Goal: Task Accomplishment & Management: Manage account settings

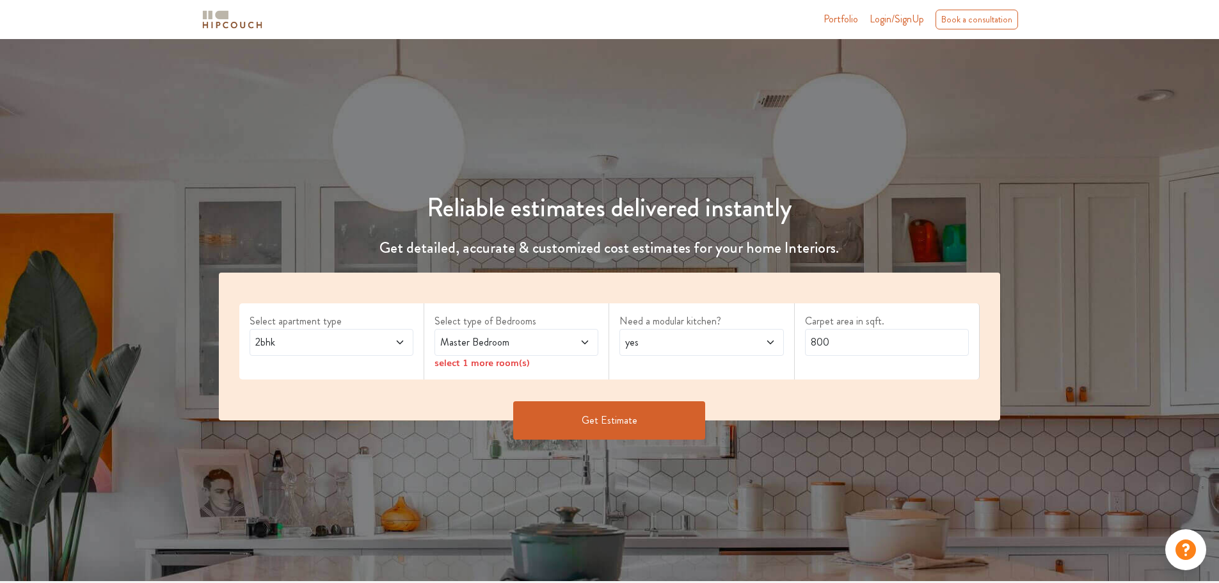
click at [560, 342] on span at bounding box center [571, 342] width 38 height 15
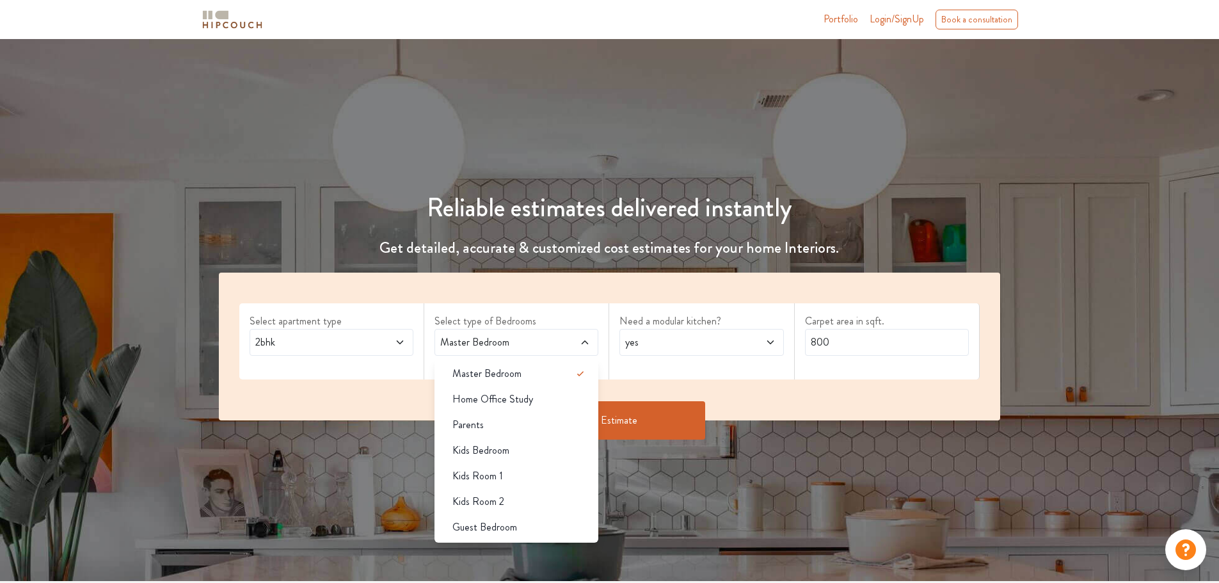
click at [560, 342] on span at bounding box center [571, 342] width 38 height 15
click at [533, 372] on div "Master Bedroom" at bounding box center [520, 373] width 156 height 15
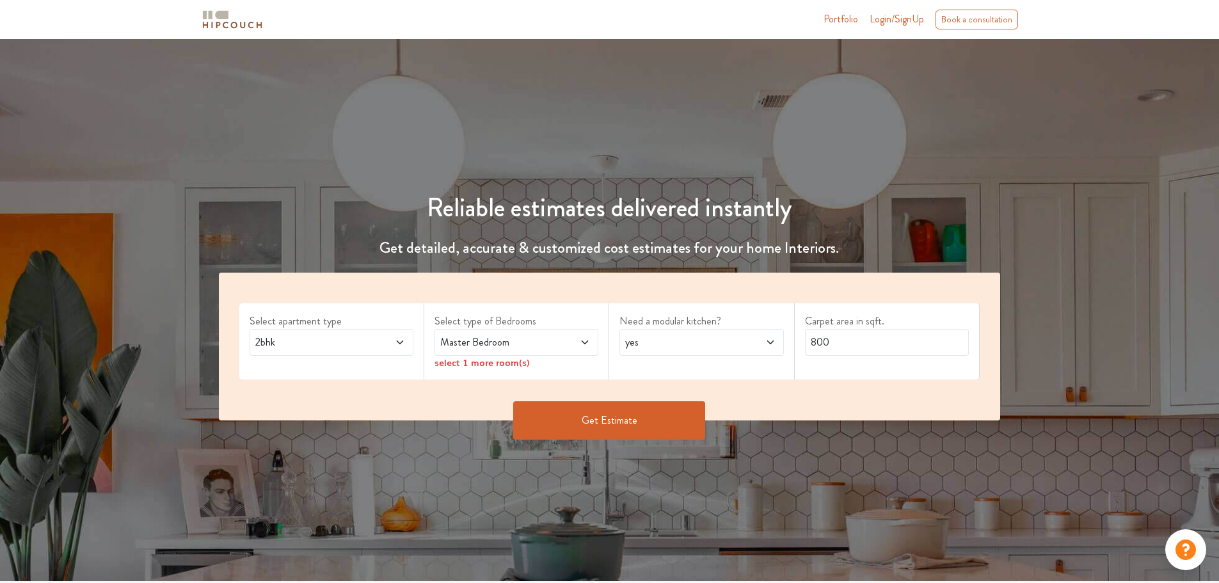
click at [690, 350] on div "yes" at bounding box center [701, 342] width 164 height 27
click at [668, 404] on div "no" at bounding box center [705, 398] width 156 height 15
click at [876, 345] on input "800" at bounding box center [887, 342] width 164 height 27
type input "850"
click at [515, 374] on div "Select type of Bedrooms Master Bedroom select 1 more room(s)" at bounding box center [516, 341] width 185 height 76
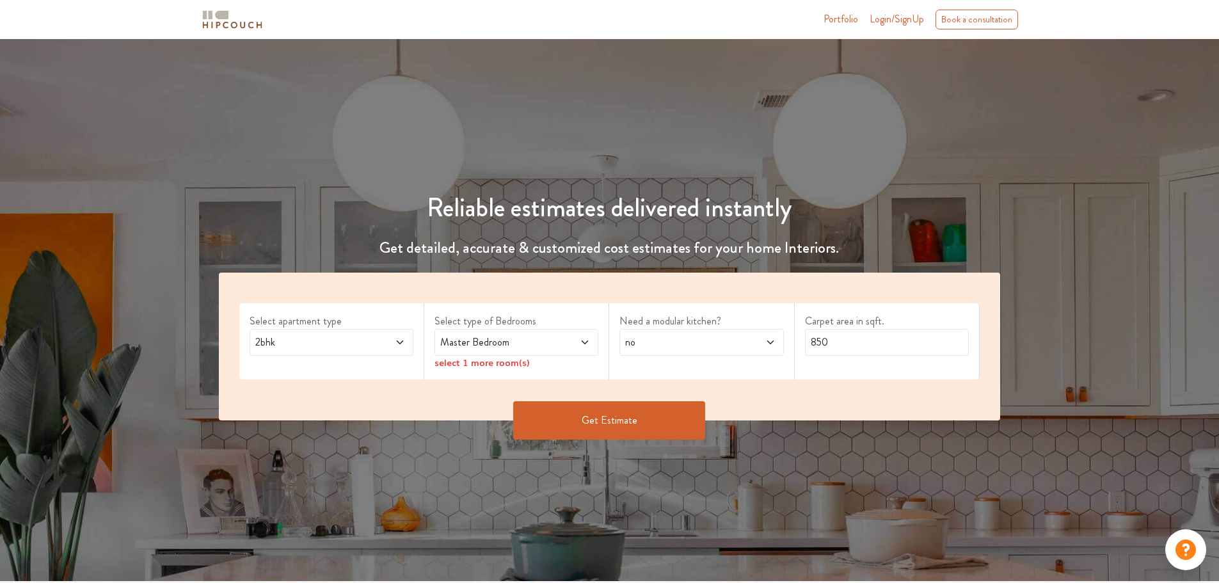
click at [575, 354] on div "Master Bedroom" at bounding box center [516, 342] width 164 height 27
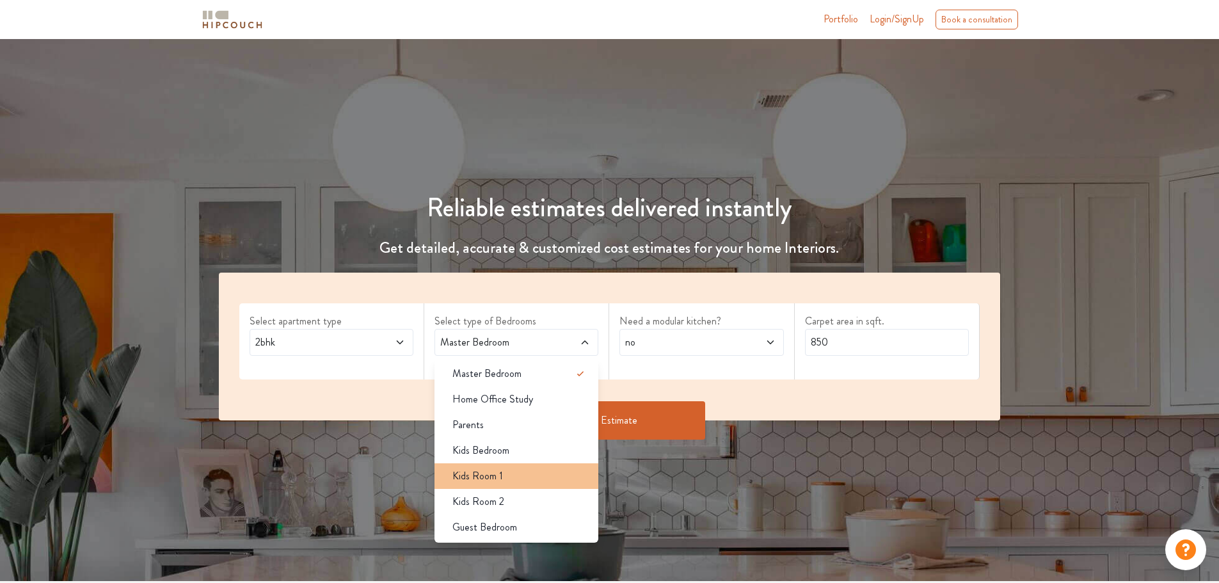
click at [502, 470] on div "Kids Room 1" at bounding box center [520, 475] width 156 height 15
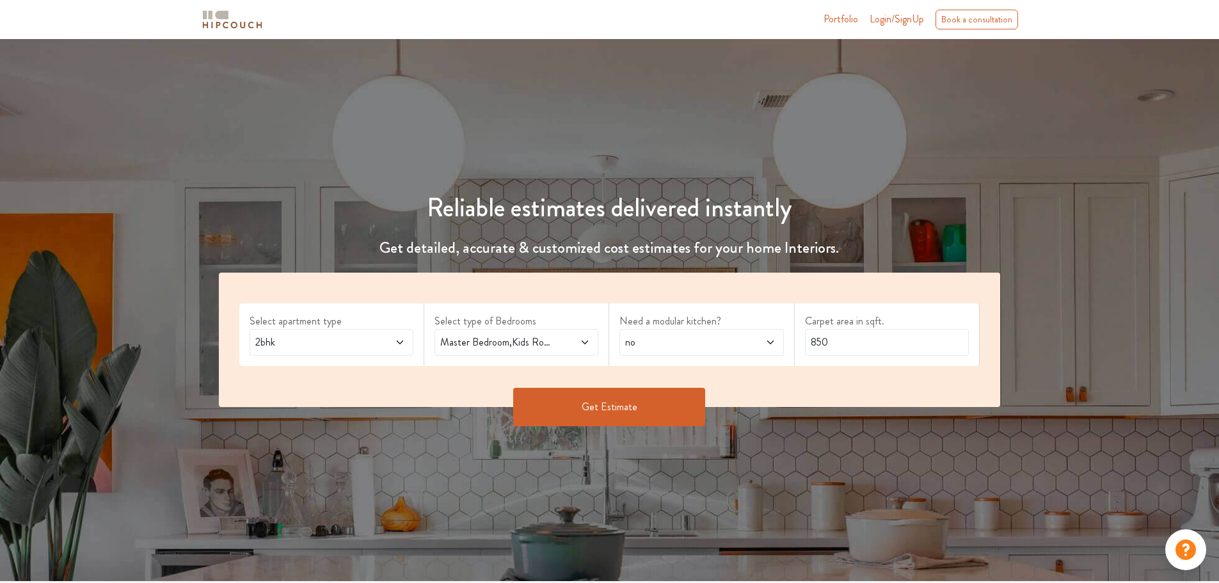
click at [647, 412] on button "Get Estimate" at bounding box center [609, 407] width 192 height 38
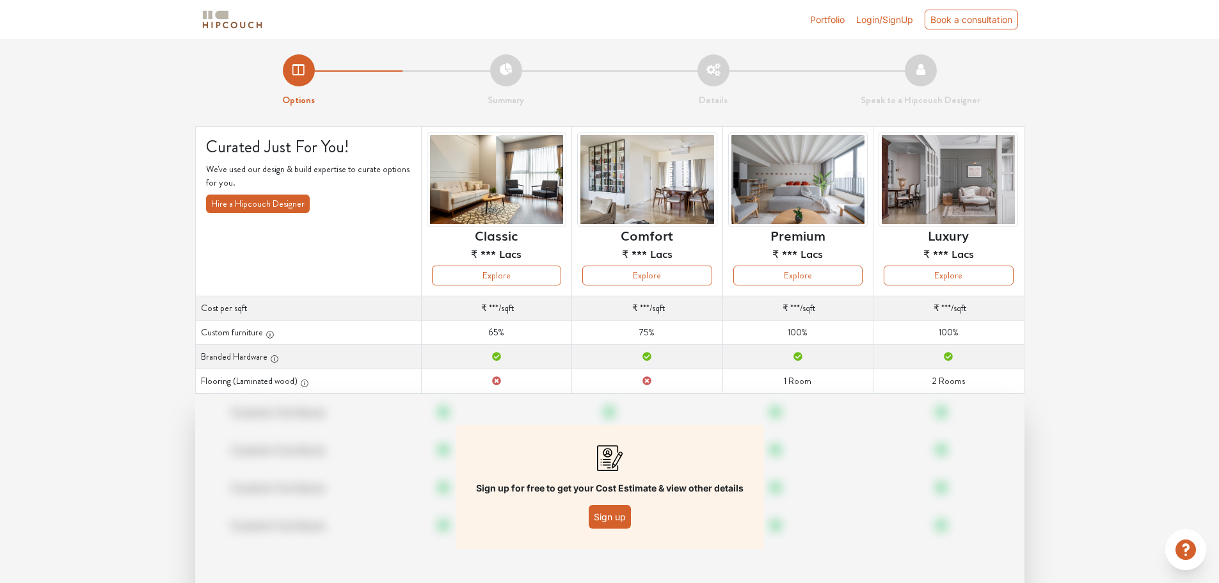
click at [606, 505] on button "Sign up" at bounding box center [610, 517] width 42 height 24
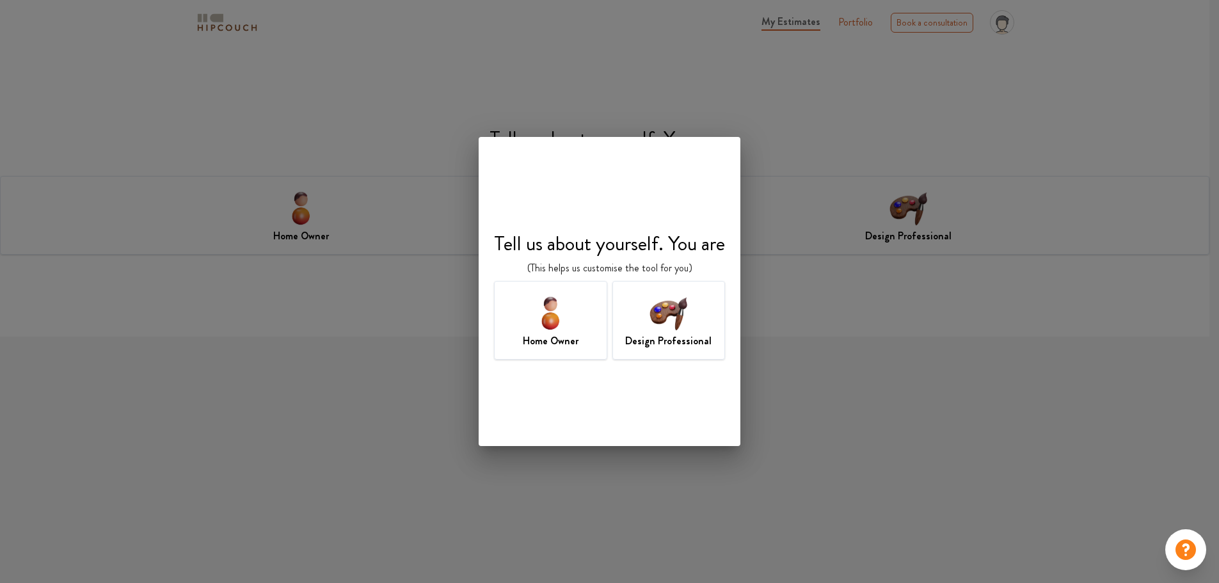
click at [668, 335] on h7 "Design Professional" at bounding box center [668, 340] width 86 height 15
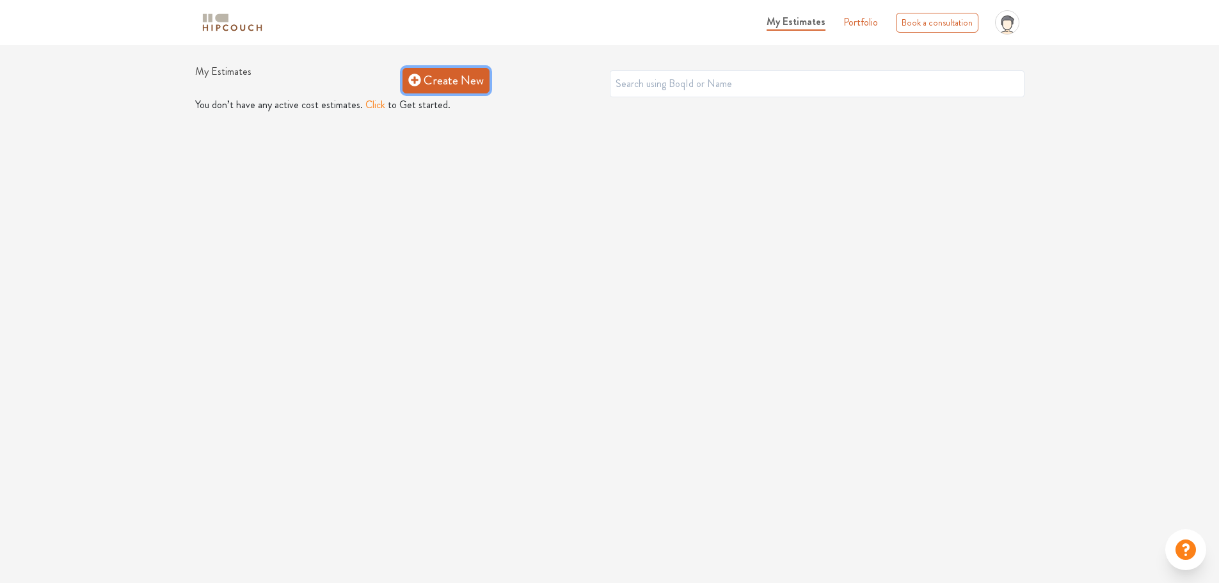
click at [454, 83] on link "Create New" at bounding box center [445, 81] width 87 height 26
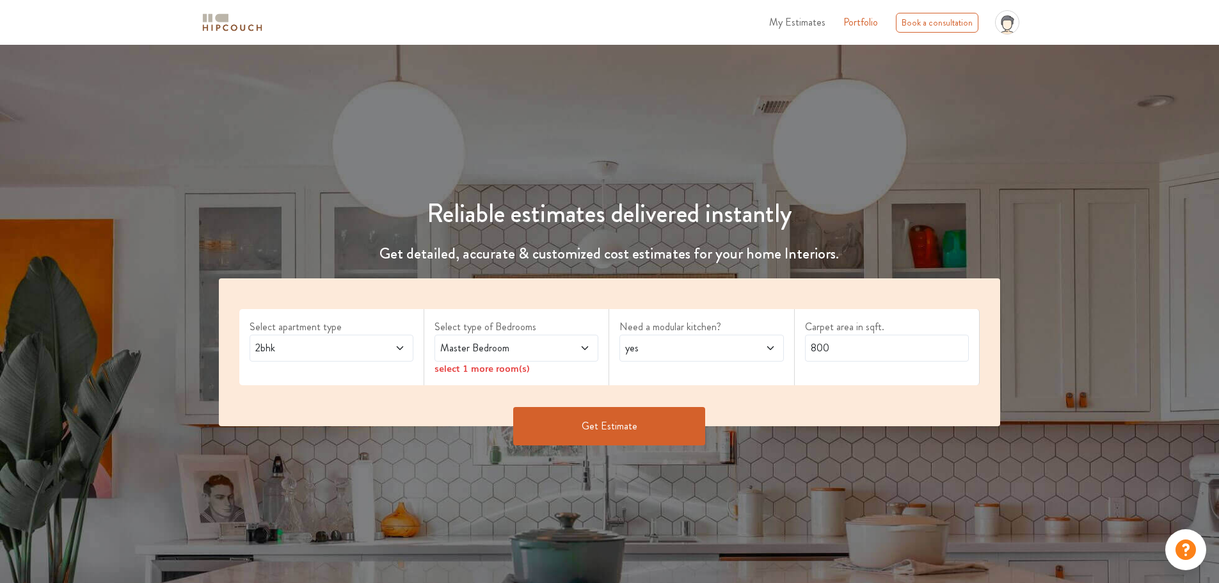
click at [485, 349] on span "Master Bedroom" at bounding box center [495, 347] width 115 height 15
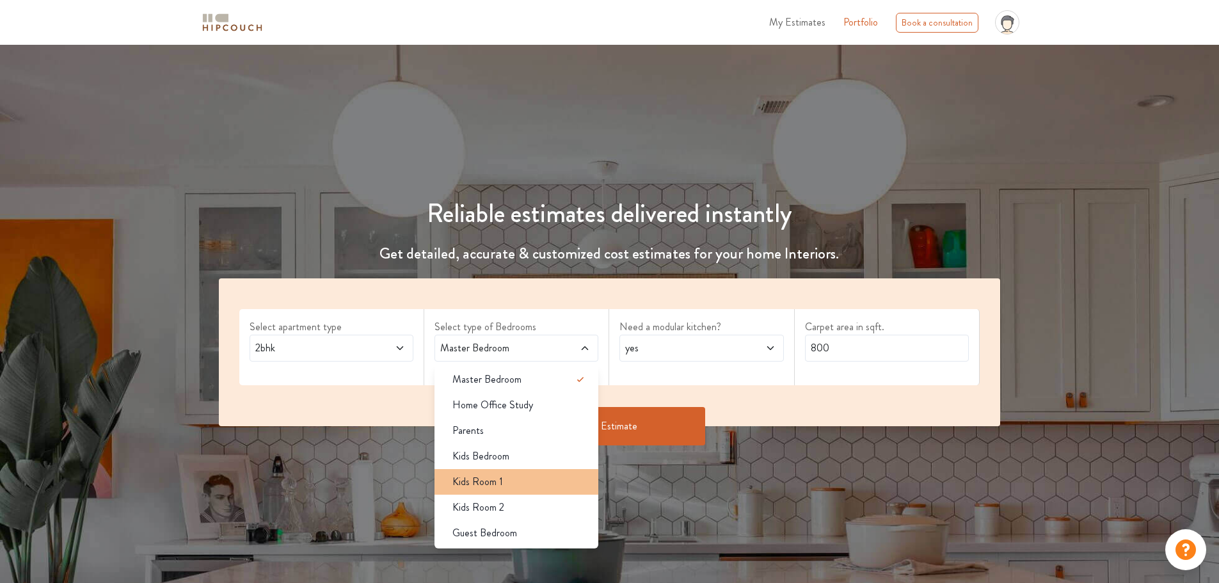
click at [484, 481] on span "Kids Room 1" at bounding box center [477, 481] width 51 height 15
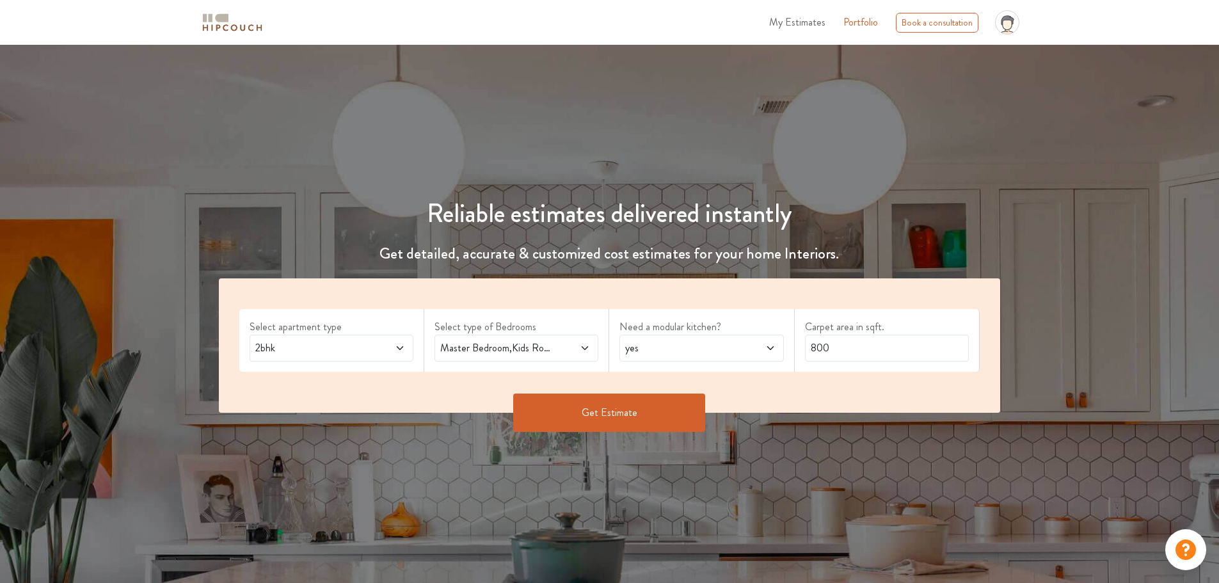
click at [691, 355] on span "yes" at bounding box center [679, 347] width 115 height 15
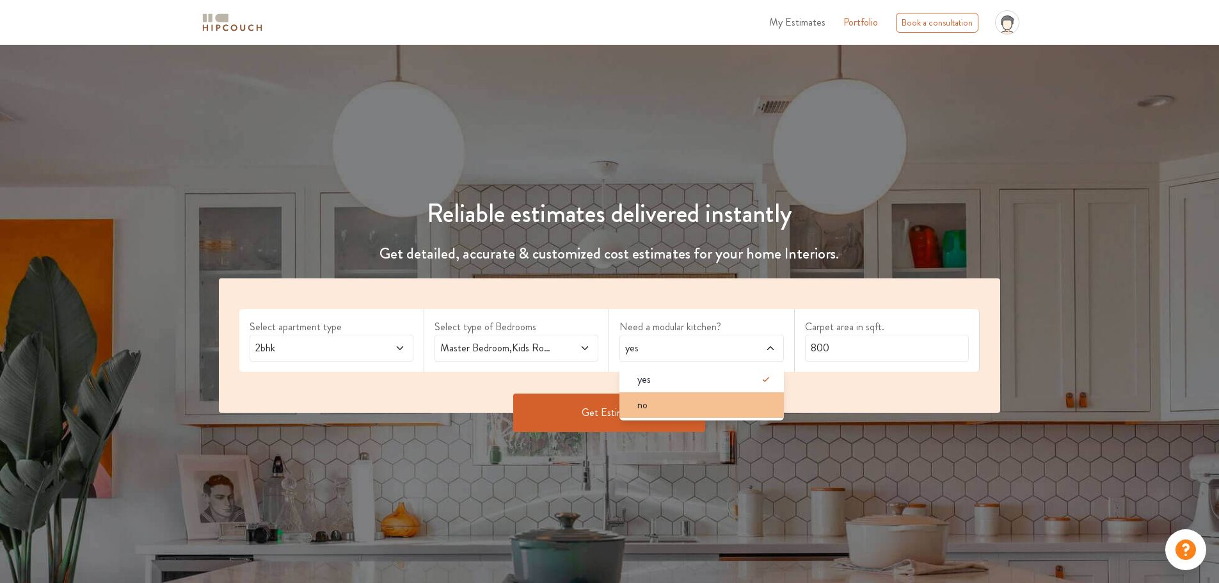
click at [647, 409] on span "no" at bounding box center [642, 404] width 10 height 15
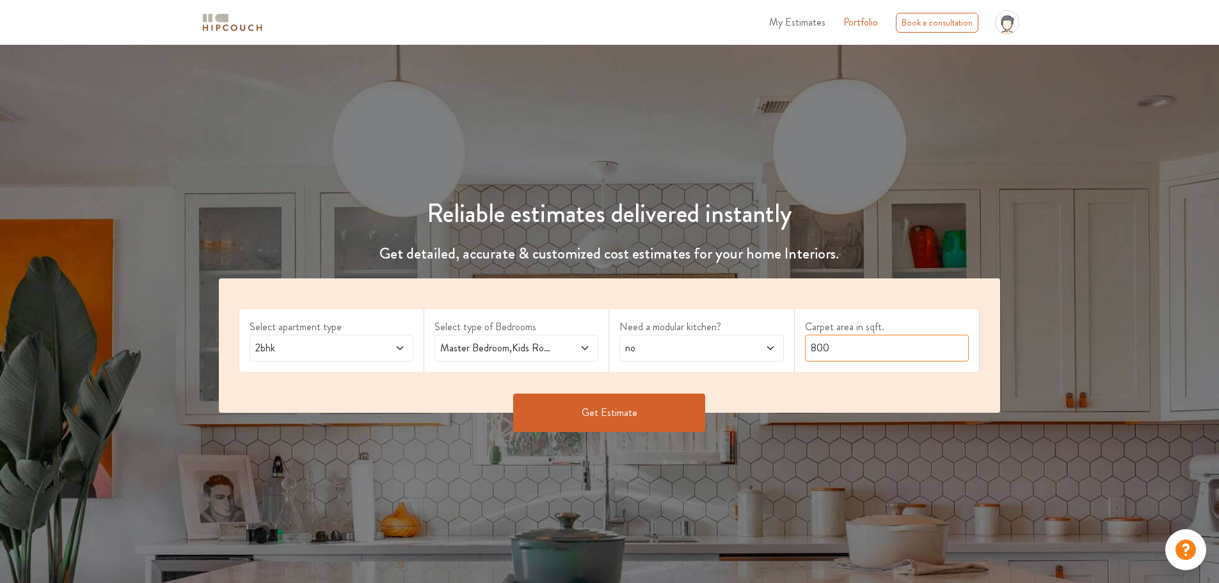
click at [833, 352] on input "800" at bounding box center [887, 348] width 164 height 27
type input "8"
type input "900"
click at [670, 402] on button "Get Estimate" at bounding box center [609, 412] width 192 height 38
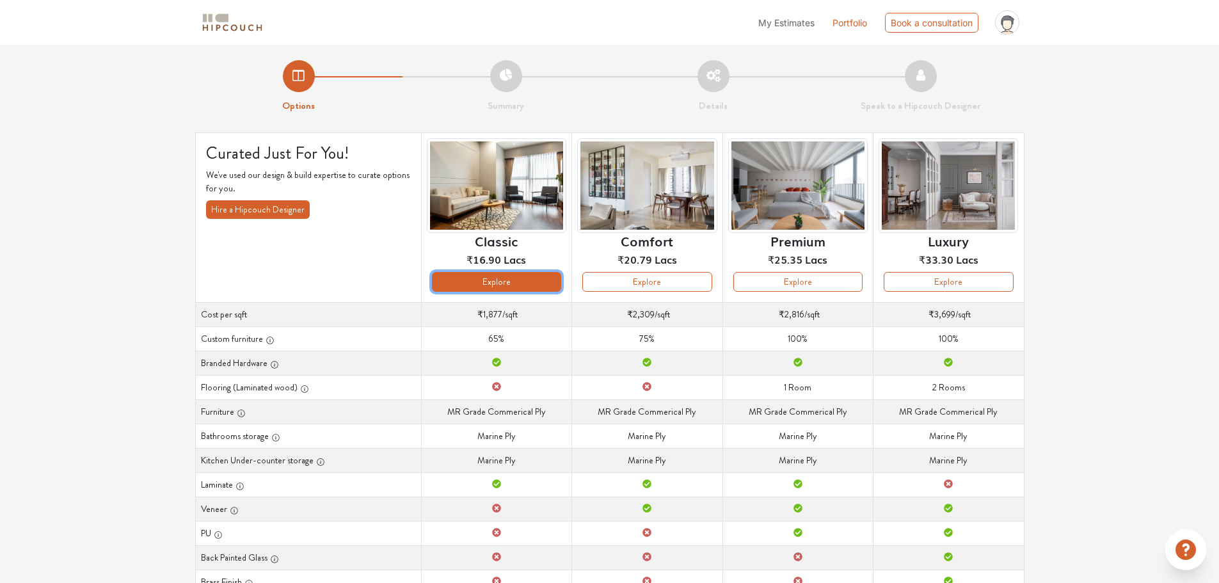
click at [489, 284] on button "Explore" at bounding box center [496, 282] width 129 height 20
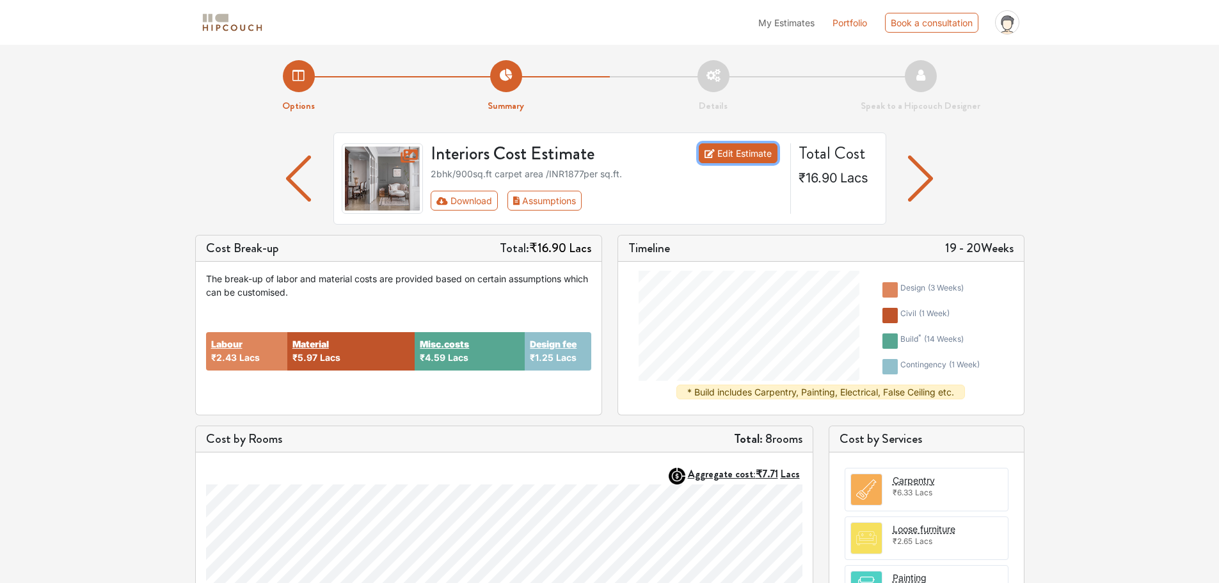
click at [748, 152] on link "Edit Estimate" at bounding box center [738, 153] width 79 height 20
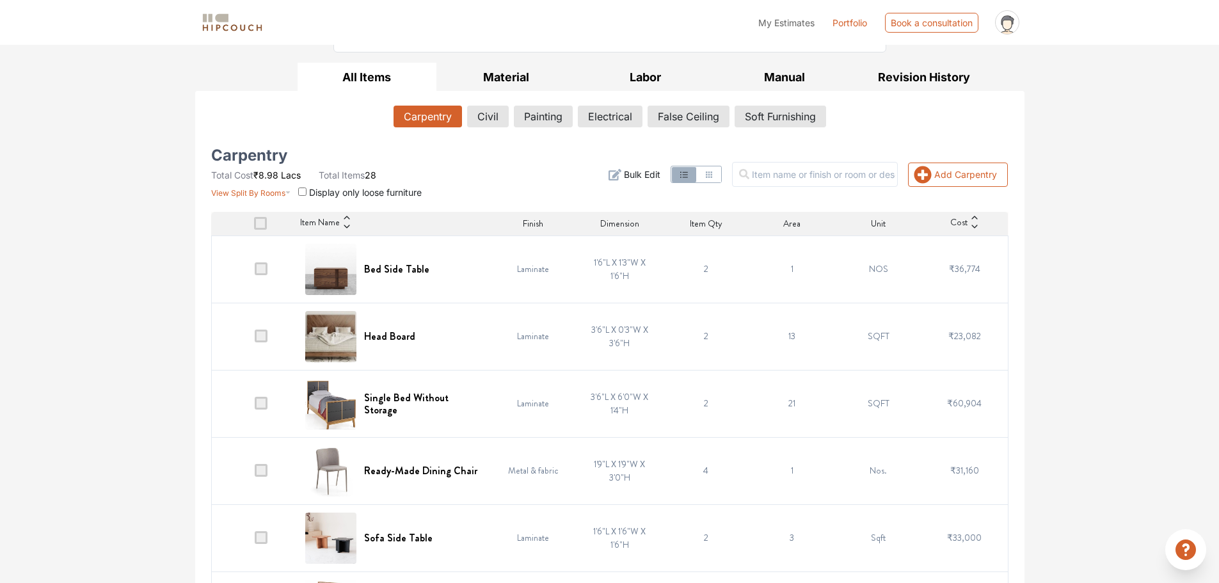
scroll to position [198, 0]
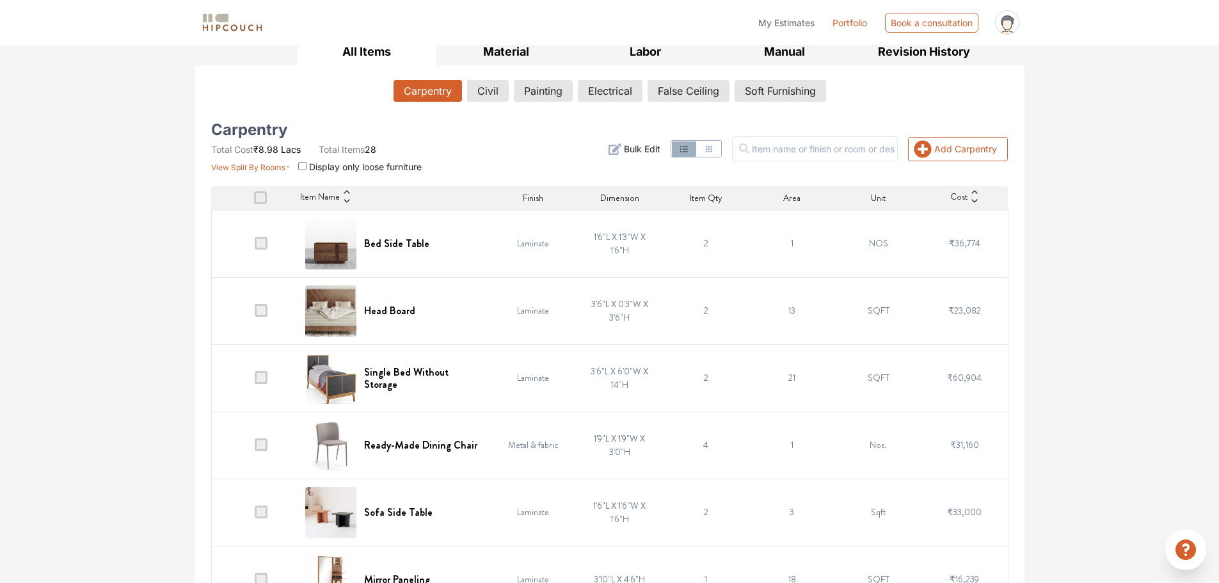
click at [702, 246] on td "2" at bounding box center [706, 243] width 86 height 67
click at [701, 246] on td "2" at bounding box center [706, 243] width 86 height 67
drag, startPoint x: 734, startPoint y: 246, endPoint x: 724, endPoint y: 247, distance: 10.3
click at [734, 247] on td "2" at bounding box center [706, 243] width 86 height 67
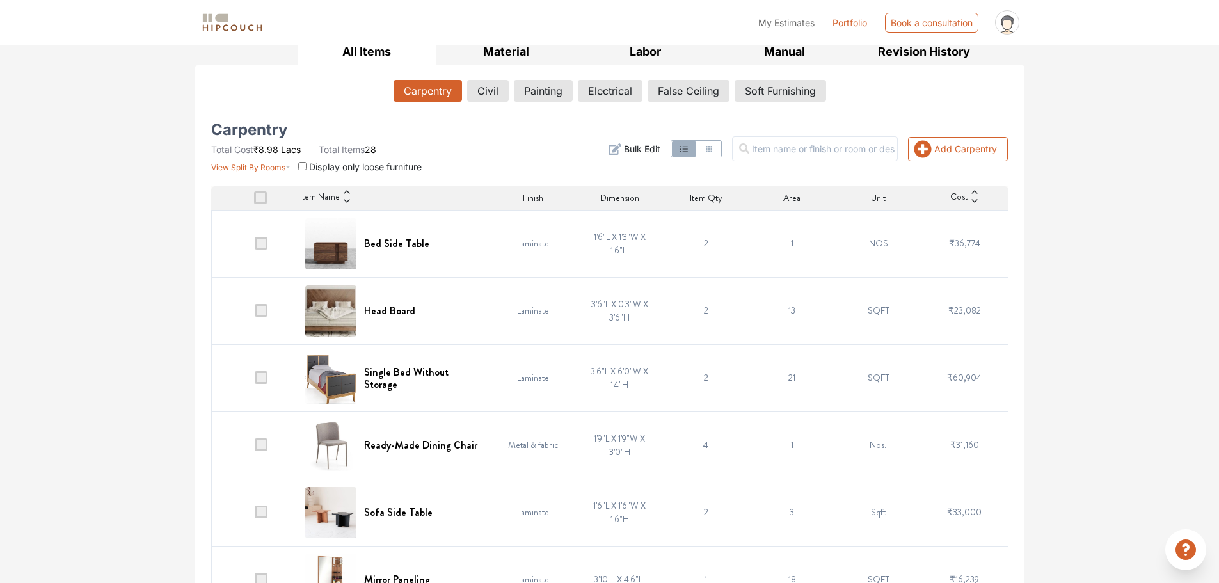
click at [264, 242] on span at bounding box center [261, 243] width 13 height 13
click at [255, 246] on input "checkbox" at bounding box center [255, 246] width 0 height 0
click at [264, 244] on span at bounding box center [261, 243] width 13 height 13
click at [255, 246] on input "checkbox" at bounding box center [255, 246] width 0 height 0
click at [260, 372] on span at bounding box center [261, 377] width 13 height 13
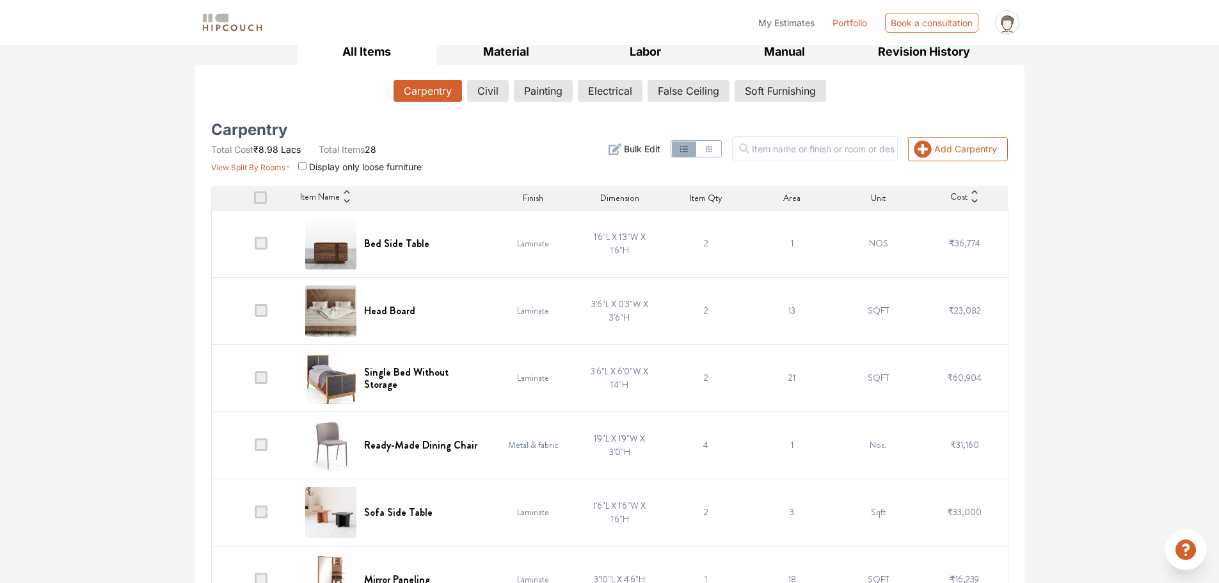
click at [255, 381] on input "checkbox" at bounding box center [255, 381] width 0 height 0
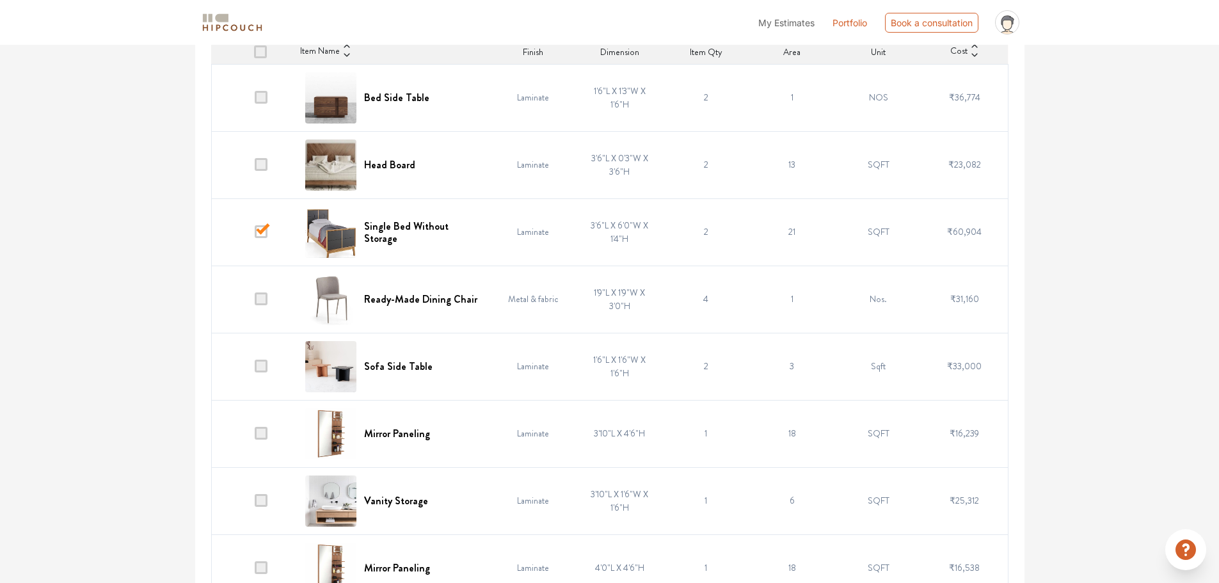
scroll to position [368, 0]
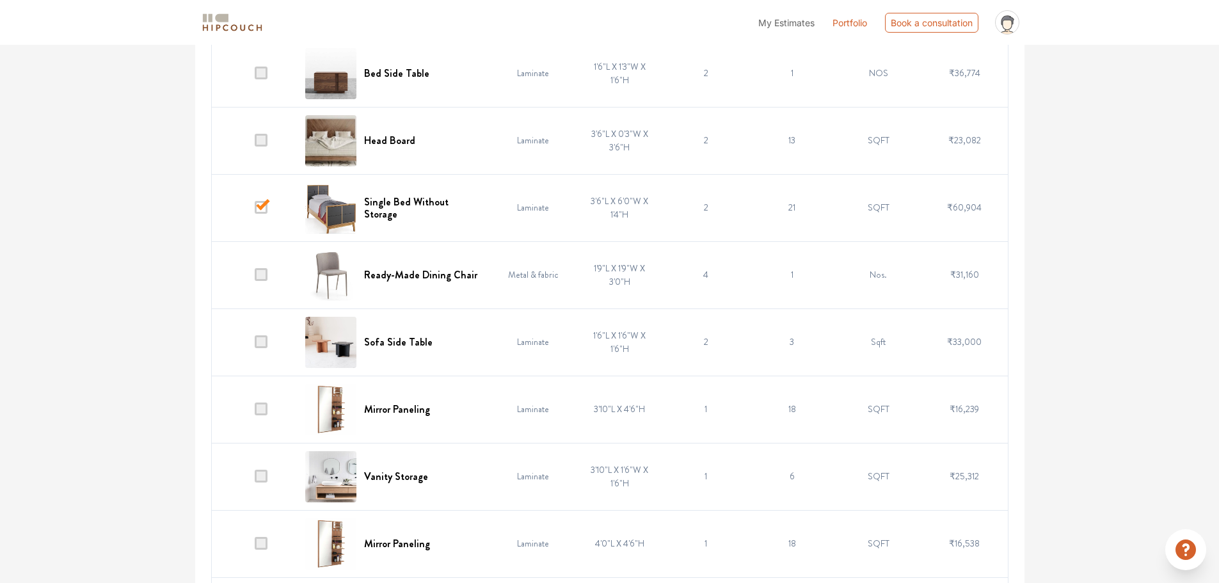
click at [264, 340] on span at bounding box center [261, 341] width 13 height 13
click at [255, 345] on input "checkbox" at bounding box center [255, 345] width 0 height 0
click at [262, 477] on span at bounding box center [261, 476] width 13 height 13
click at [255, 479] on input "checkbox" at bounding box center [255, 479] width 0 height 0
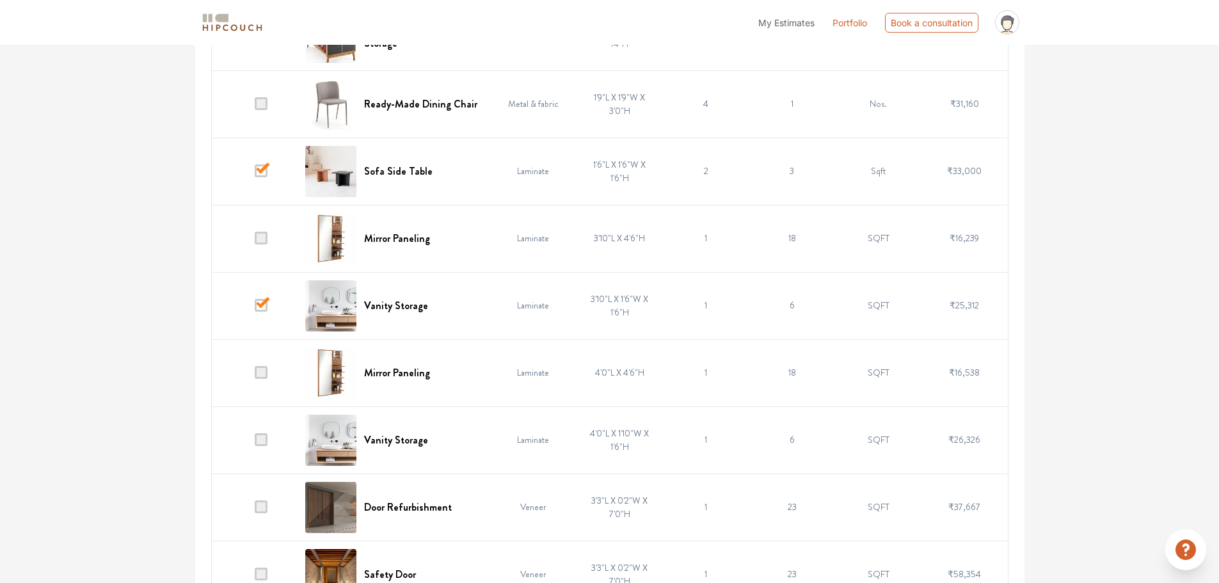
click at [266, 369] on span at bounding box center [261, 372] width 13 height 13
click at [255, 375] on input "checkbox" at bounding box center [255, 375] width 0 height 0
click at [266, 441] on span at bounding box center [261, 439] width 13 height 13
click at [255, 443] on input "checkbox" at bounding box center [255, 443] width 0 height 0
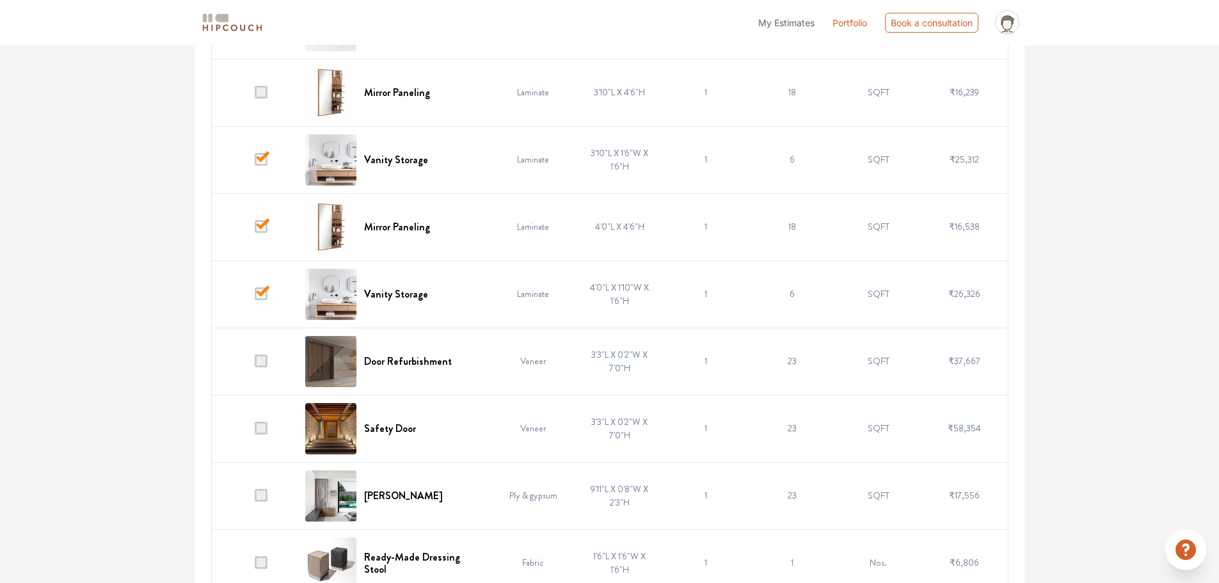
scroll to position [709, 0]
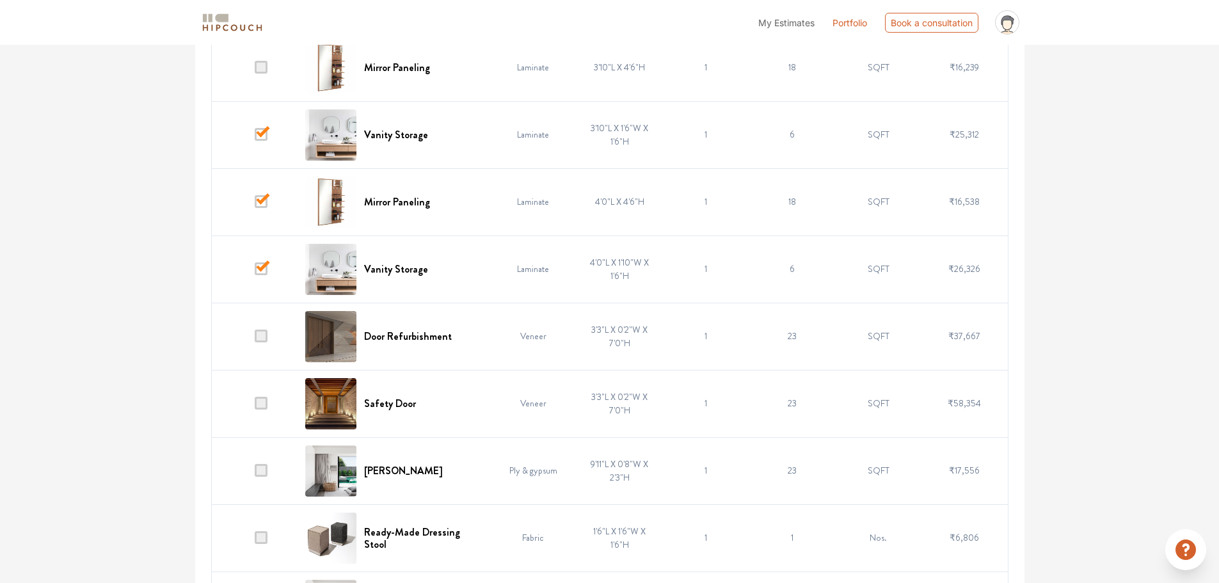
click at [261, 267] on span at bounding box center [261, 268] width 13 height 13
click at [255, 272] on input "checkbox" at bounding box center [255, 272] width 0 height 0
click at [264, 206] on span at bounding box center [261, 201] width 13 height 13
click at [255, 205] on input "checkbox" at bounding box center [255, 205] width 0 height 0
click at [264, 133] on span at bounding box center [261, 134] width 13 height 13
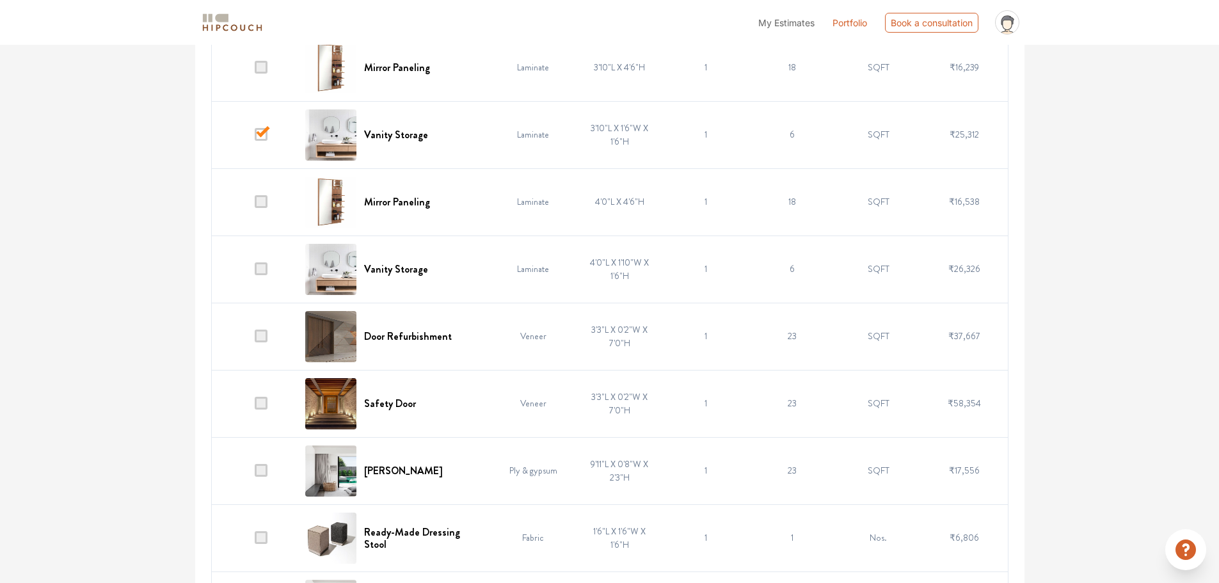
click at [255, 138] on input "checkbox" at bounding box center [255, 138] width 0 height 0
click at [262, 138] on span at bounding box center [261, 134] width 13 height 13
click at [255, 138] on input "checkbox" at bounding box center [255, 138] width 0 height 0
click at [262, 264] on span at bounding box center [261, 268] width 13 height 13
click at [255, 272] on input "checkbox" at bounding box center [255, 272] width 0 height 0
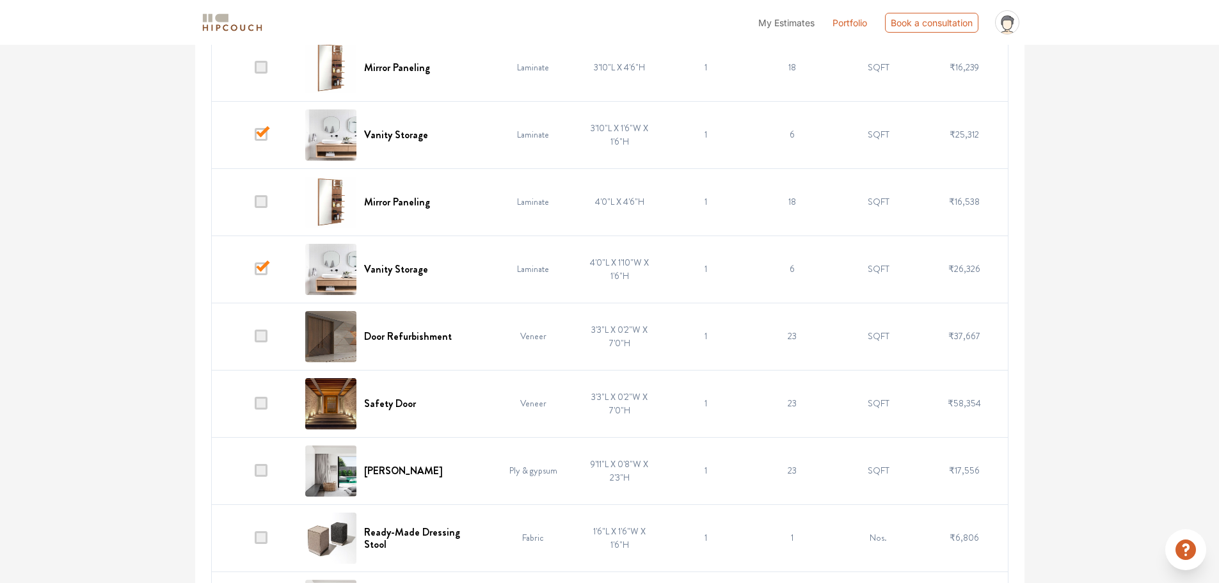
click at [258, 335] on span at bounding box center [261, 335] width 13 height 13
click at [255, 339] on input "checkbox" at bounding box center [255, 339] width 0 height 0
click at [264, 473] on span at bounding box center [261, 470] width 13 height 13
click at [255, 473] on input "checkbox" at bounding box center [255, 473] width 0 height 0
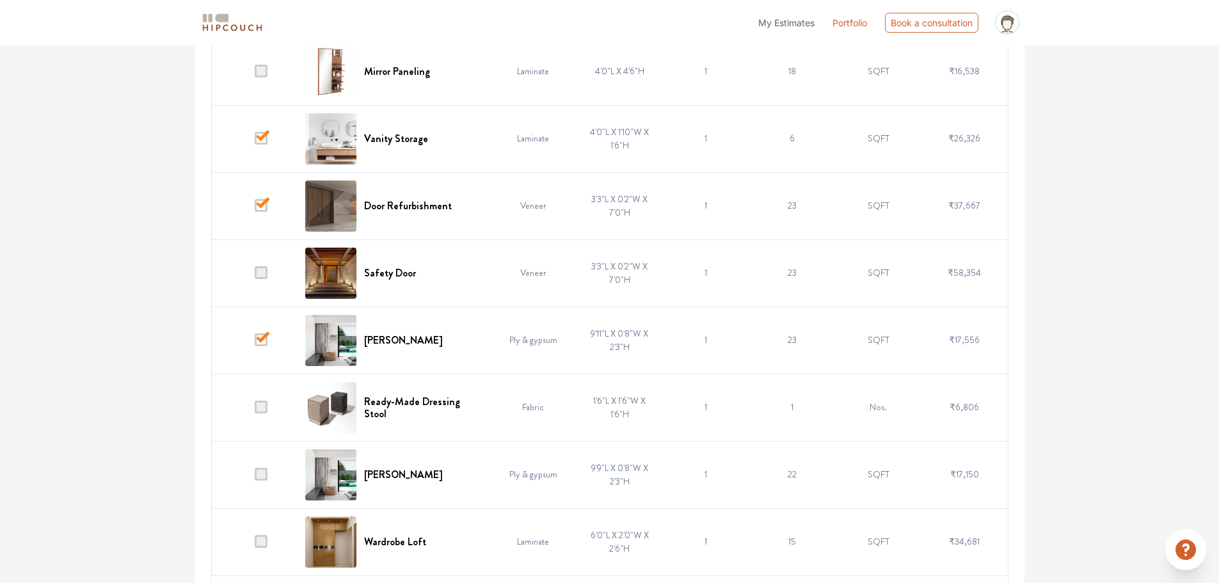
scroll to position [880, 0]
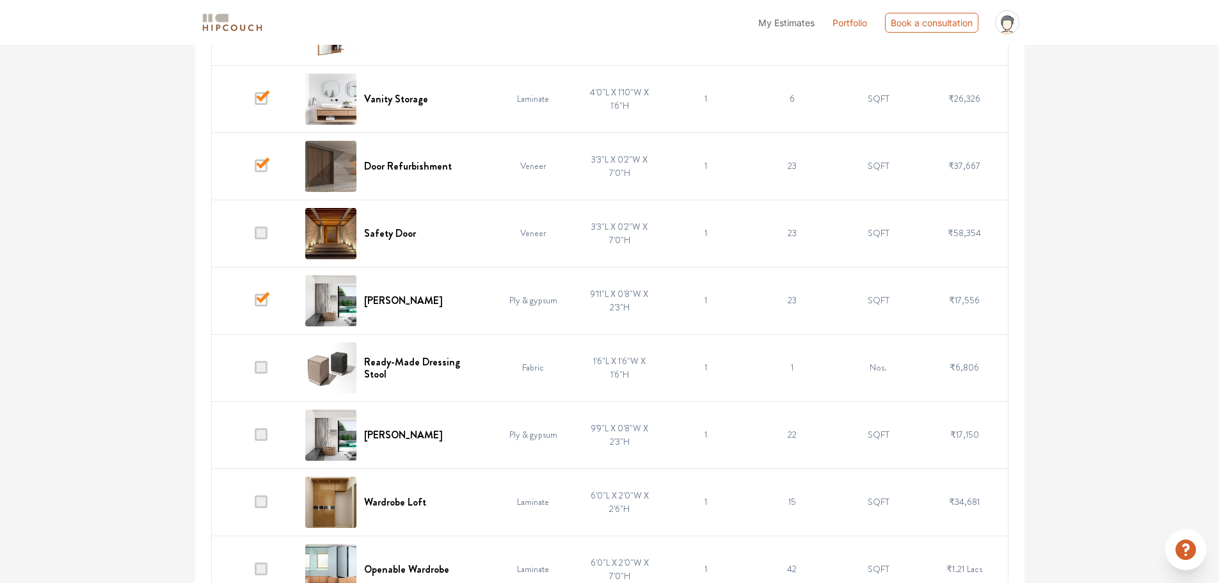
click at [267, 365] on span at bounding box center [261, 367] width 13 height 13
click at [255, 370] on input "checkbox" at bounding box center [255, 370] width 0 height 0
click at [262, 434] on span at bounding box center [261, 434] width 13 height 13
click at [255, 438] on input "checkbox" at bounding box center [255, 438] width 0 height 0
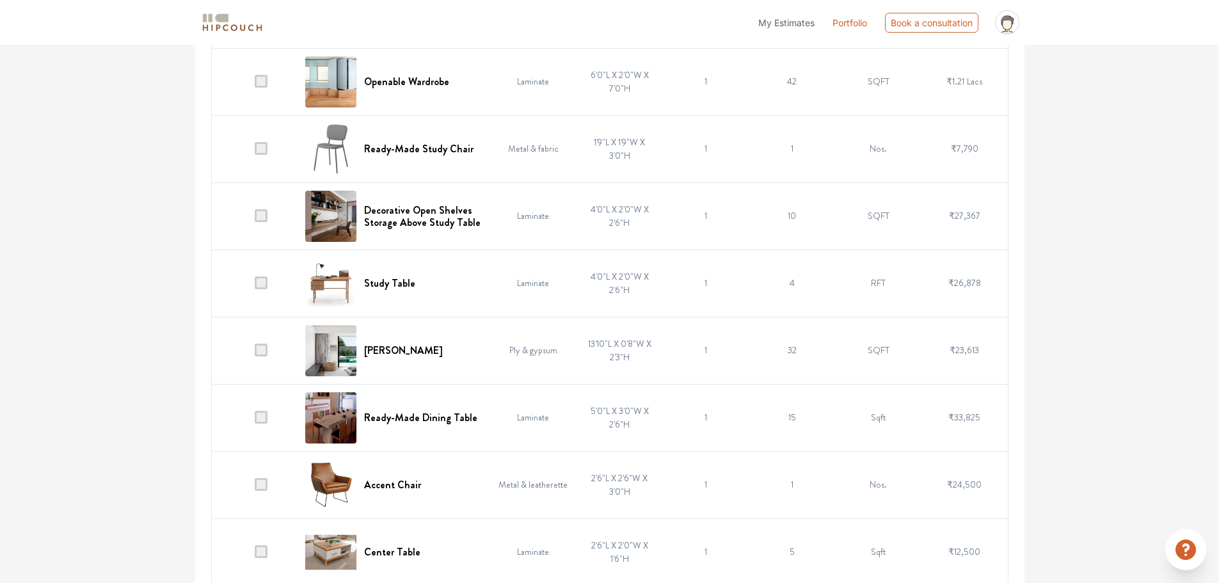
scroll to position [1391, 0]
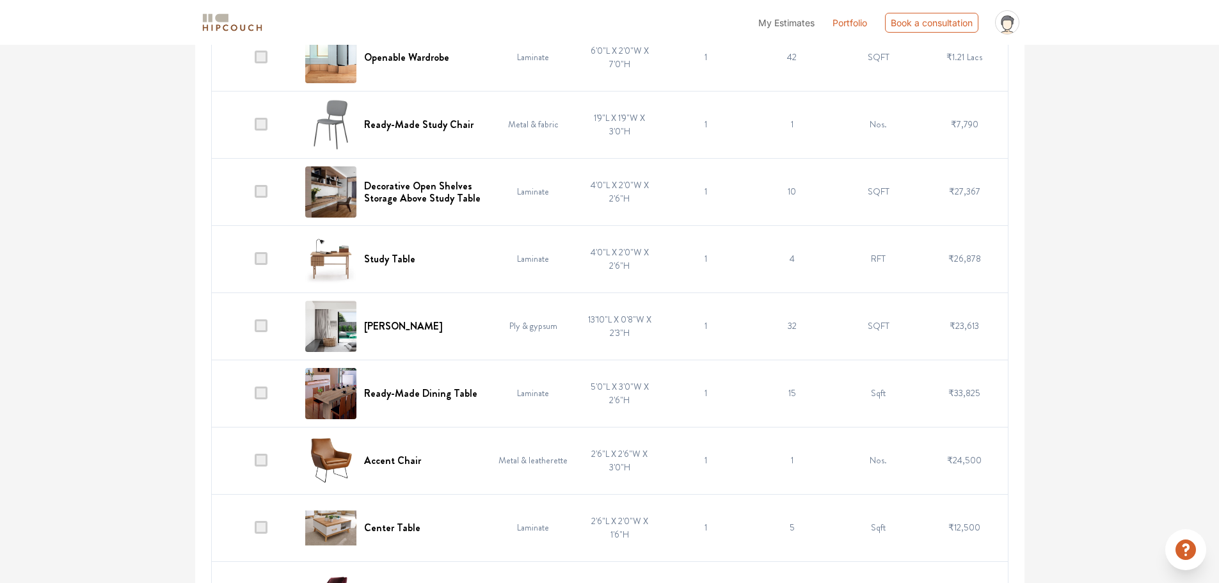
click at [261, 391] on span at bounding box center [261, 392] width 13 height 13
click at [255, 396] on input "checkbox" at bounding box center [255, 396] width 0 height 0
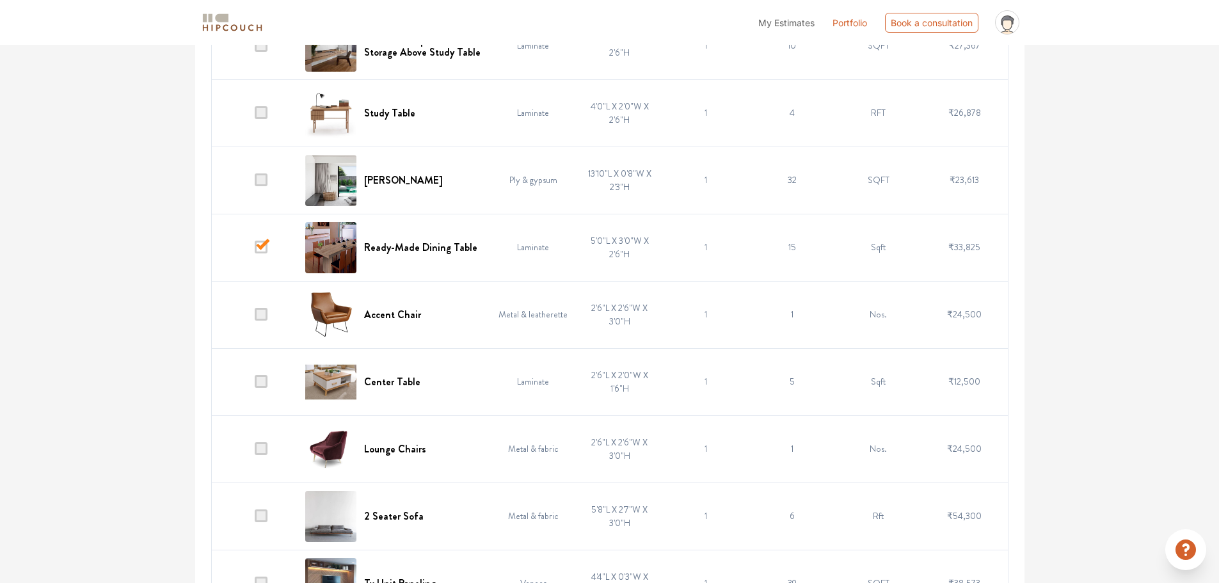
scroll to position [1562, 0]
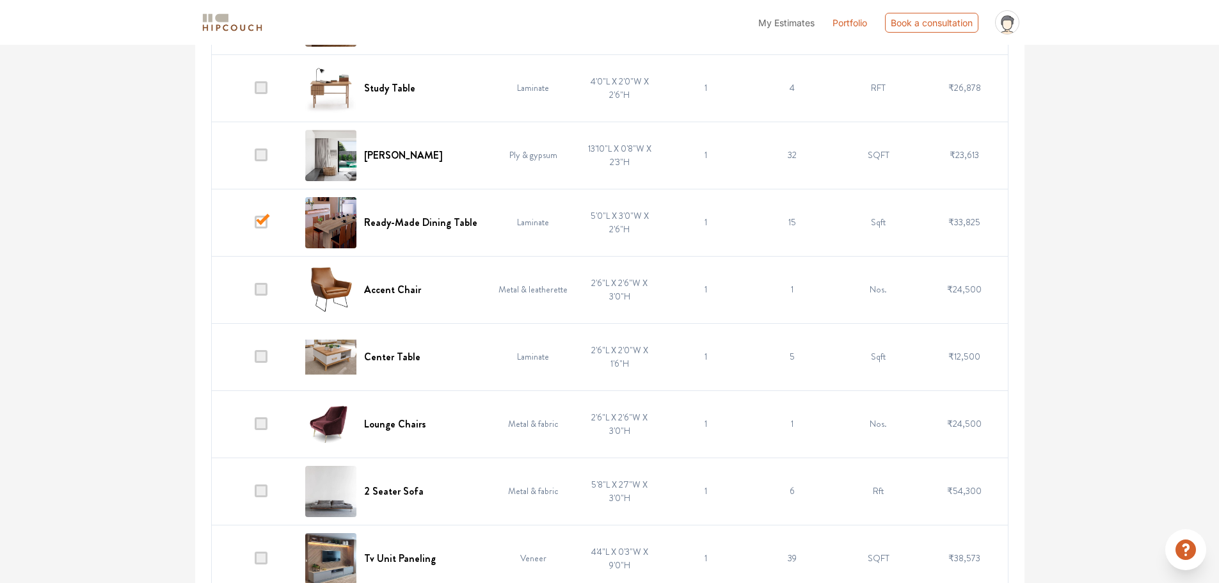
click at [260, 288] on span at bounding box center [261, 289] width 13 height 13
click at [255, 292] on input "checkbox" at bounding box center [255, 292] width 0 height 0
click at [255, 418] on td at bounding box center [254, 423] width 86 height 67
click at [267, 427] on span at bounding box center [261, 423] width 13 height 13
click at [255, 427] on input "checkbox" at bounding box center [255, 427] width 0 height 0
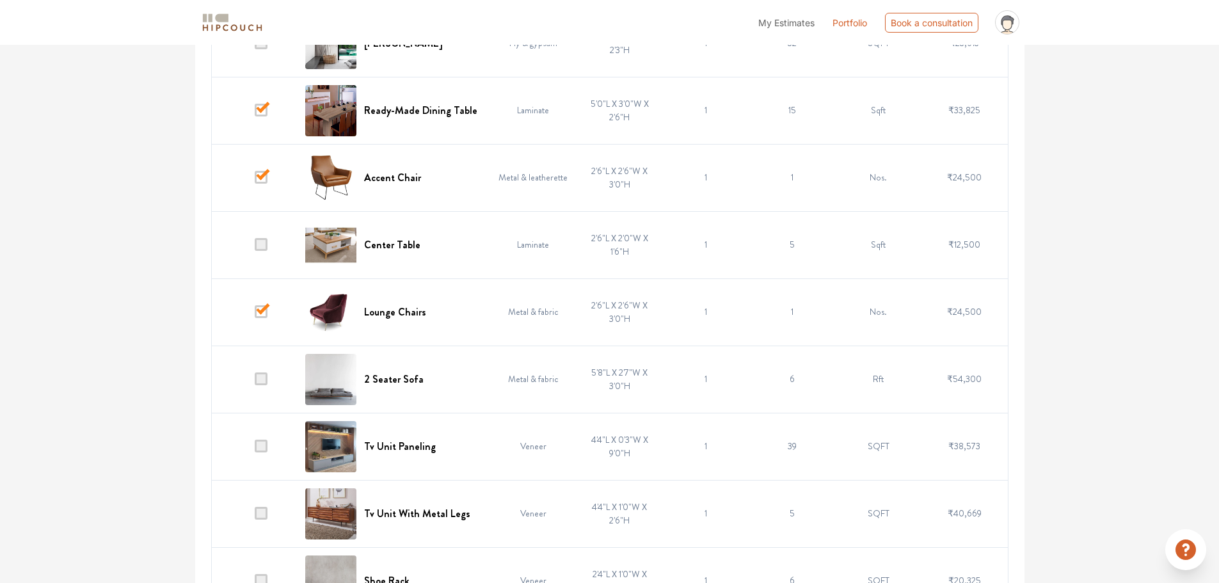
scroll to position [1716, 0]
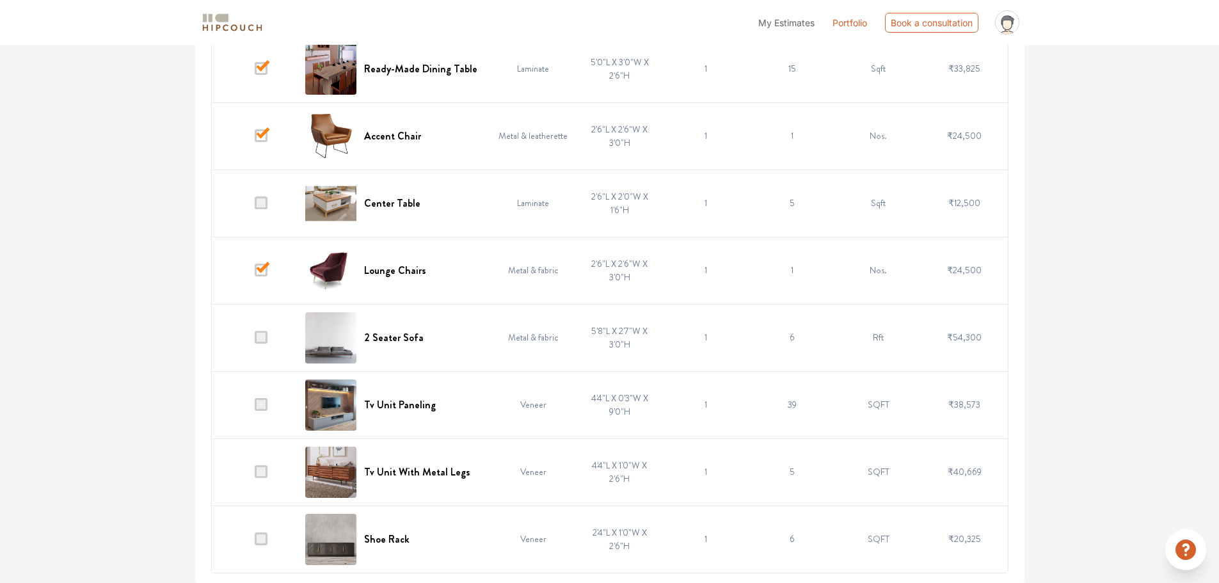
click at [262, 338] on span at bounding box center [261, 337] width 13 height 13
click at [255, 340] on input "checkbox" at bounding box center [255, 340] width 0 height 0
click at [268, 477] on td at bounding box center [254, 471] width 86 height 67
click at [260, 469] on span at bounding box center [261, 471] width 13 height 13
click at [255, 475] on input "checkbox" at bounding box center [255, 475] width 0 height 0
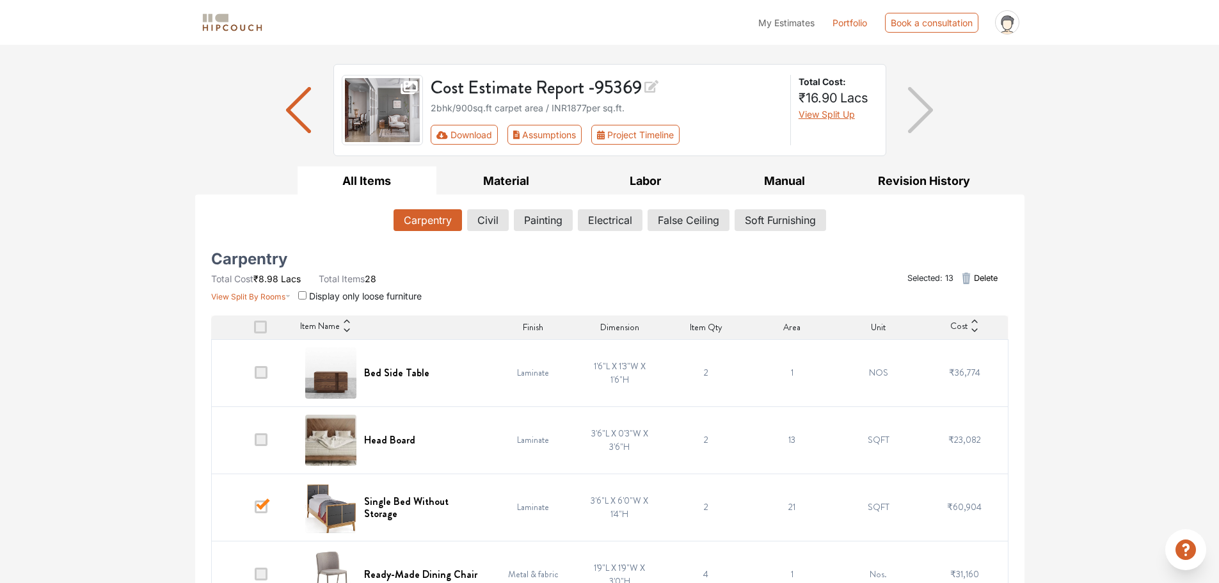
scroll to position [0, 0]
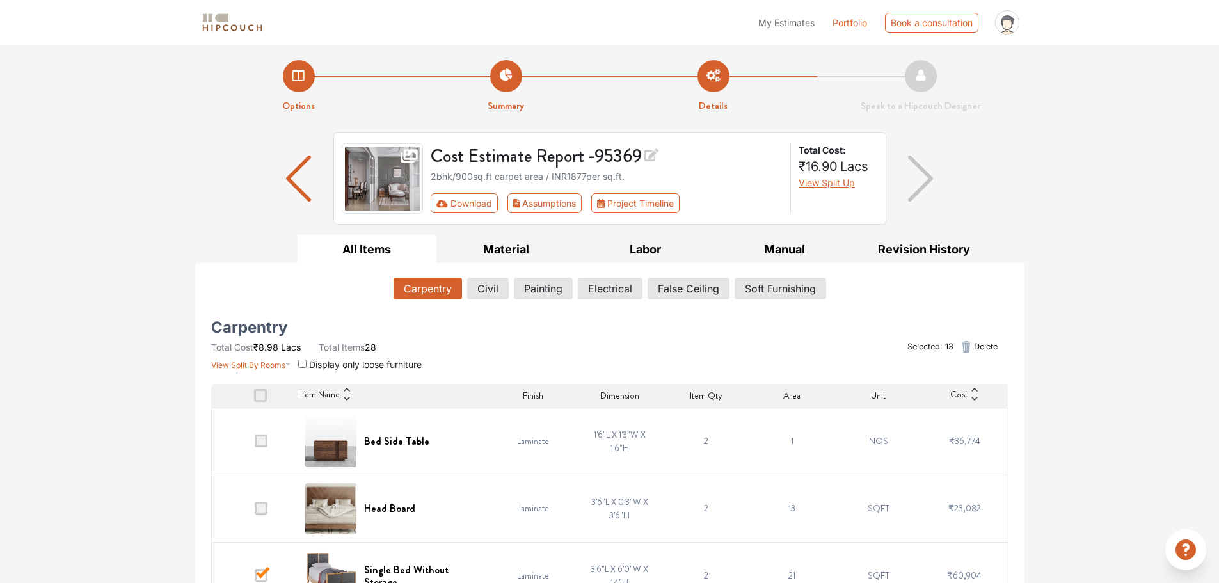
click at [984, 345] on span "Delete" at bounding box center [986, 346] width 24 height 12
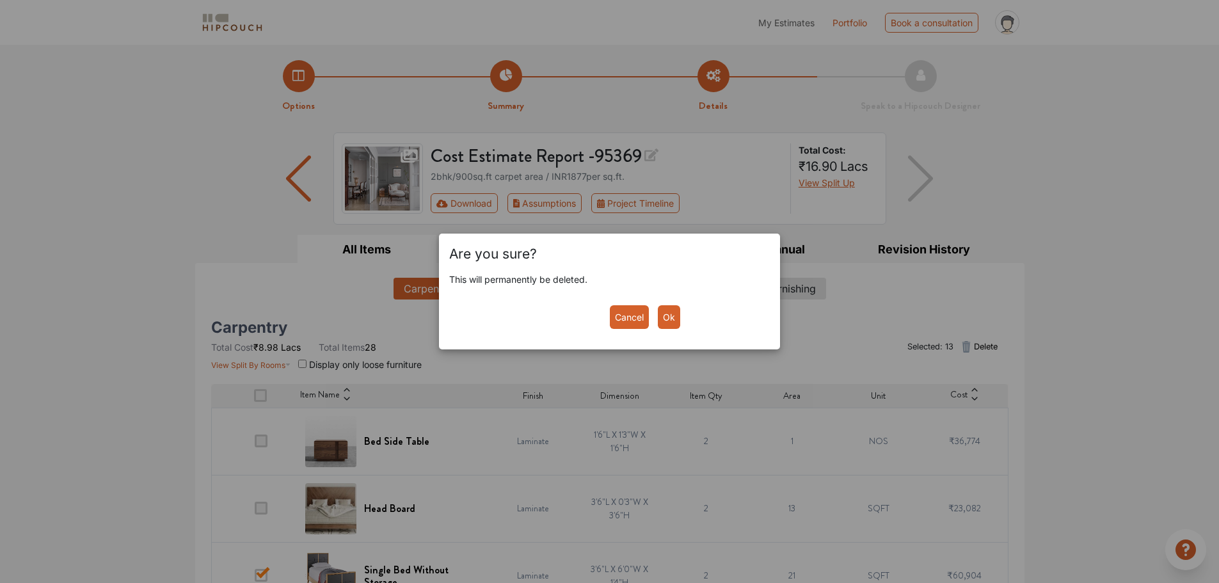
click at [677, 317] on button "Ok" at bounding box center [669, 317] width 22 height 24
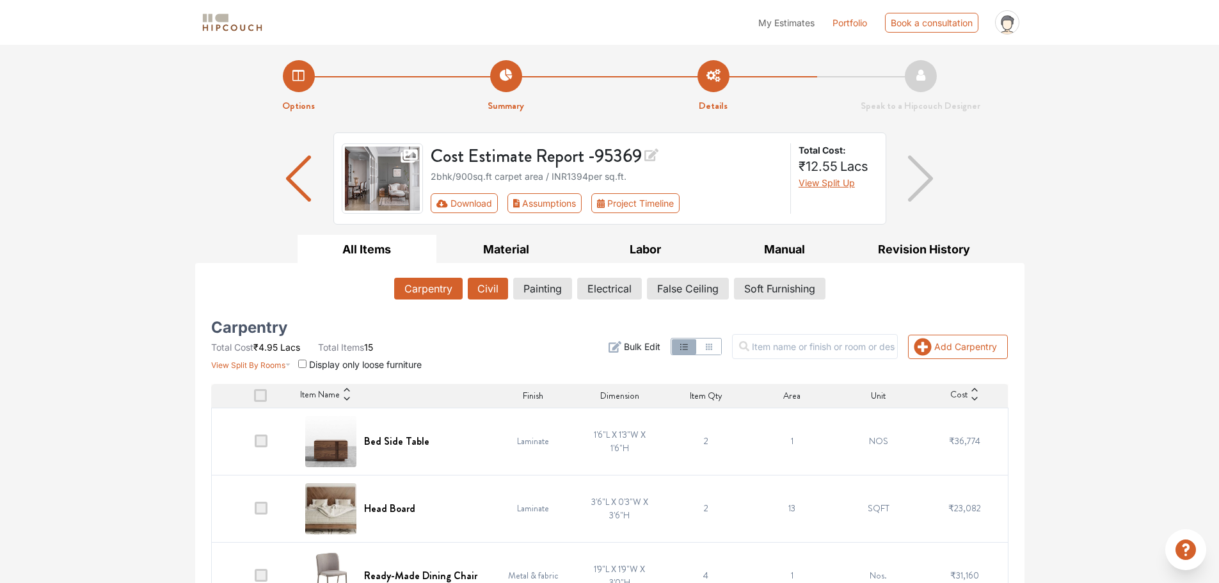
click at [504, 292] on button "Civil" at bounding box center [488, 289] width 40 height 22
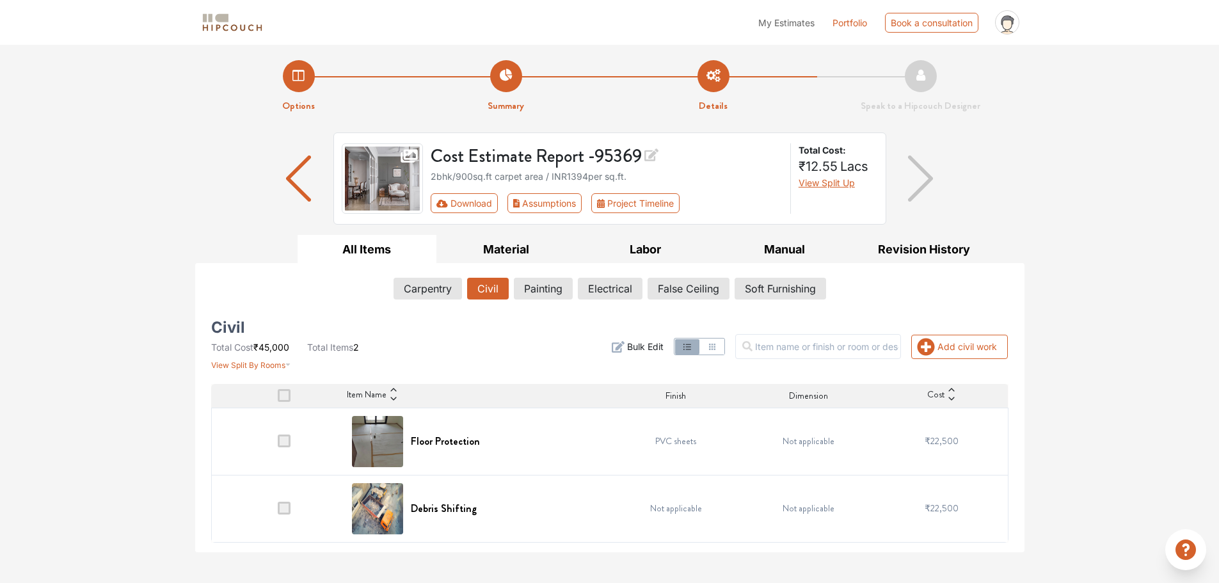
click at [290, 509] on td at bounding box center [277, 508] width 133 height 67
click at [285, 397] on span at bounding box center [284, 395] width 13 height 13
click at [278, 399] on input "checkbox" at bounding box center [278, 399] width 0 height 0
click at [287, 440] on span at bounding box center [284, 440] width 13 height 13
click at [278, 444] on input "checkbox" at bounding box center [278, 444] width 0 height 0
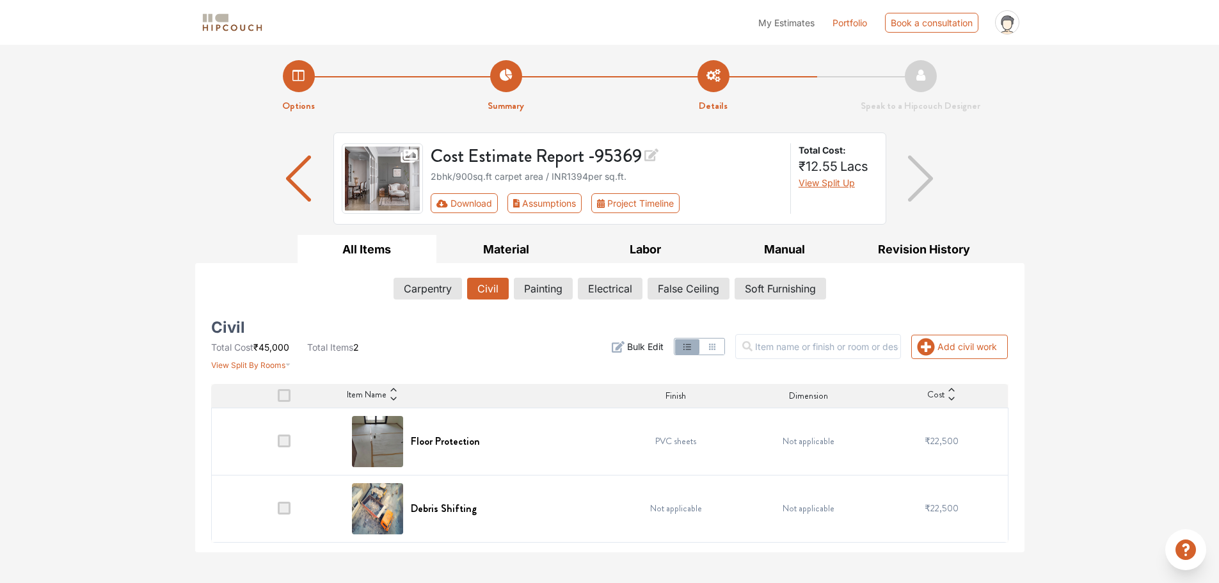
click at [282, 508] on span at bounding box center [284, 508] width 13 height 13
click at [278, 511] on input "checkbox" at bounding box center [278, 511] width 0 height 0
click at [282, 508] on span at bounding box center [284, 508] width 13 height 13
click at [278, 511] on input "checkbox" at bounding box center [278, 511] width 0 height 0
click at [393, 506] on img at bounding box center [377, 508] width 51 height 51
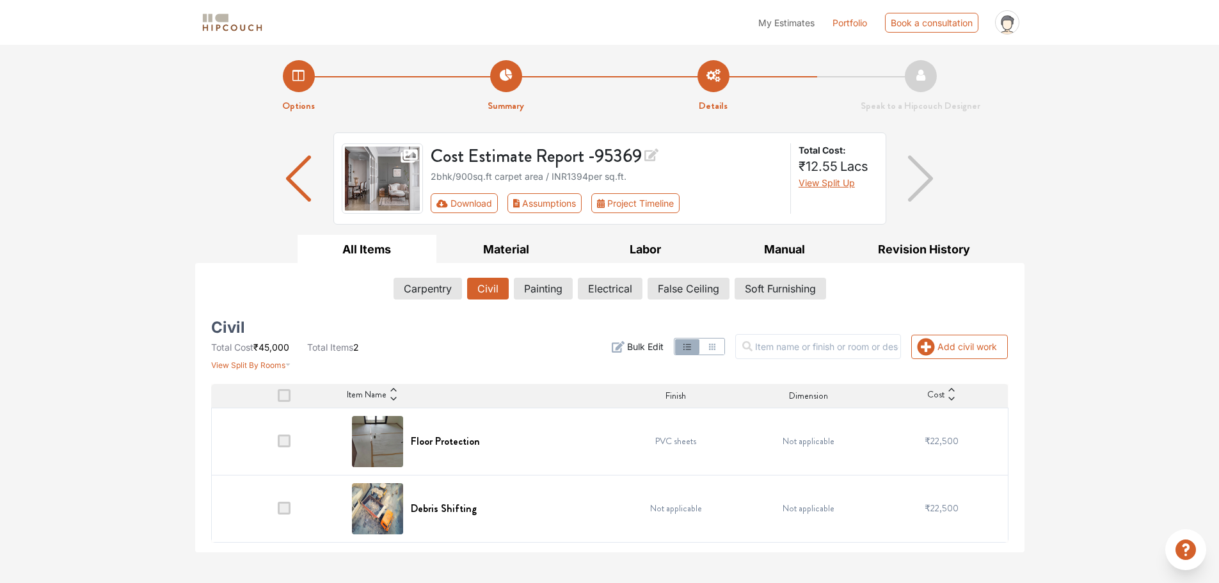
click at [288, 510] on span at bounding box center [284, 508] width 13 height 13
click at [278, 511] on input "checkbox" at bounding box center [278, 511] width 0 height 0
click at [283, 398] on span at bounding box center [284, 395] width 13 height 13
click at [278, 399] on input "checkbox" at bounding box center [278, 399] width 0 height 0
click at [283, 398] on span at bounding box center [284, 395] width 13 height 13
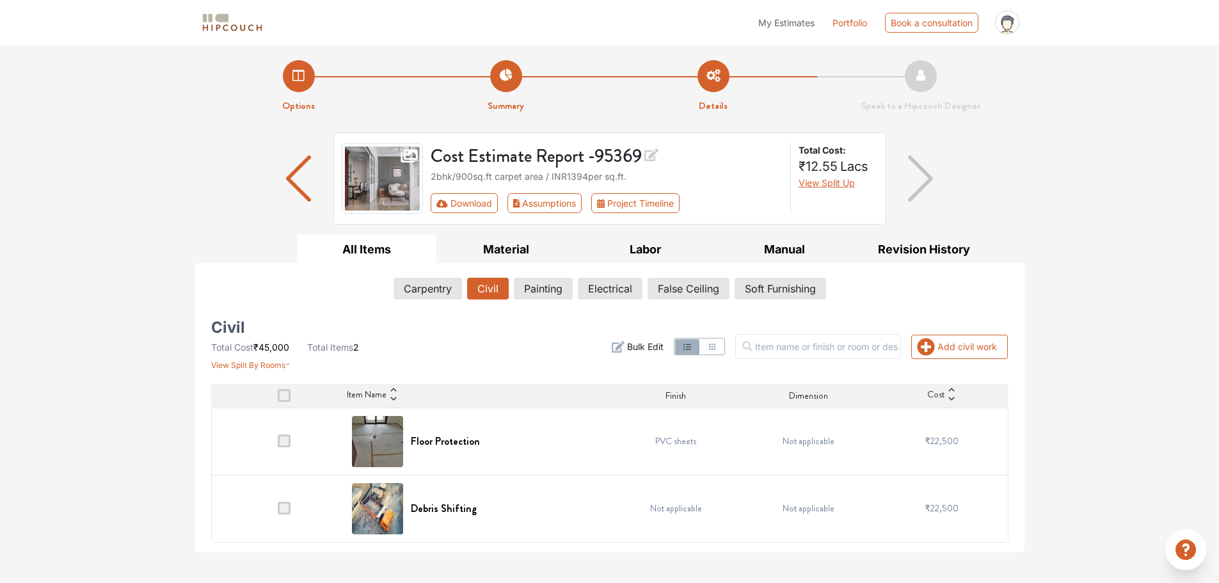
click at [278, 399] on input "checkbox" at bounding box center [278, 399] width 0 height 0
click at [289, 462] on td at bounding box center [277, 440] width 133 height 67
click at [287, 464] on td at bounding box center [277, 440] width 133 height 67
click at [717, 346] on icon "button" at bounding box center [712, 347] width 10 height 10
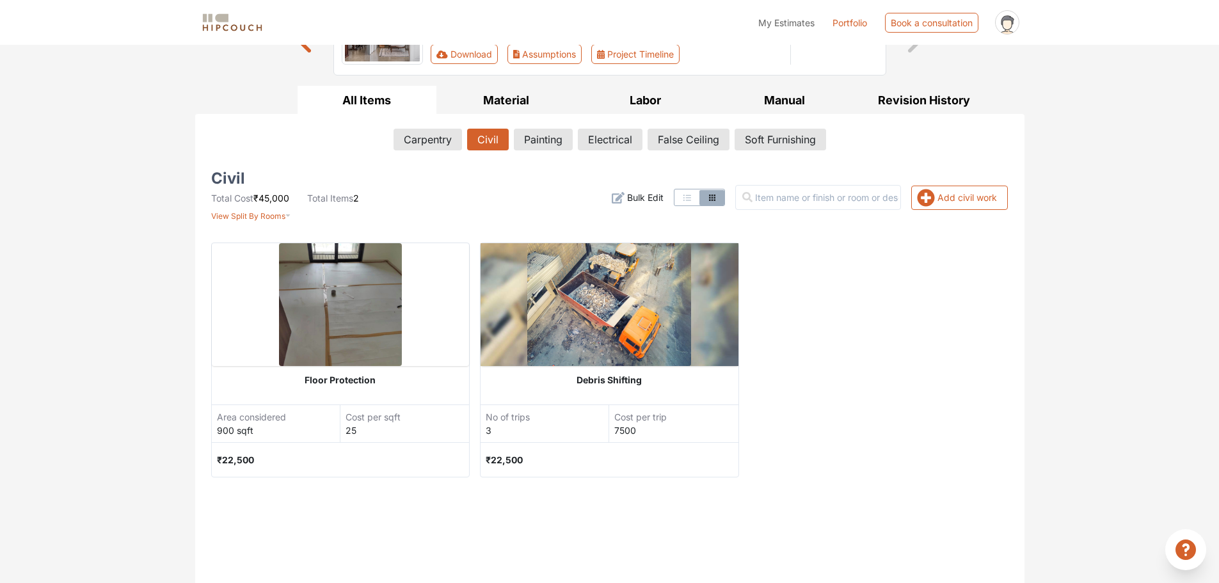
scroll to position [173, 0]
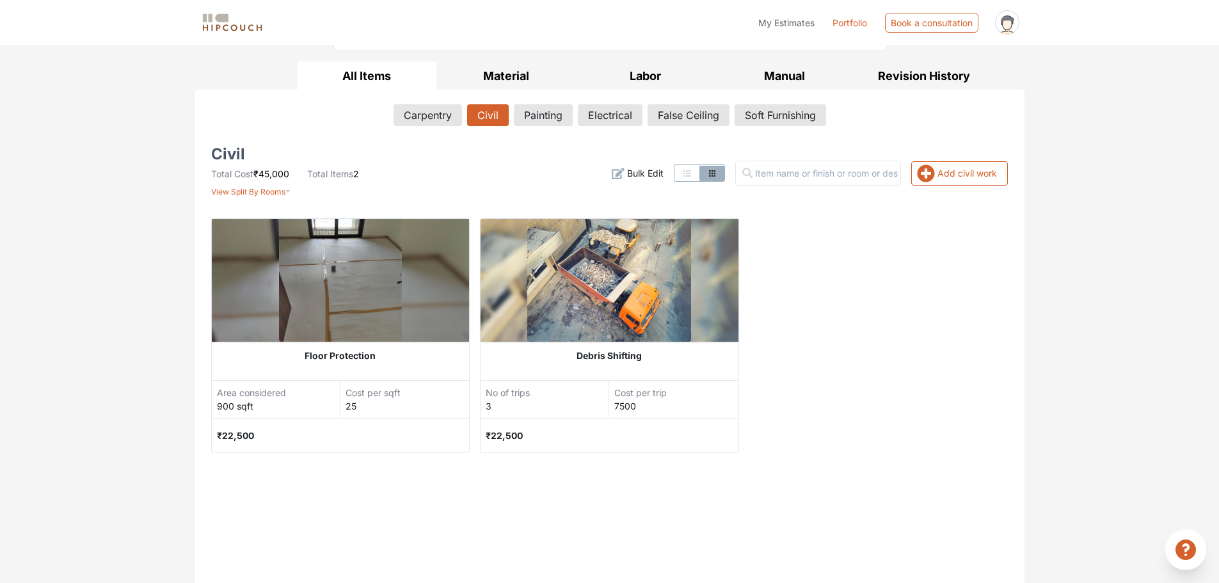
click at [663, 318] on img at bounding box center [609, 280] width 164 height 123
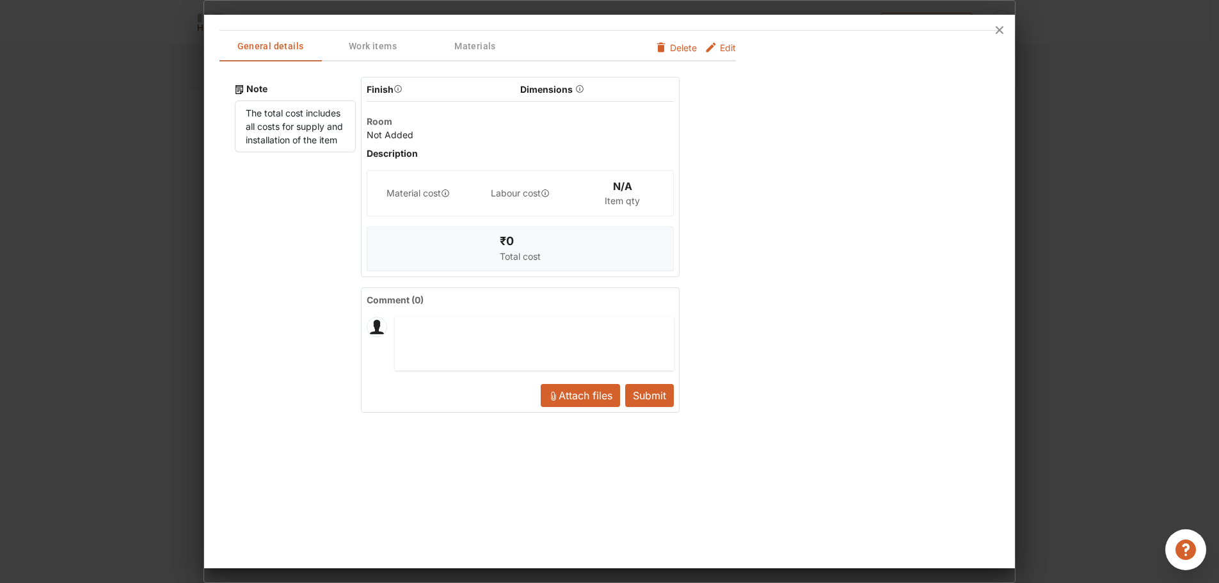
scroll to position [0, 0]
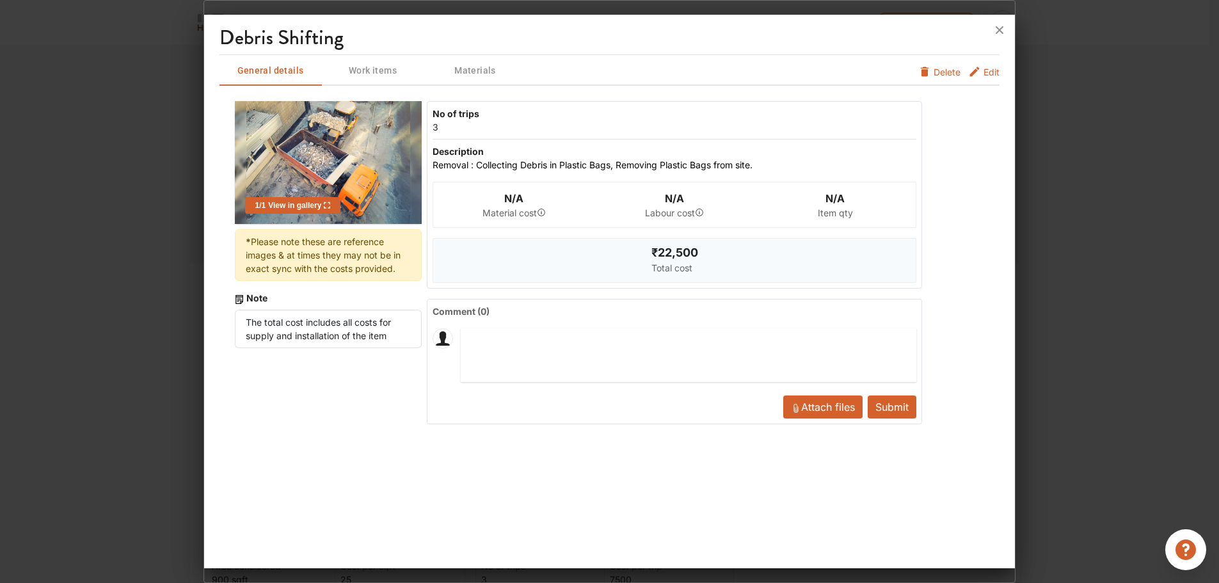
click at [934, 76] on span "Delete" at bounding box center [946, 71] width 27 height 13
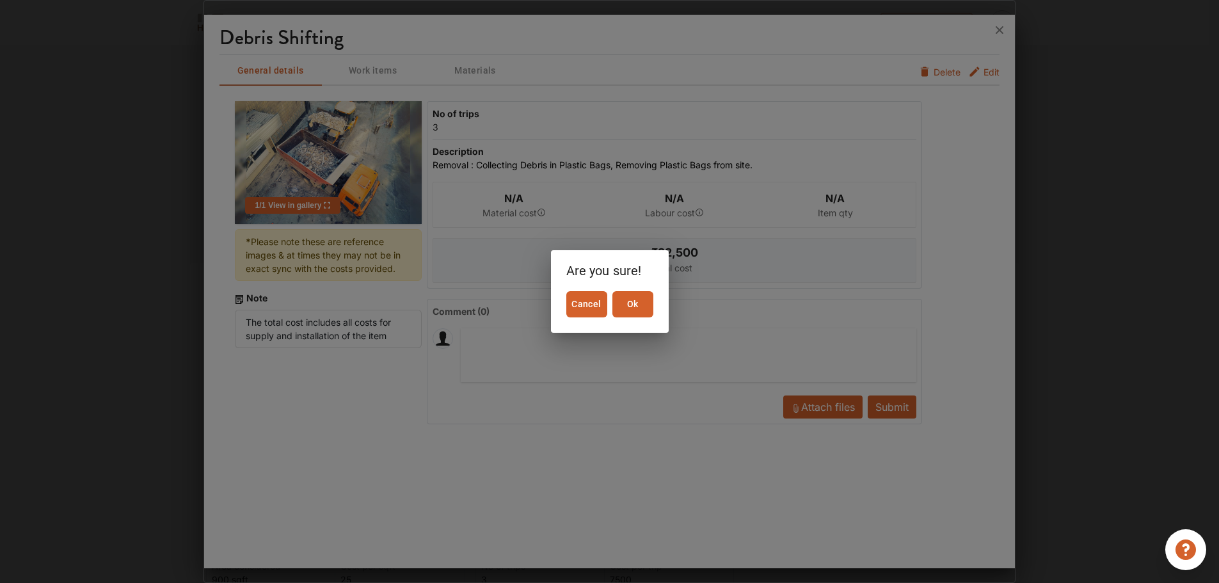
click at [616, 299] on button "Ok" at bounding box center [632, 304] width 41 height 26
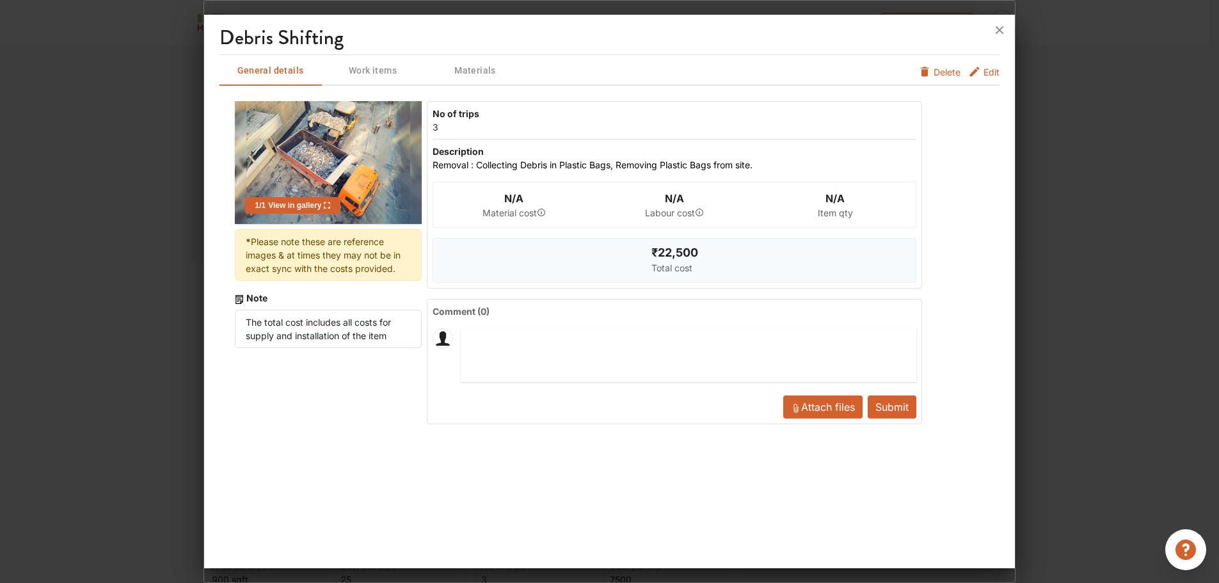
click at [940, 70] on span "Delete" at bounding box center [946, 71] width 27 height 13
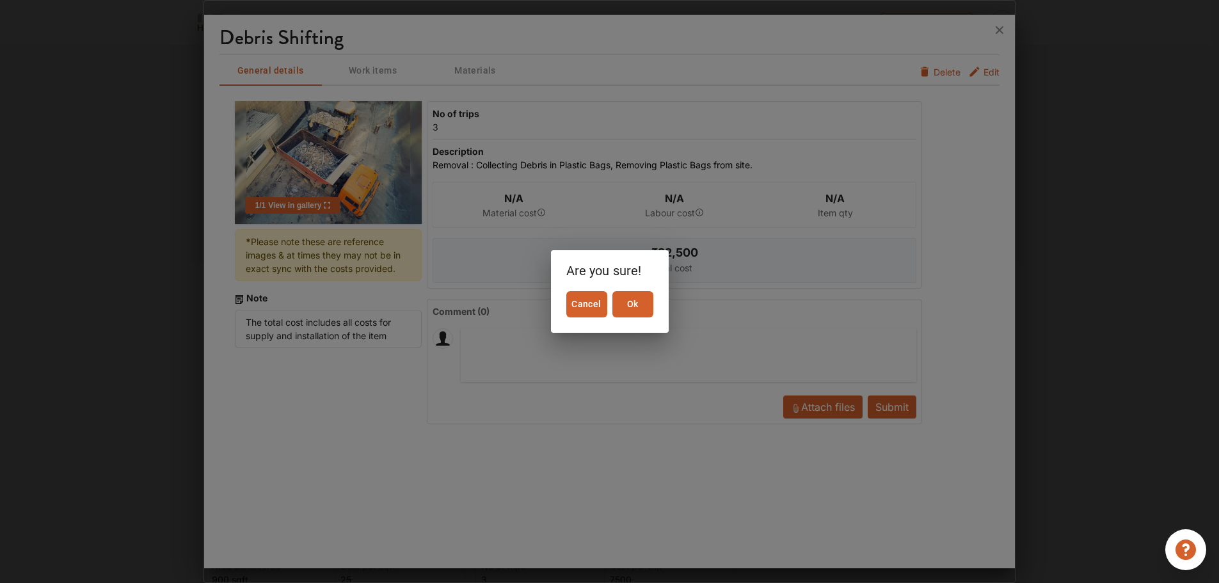
click at [633, 298] on span "Ok" at bounding box center [632, 304] width 31 height 16
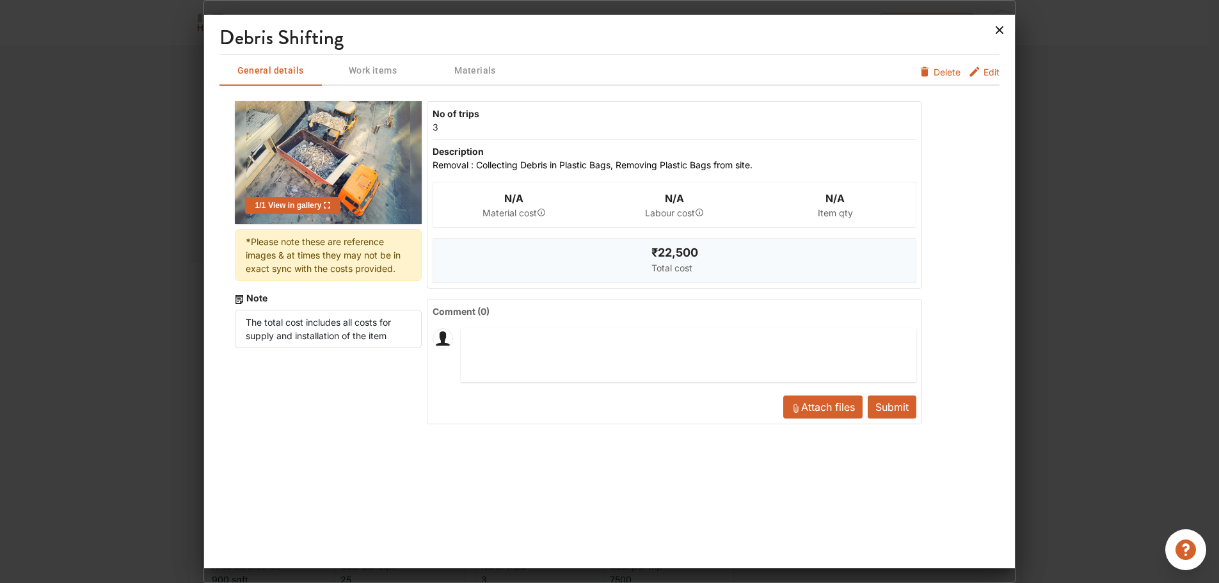
click at [1001, 33] on icon at bounding box center [999, 30] width 20 height 20
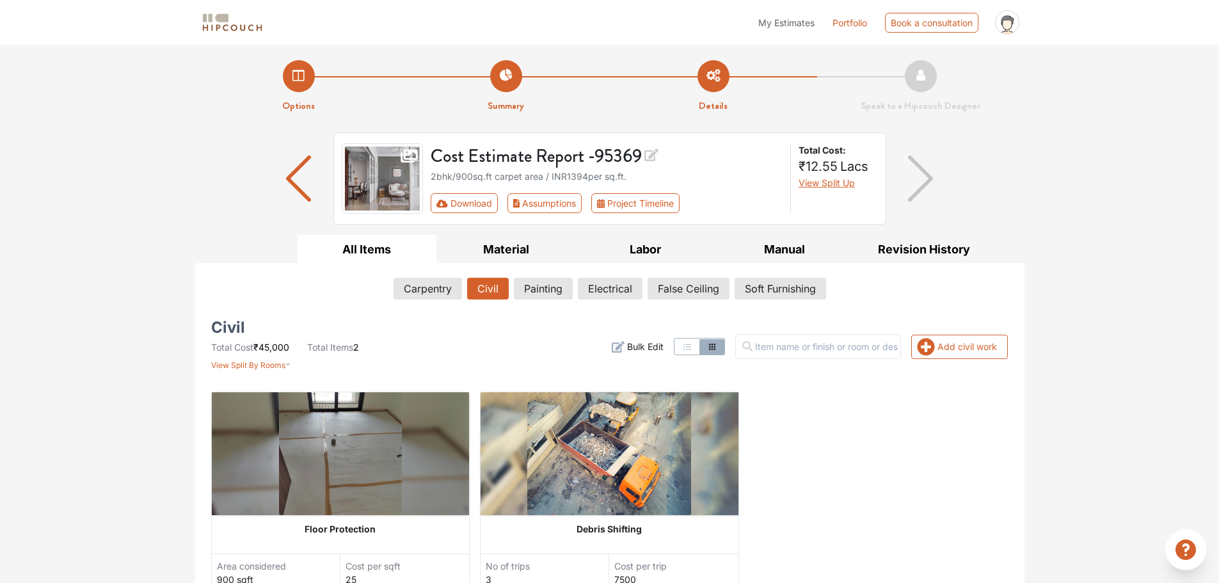
click at [656, 350] on span "Bulk Edit" at bounding box center [645, 346] width 36 height 13
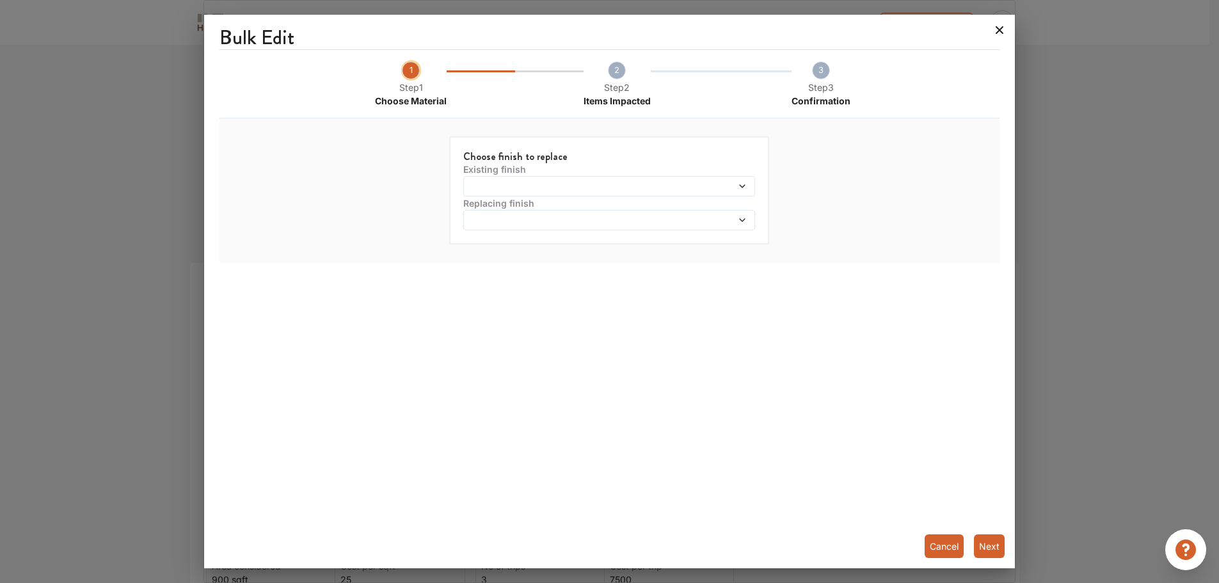
click at [1000, 30] on icon at bounding box center [1000, 30] width 8 height 8
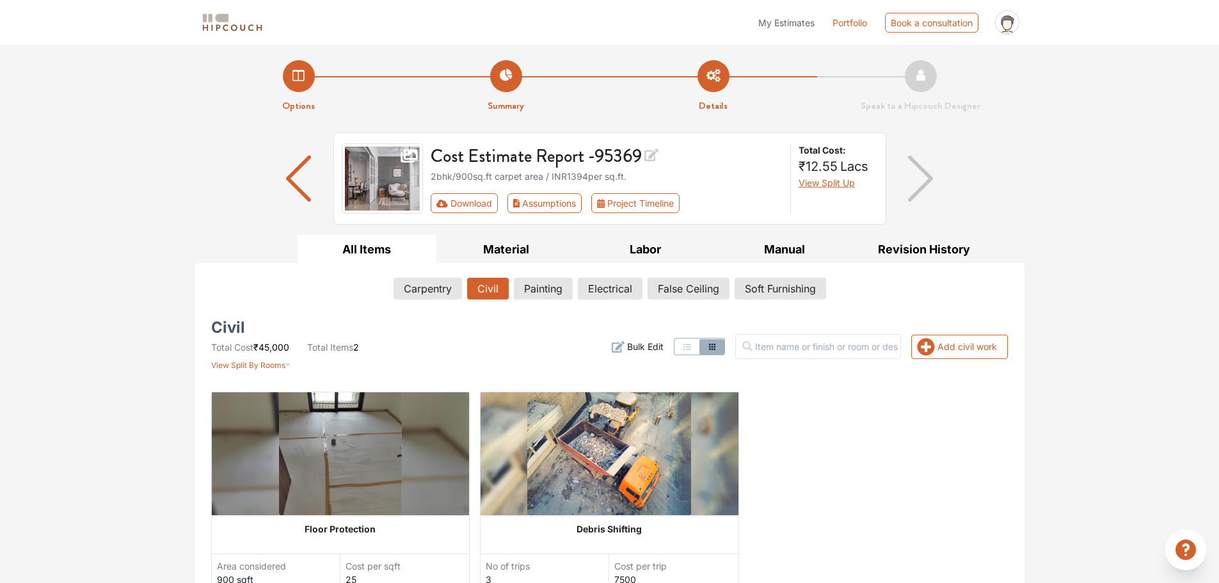
click at [692, 346] on icon "button" at bounding box center [687, 347] width 10 height 10
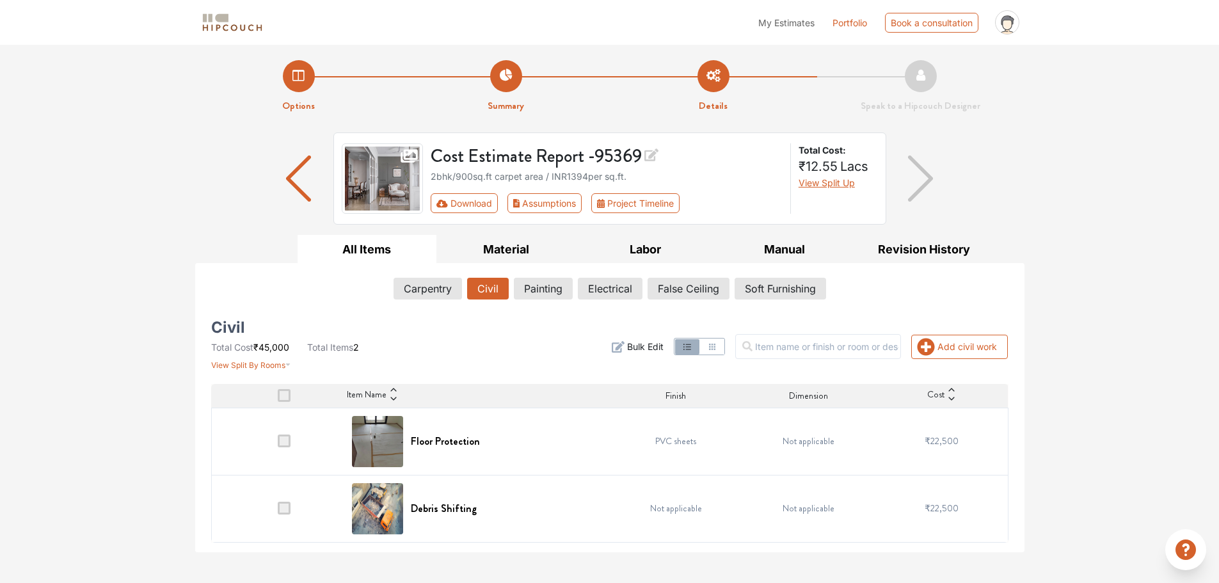
click at [285, 439] on span at bounding box center [284, 440] width 13 height 13
click at [278, 444] on input "checkbox" at bounding box center [278, 444] width 0 height 0
click at [285, 439] on span at bounding box center [284, 440] width 13 height 13
click at [278, 444] on input "checkbox" at bounding box center [278, 444] width 0 height 0
click at [545, 289] on button "Painting" at bounding box center [543, 289] width 58 height 22
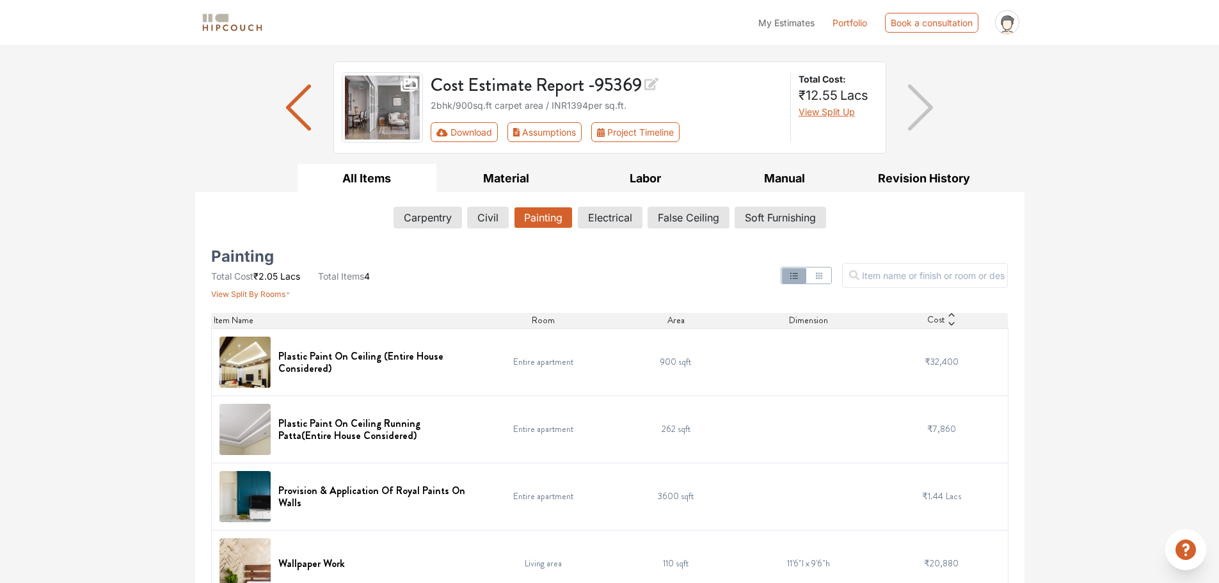
scroll to position [95, 0]
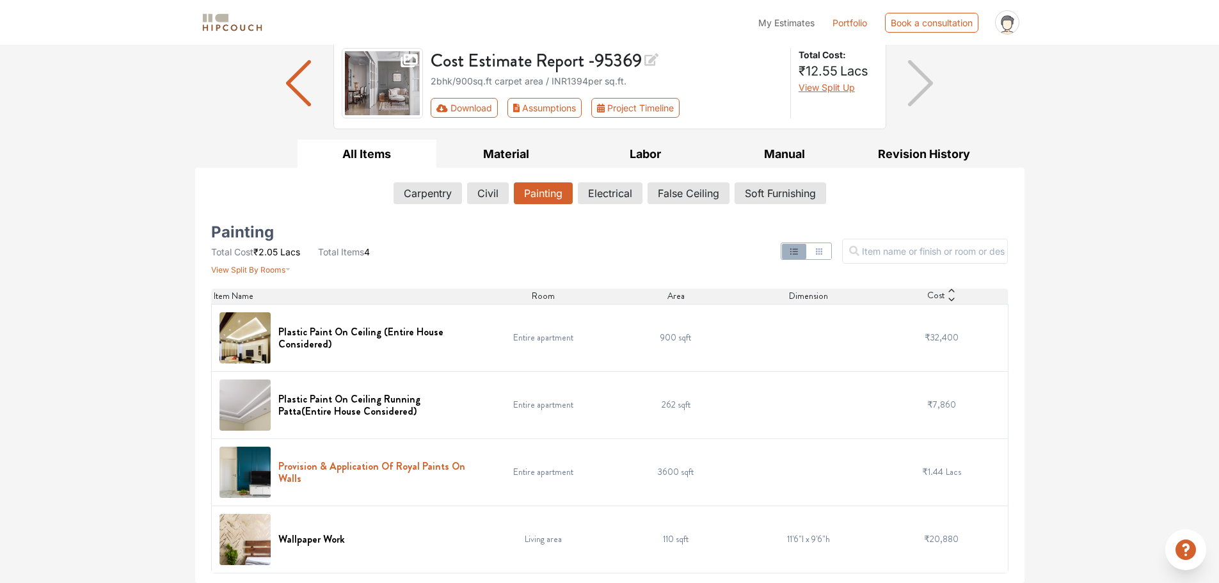
click at [411, 467] on h6 "Provision & Application Of Royal Paints On Walls" at bounding box center [373, 472] width 191 height 24
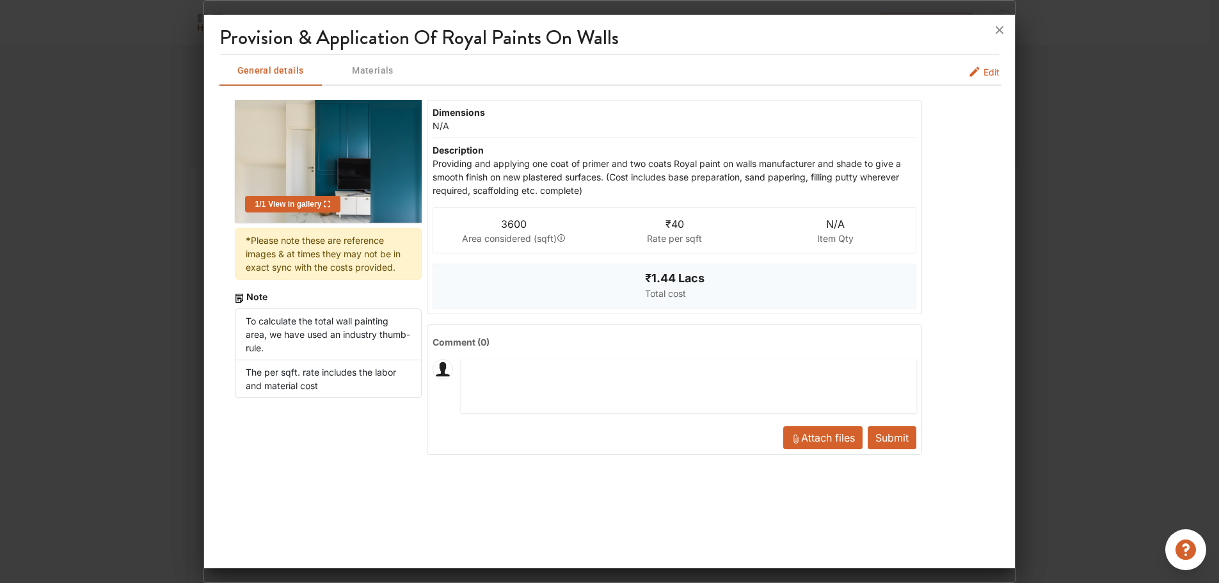
click at [680, 221] on span "₹40" at bounding box center [674, 223] width 19 height 13
drag, startPoint x: 679, startPoint y: 225, endPoint x: 621, endPoint y: 225, distance: 58.2
click at [621, 224] on div "₹40 Rate per sqft" at bounding box center [674, 230] width 161 height 45
click at [556, 162] on div "Providing and applying one coat of primer and two coats Royal paint on walls ma…" at bounding box center [673, 177] width 483 height 40
click at [629, 178] on div "Providing and applying one coat of primer and two coats Royal paint on walls ma…" at bounding box center [673, 177] width 483 height 40
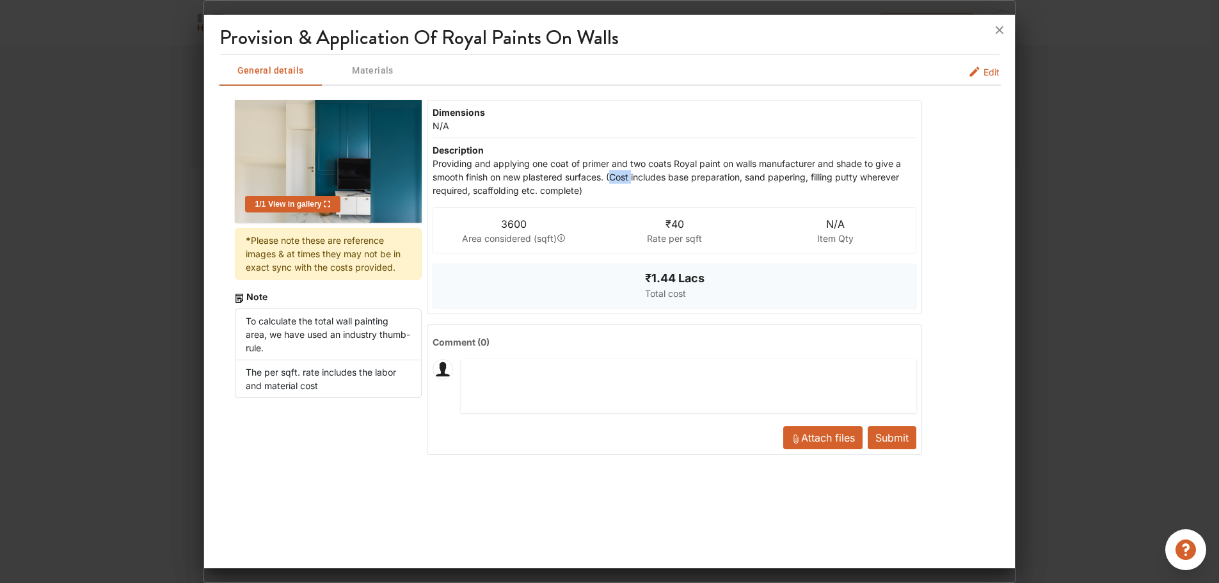
click at [629, 178] on div "Providing and applying one coat of primer and two coats Royal paint on walls ma…" at bounding box center [673, 177] width 483 height 40
click at [608, 185] on div "Providing and applying one coat of primer and two coats Royal paint on walls ma…" at bounding box center [673, 177] width 483 height 40
drag, startPoint x: 517, startPoint y: 173, endPoint x: 544, endPoint y: 167, distance: 27.5
click at [517, 171] on div "Providing and applying one coat of primer and two coats Royal paint on walls ma…" at bounding box center [673, 177] width 483 height 40
click at [999, 71] on span "Edit" at bounding box center [991, 71] width 16 height 13
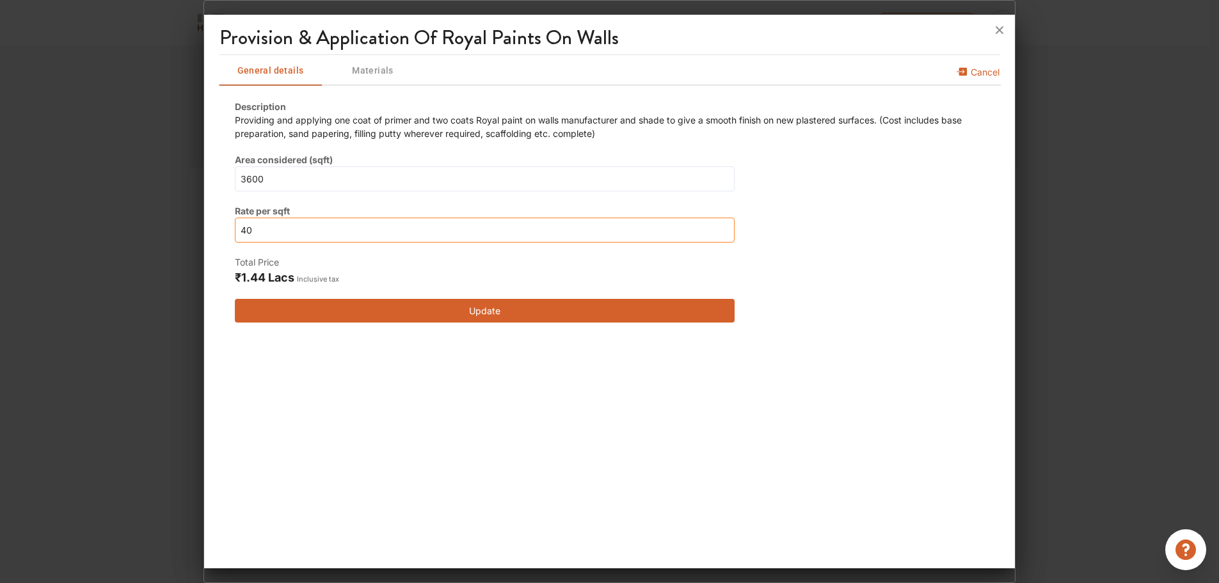
click at [310, 239] on input "40" at bounding box center [485, 229] width 500 height 25
type input "403"
type input "4032"
type input "40323"
type input "4032"
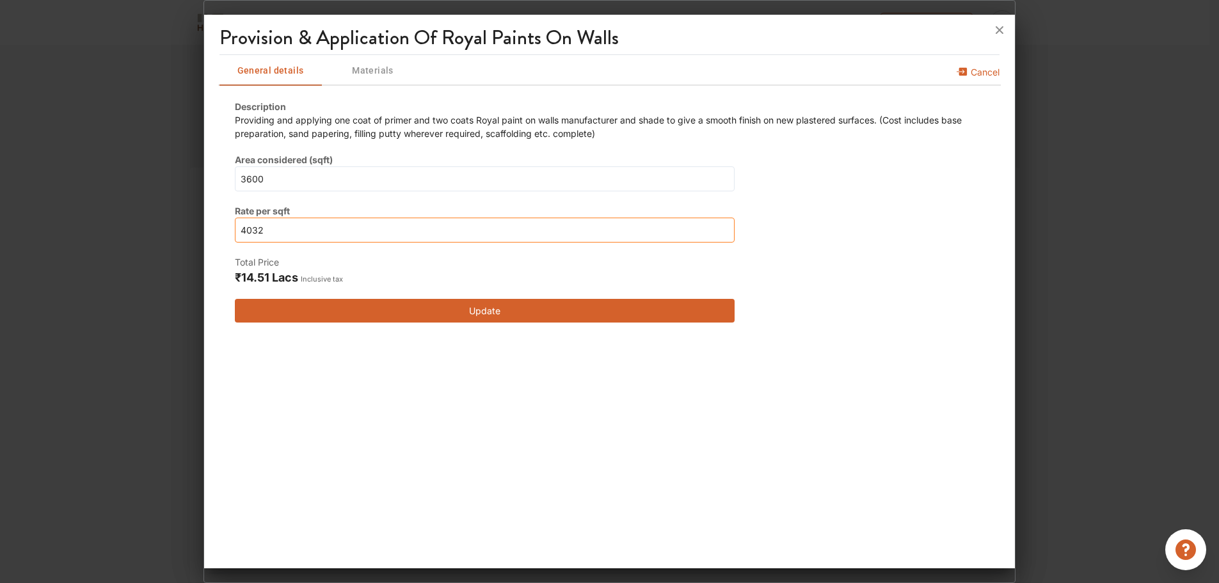
type input "40323"
type input "4032"
type input "403"
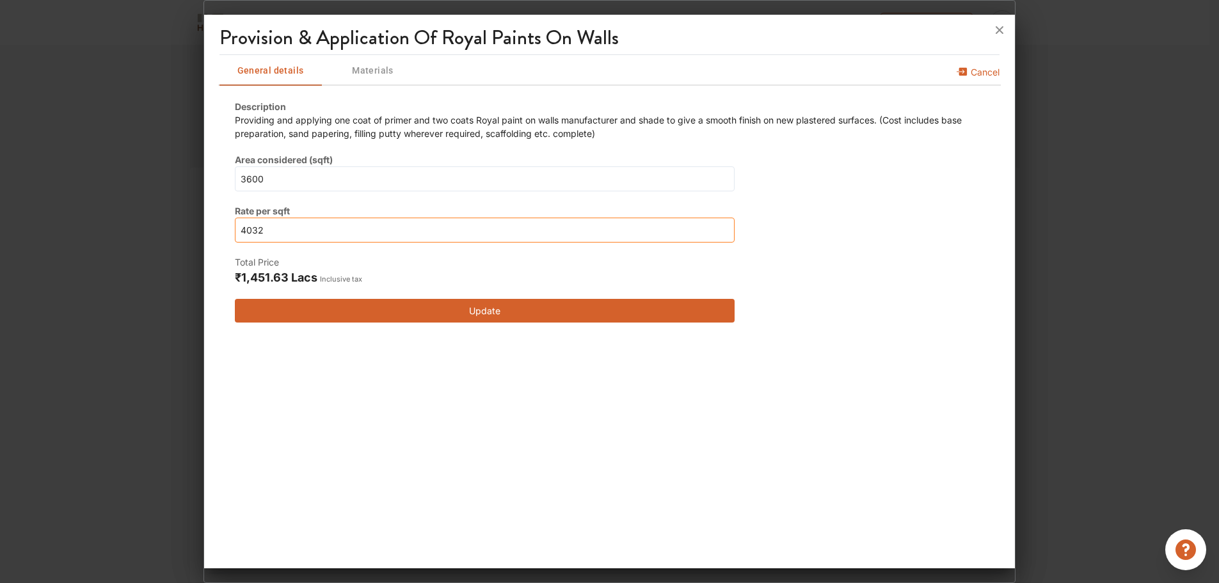
type input "403"
type input "40"
type input "4"
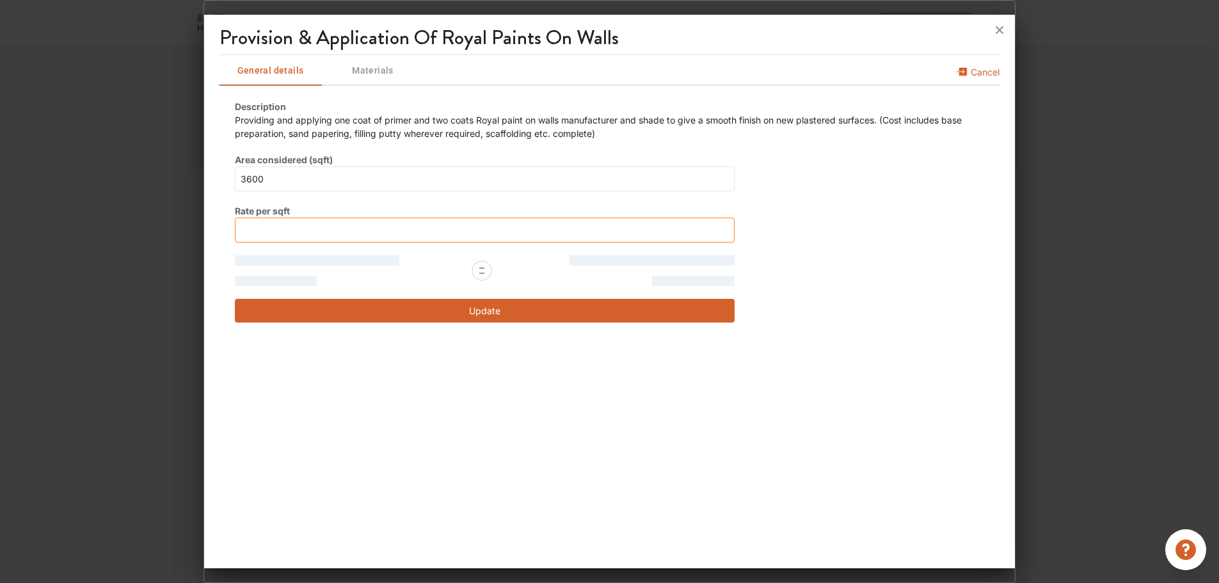
type input "0"
type input "03"
type input "3"
type input "32"
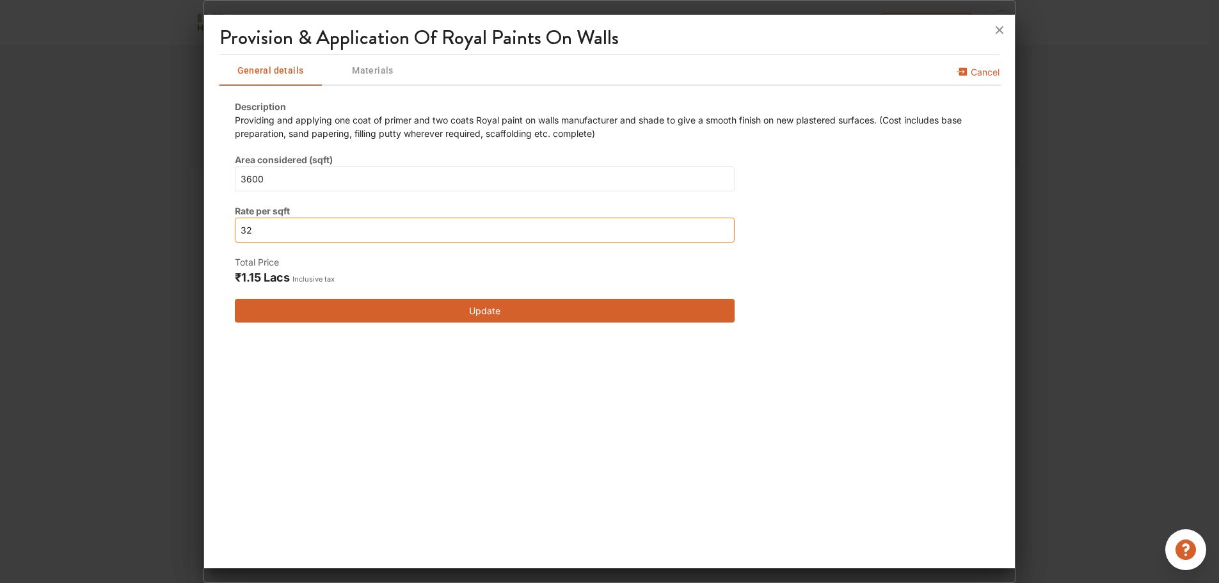
type input "32"
click at [295, 184] on input "3600" at bounding box center [485, 178] width 500 height 25
type input "36002"
type input "360025"
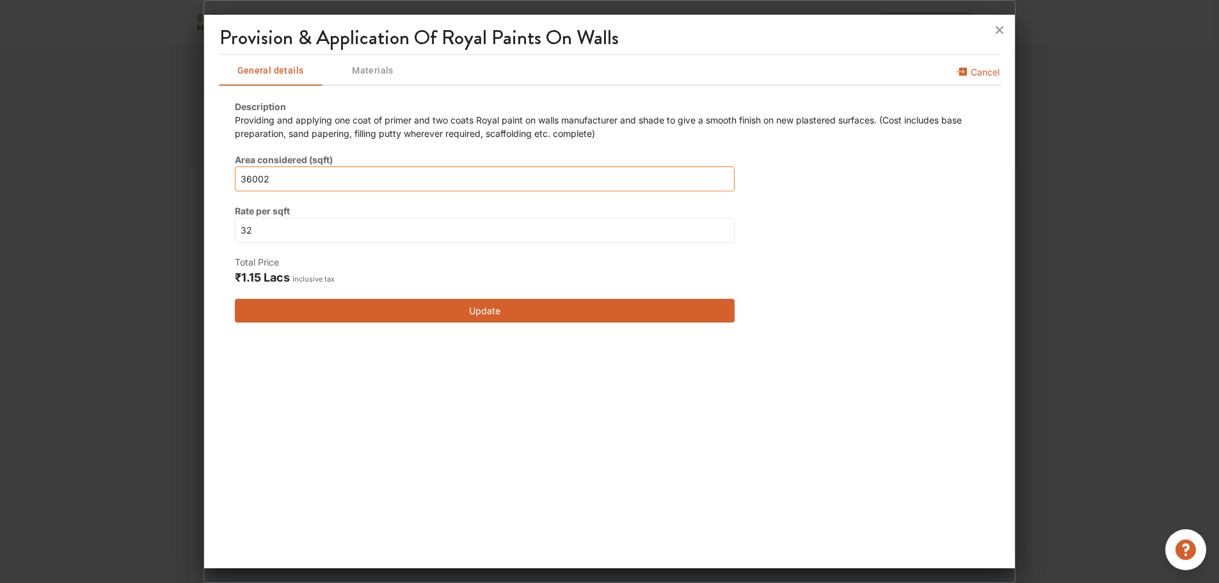
type input "360025"
type input "3600250"
type input "36002500"
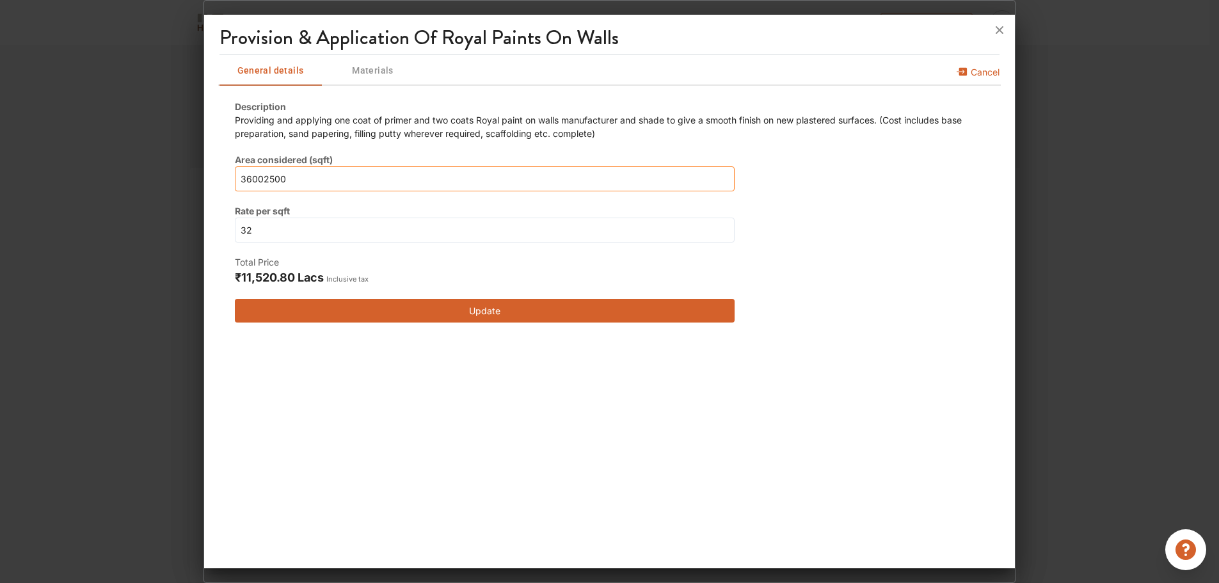
type input "3600250"
type input "360025"
type input "36002"
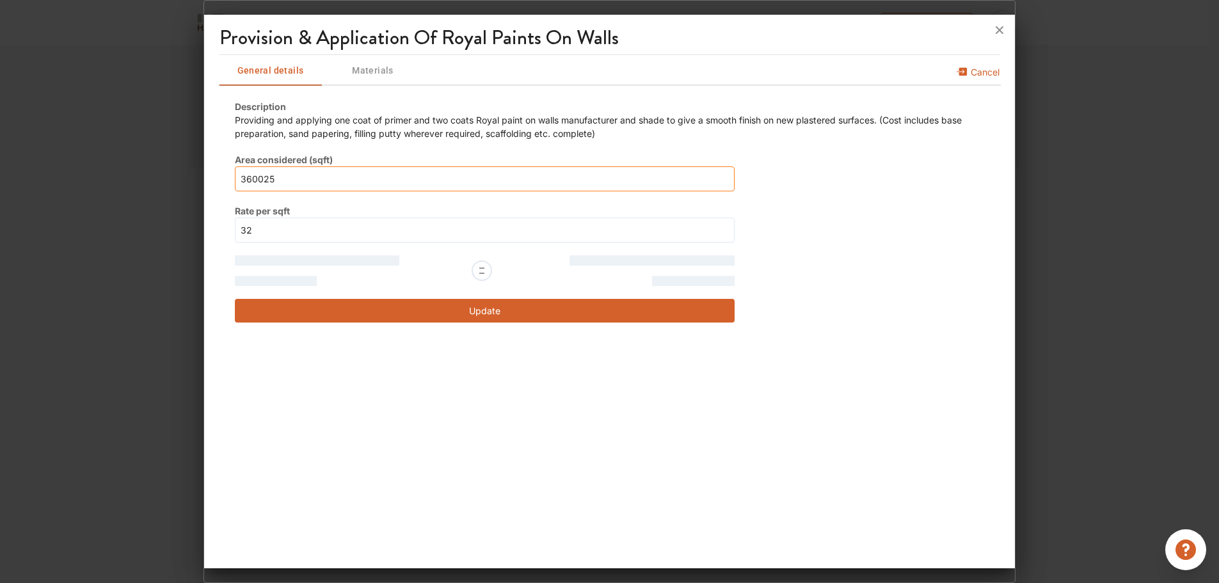
type input "36002"
type input "3600"
type input "360"
type input "36"
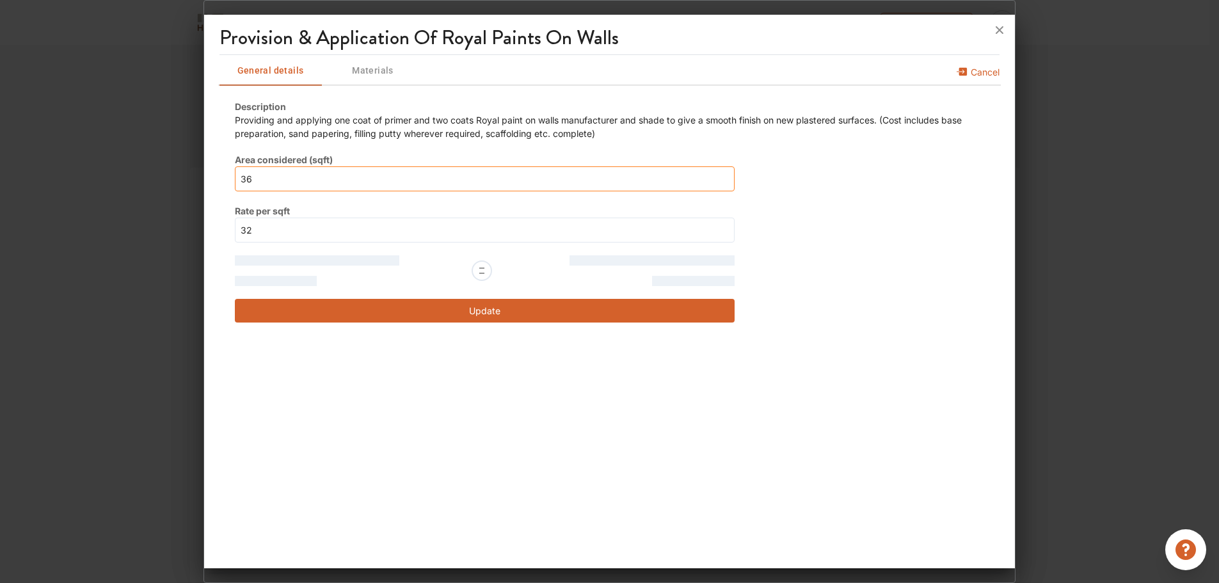
type input "3"
type input "36"
type input "0"
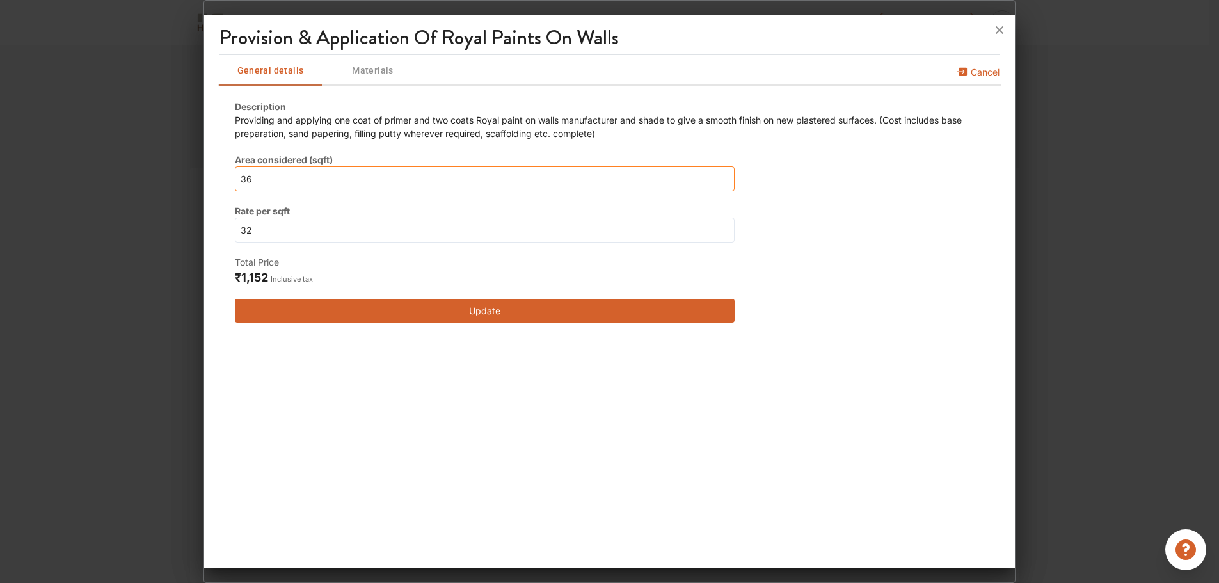
type input "0"
type input "02"
type input "2"
type input "25"
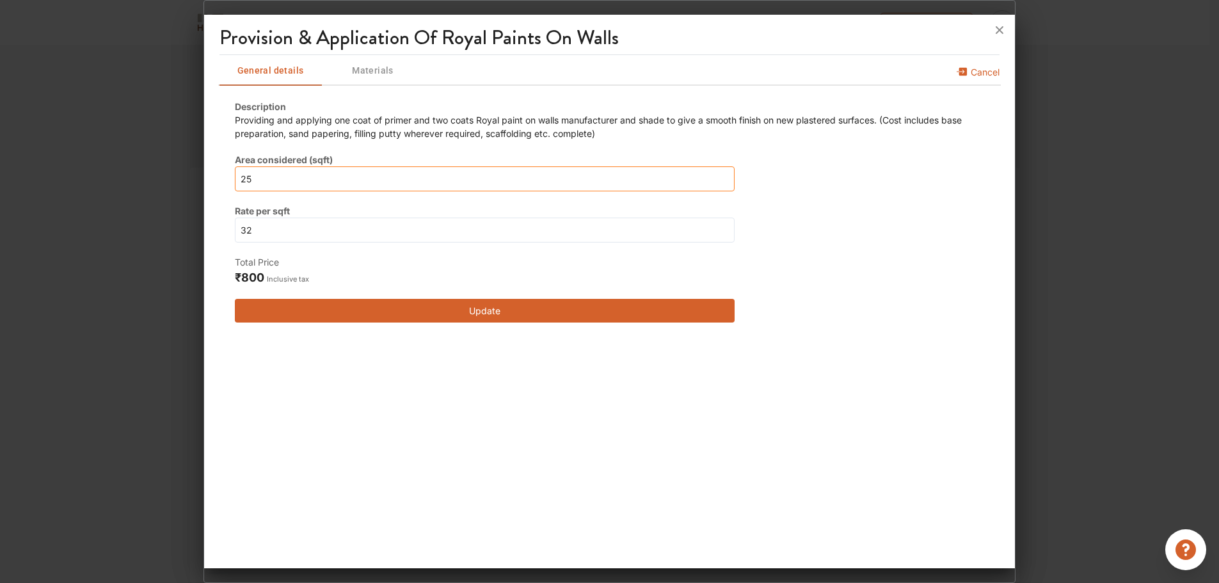
type input "250"
type input "2500"
type input "250"
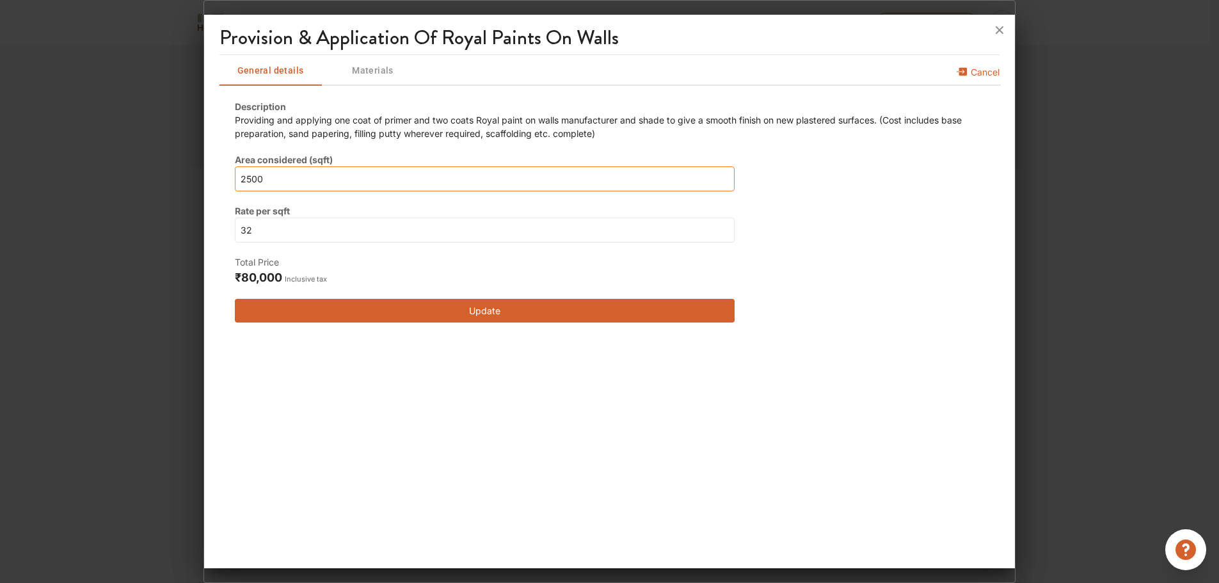
type input "250"
type input "25"
type input "2"
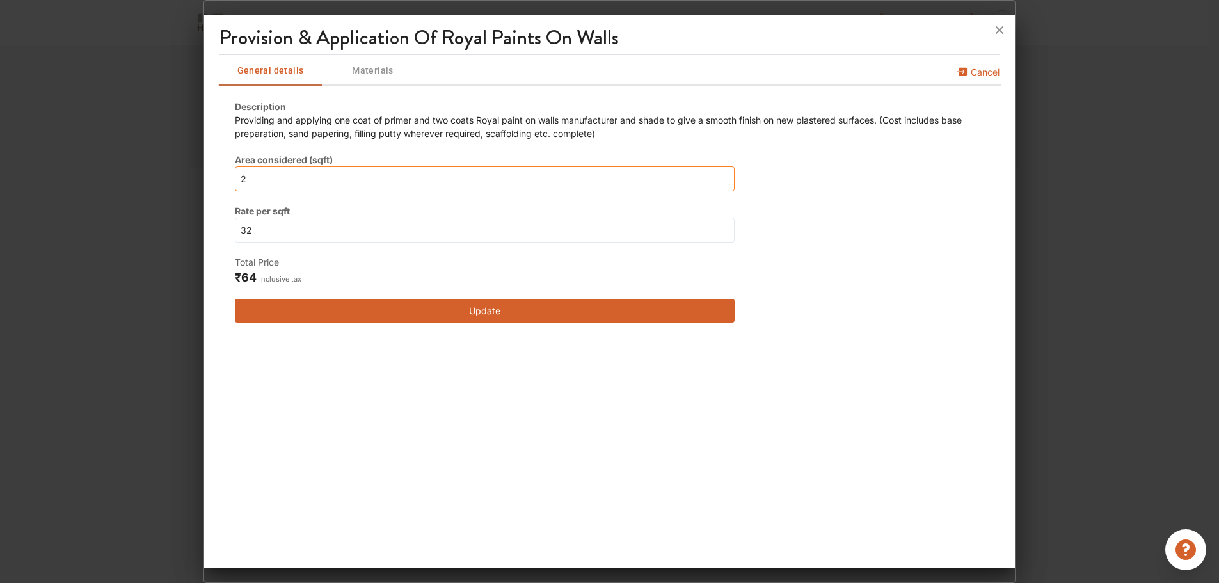
type input "28"
type input "280"
type input "2800"
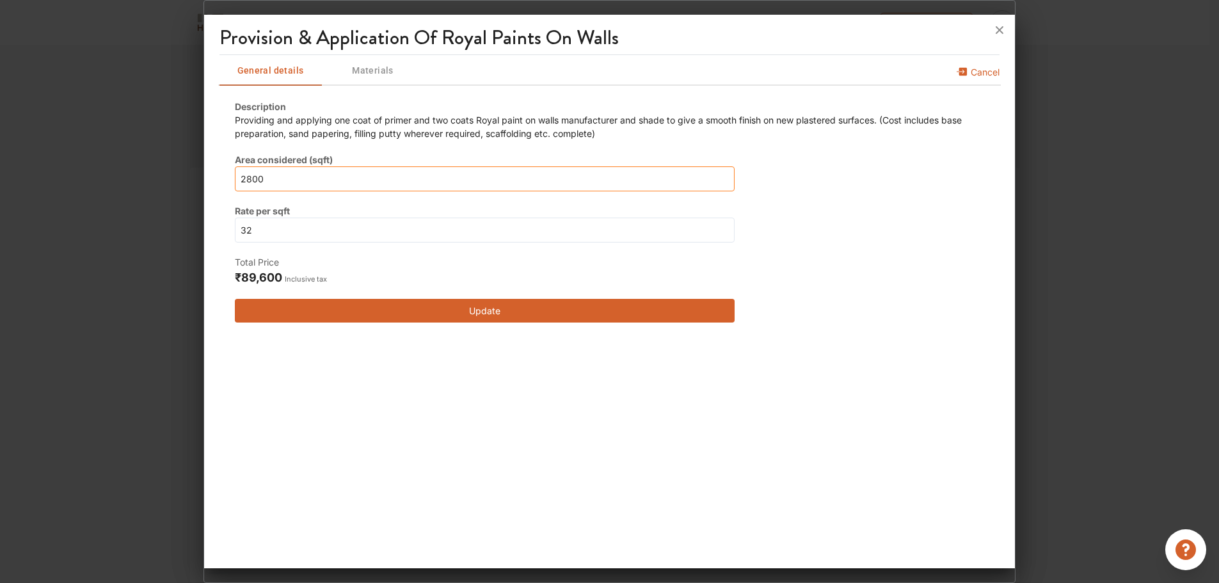
type input "2800"
click at [391, 118] on div "Providing and applying one coat of primer and two coats Royal paint on walls ma…" at bounding box center [610, 126] width 750 height 27
click at [499, 122] on div "Providing and applying one coat of primer and two coats Royal paint on walls ma…" at bounding box center [610, 126] width 750 height 27
click at [533, 116] on div "Providing and applying one coat of primer and two coats Royal paint on walls ma…" at bounding box center [610, 126] width 750 height 27
drag, startPoint x: 457, startPoint y: 131, endPoint x: 476, endPoint y: 127, distance: 19.6
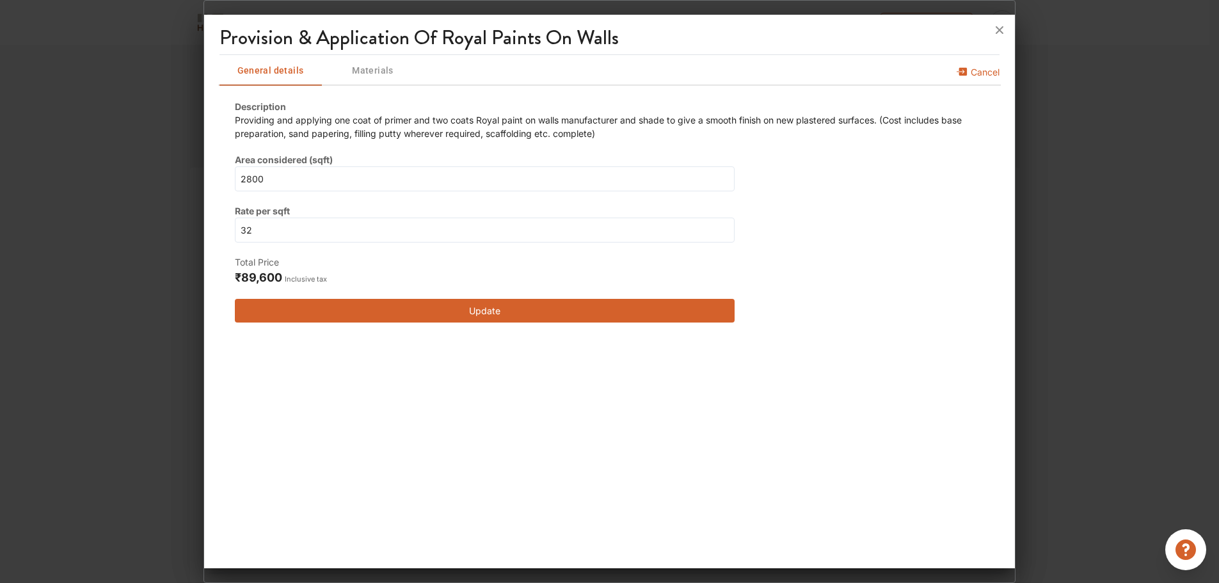
click at [458, 130] on div "Providing and applying one coat of primer and two coats Royal paint on walls ma…" at bounding box center [610, 126] width 750 height 27
click at [473, 123] on div "Providing and applying one coat of primer and two coats Royal paint on walls ma…" at bounding box center [610, 126] width 750 height 27
click at [528, 120] on div "Providing and applying one coat of primer and two coats Royal paint on walls ma…" at bounding box center [610, 126] width 750 height 27
drag, startPoint x: 523, startPoint y: 122, endPoint x: 533, endPoint y: 145, distance: 25.2
click at [523, 123] on div "Providing and applying one coat of primer and two coats Royal paint on walls ma…" at bounding box center [610, 126] width 750 height 27
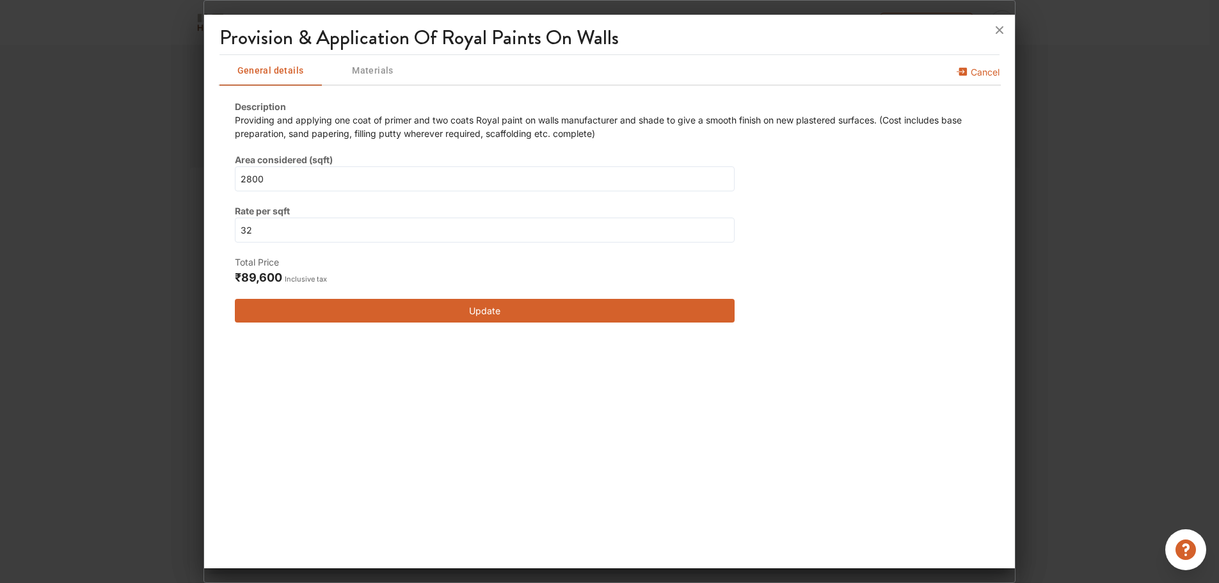
click at [290, 133] on div "Providing and applying one coat of primer and two coats Royal paint on walls ma…" at bounding box center [610, 126] width 750 height 27
click at [373, 71] on span "Materials" at bounding box center [372, 71] width 87 height 16
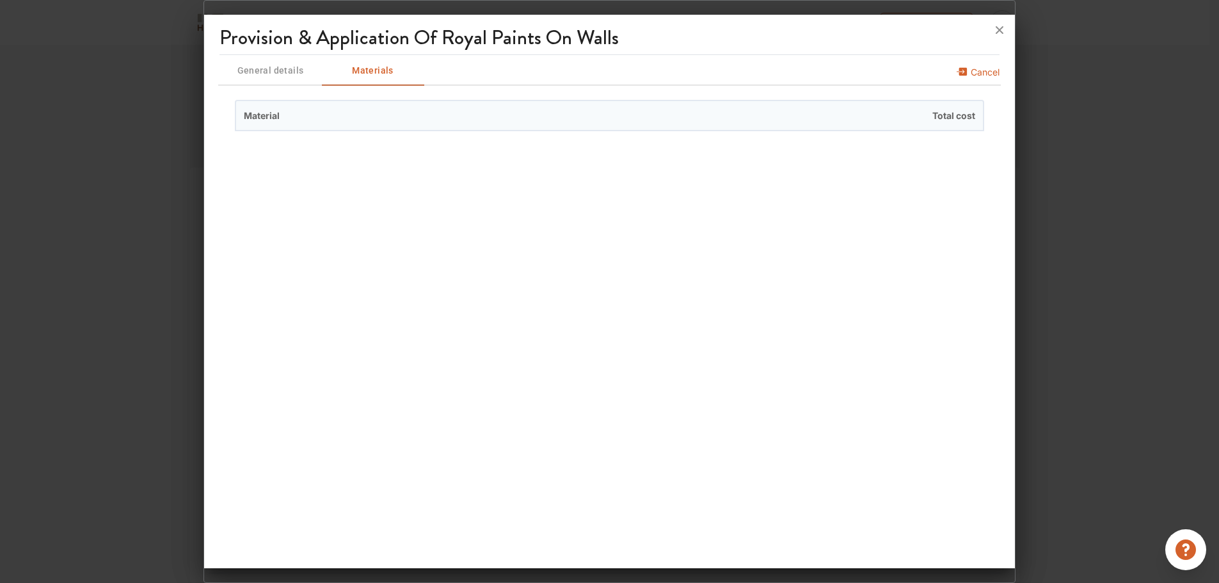
click at [354, 112] on span "Material" at bounding box center [423, 115] width 374 height 29
click at [256, 117] on span "Material" at bounding box center [423, 115] width 374 height 29
click at [285, 67] on span "General details" at bounding box center [270, 71] width 87 height 16
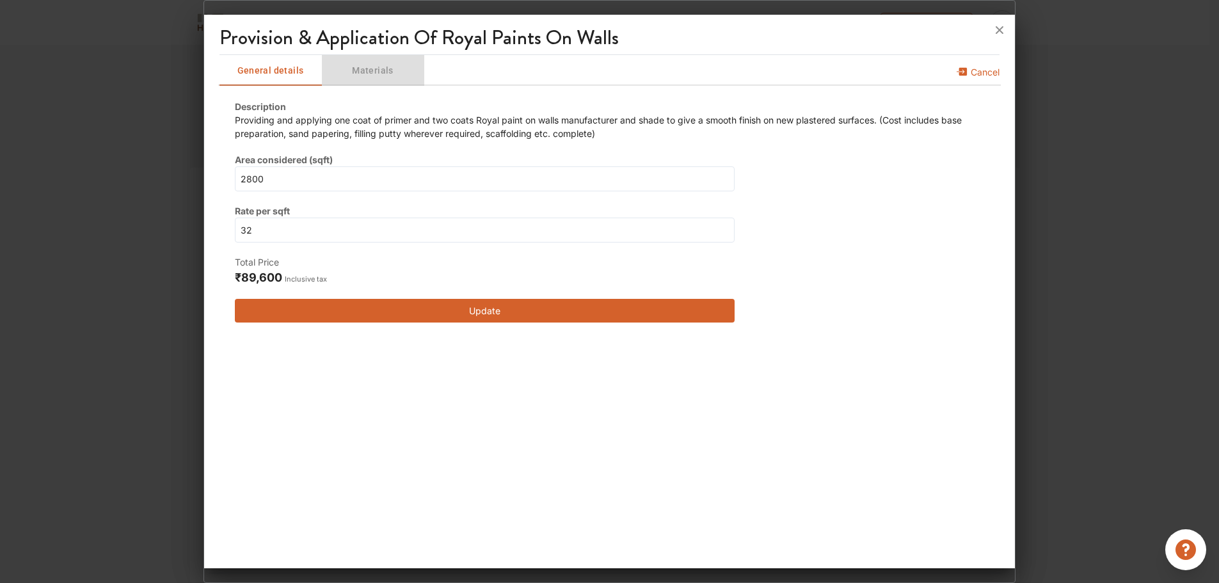
click at [379, 68] on span "Materials" at bounding box center [372, 71] width 87 height 16
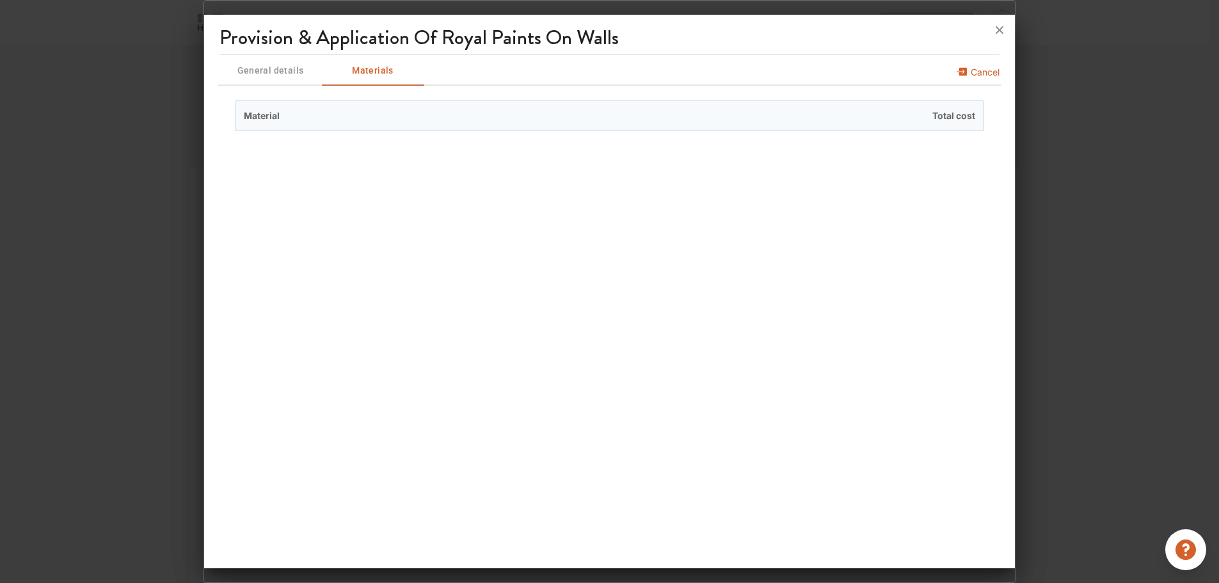
click at [271, 116] on span "Material" at bounding box center [423, 115] width 374 height 29
click at [307, 125] on span "Material" at bounding box center [423, 115] width 374 height 29
drag, startPoint x: 968, startPoint y: 118, endPoint x: 899, endPoint y: 108, distance: 69.7
click at [952, 117] on span "Total cost" at bounding box center [796, 115] width 374 height 29
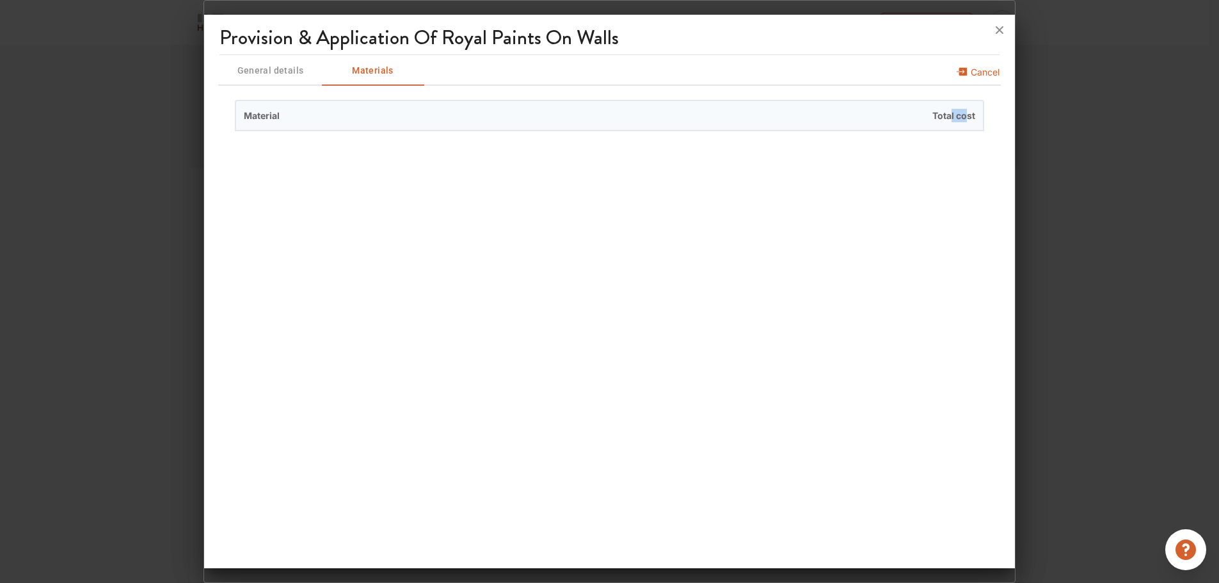
click at [255, 68] on span "General details" at bounding box center [270, 71] width 87 height 16
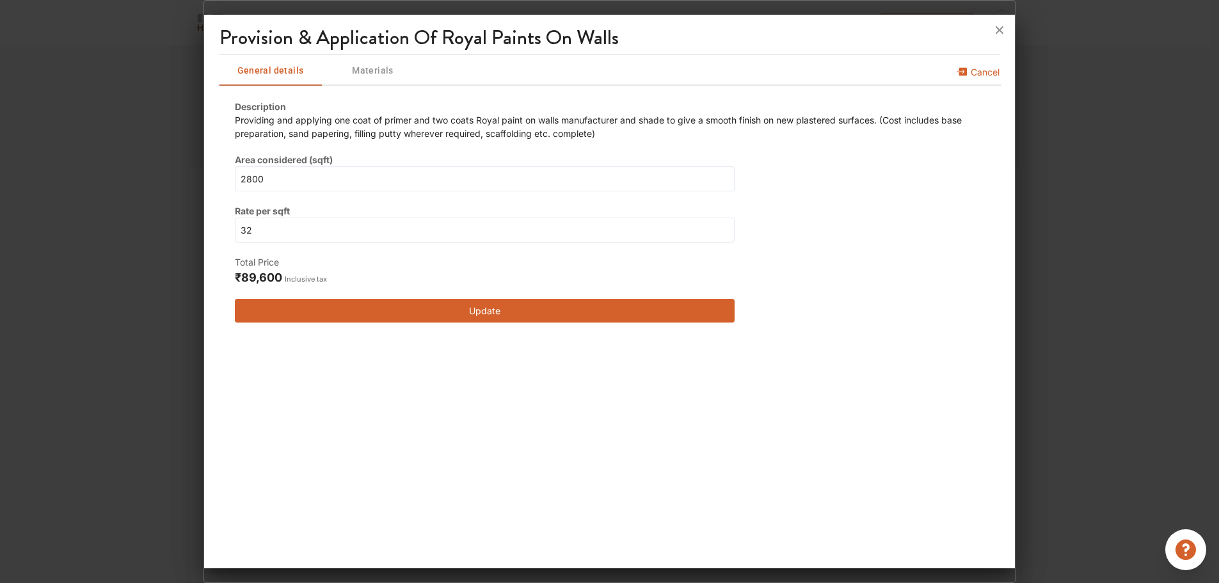
click at [487, 316] on button "Update" at bounding box center [485, 311] width 500 height 24
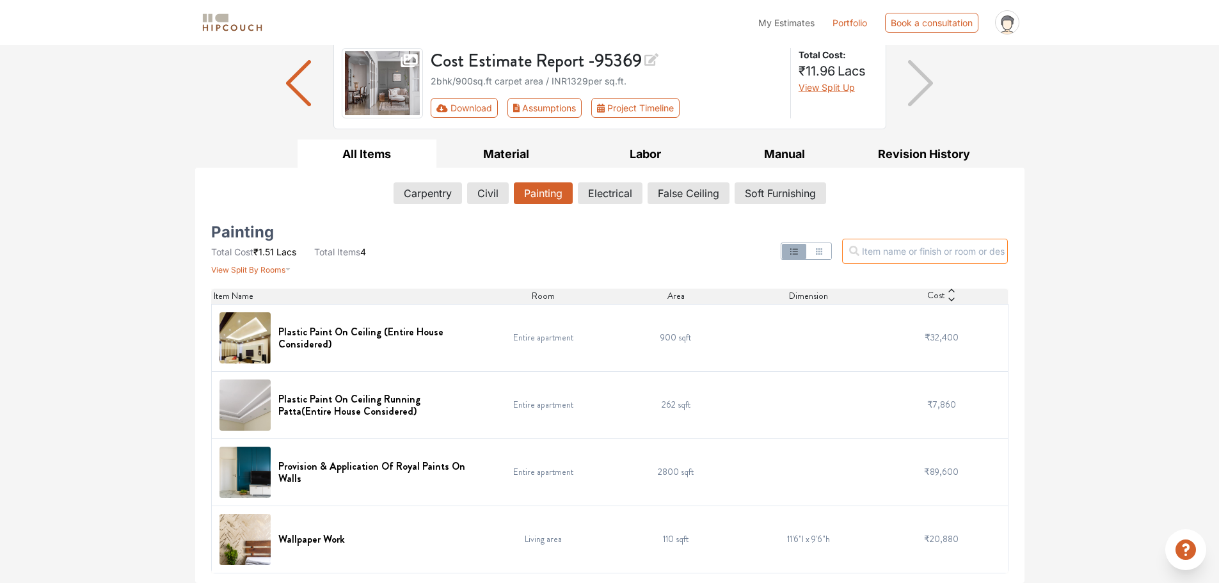
click at [947, 253] on input "text" at bounding box center [925, 251] width 166 height 25
drag, startPoint x: 288, startPoint y: 336, endPoint x: 351, endPoint y: 381, distance: 77.9
click at [351, 381] on div "Plastic Paint On Ceiling Running Patta(Entire House Considered)" at bounding box center [344, 404] width 250 height 51
click at [606, 188] on button "Electrical" at bounding box center [609, 193] width 63 height 22
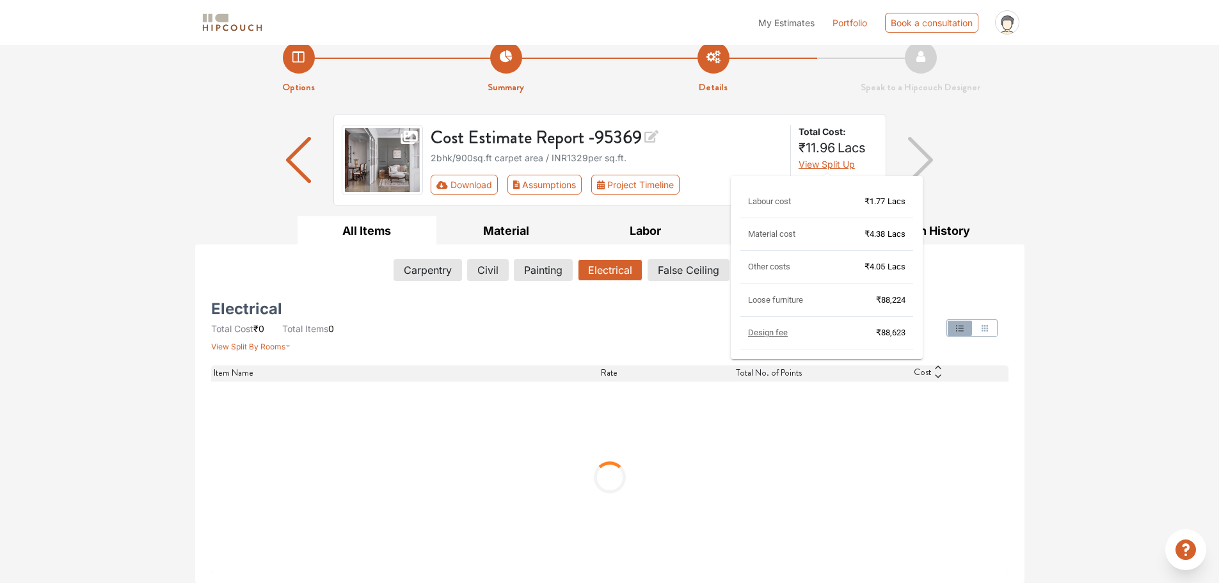
scroll to position [0, 0]
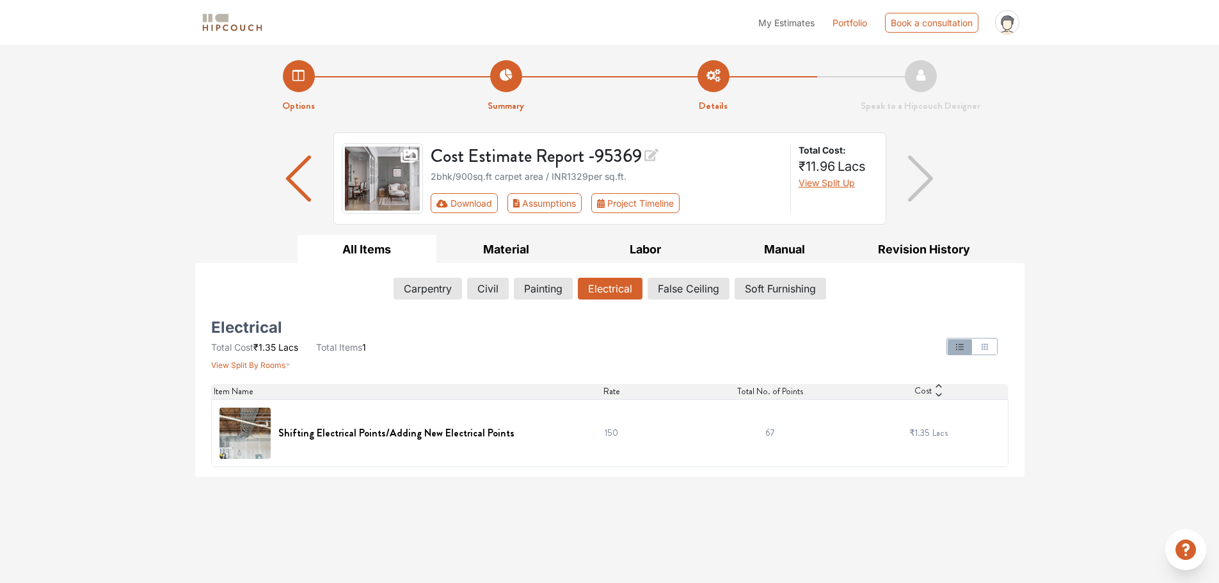
click at [615, 434] on td "150" at bounding box center [611, 432] width 159 height 67
click at [365, 434] on h6 "Shifting Electrical Points/Adding New Electrical Points" at bounding box center [396, 433] width 236 height 12
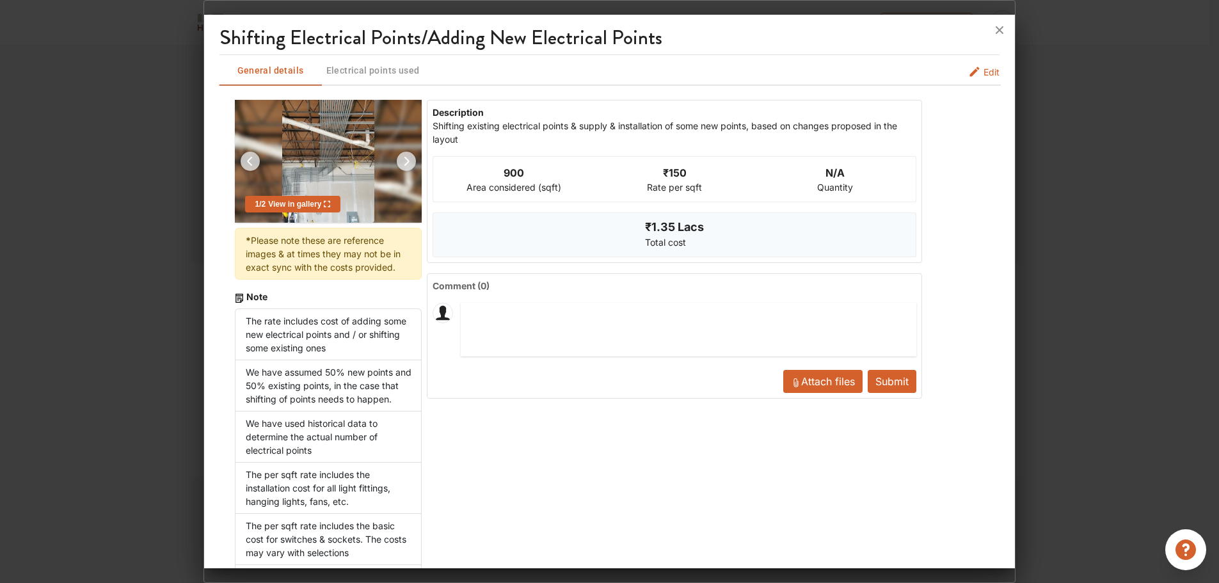
click at [680, 191] on div "Rate per sqft" at bounding box center [674, 186] width 55 height 13
click at [984, 66] on span "Edit" at bounding box center [991, 71] width 16 height 13
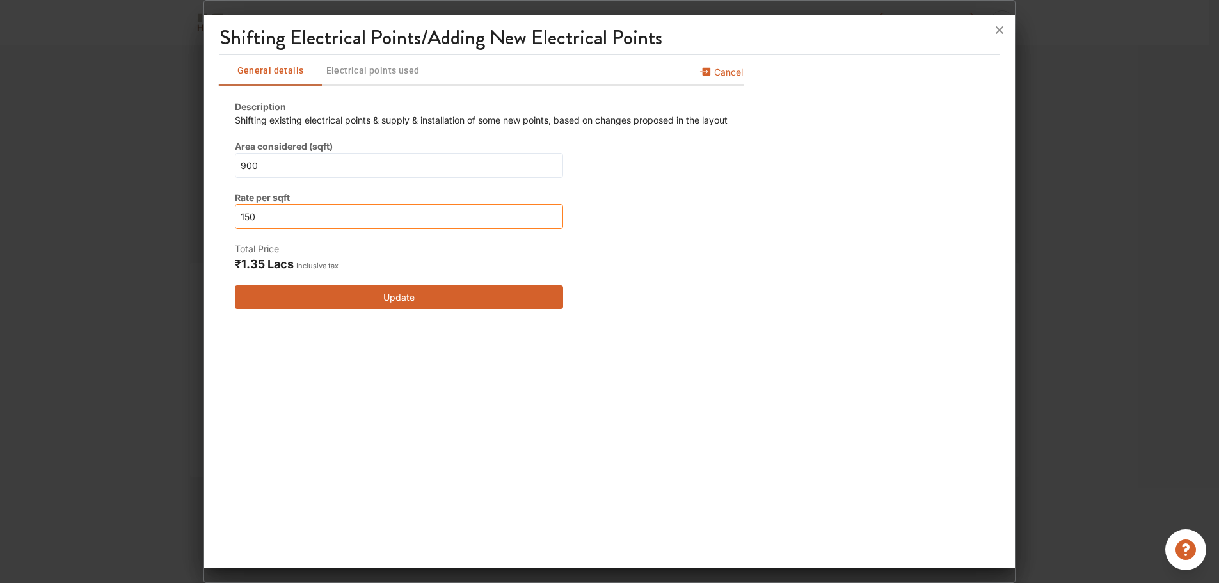
drag, startPoint x: 292, startPoint y: 221, endPoint x: 175, endPoint y: 222, distance: 117.1
click at [203, 222] on div "Shifting Electrical Points/Adding New Electrical Points General details Electri…" at bounding box center [609, 291] width 812 height 583
type input "1"
type input "10"
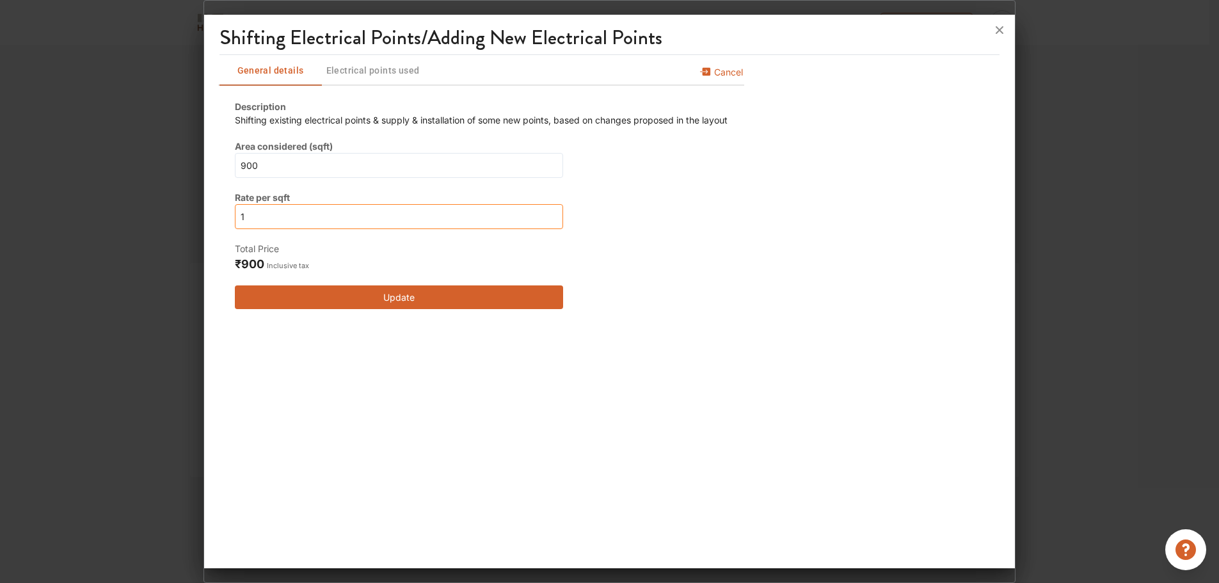
type input "10"
type input "100"
type input "10"
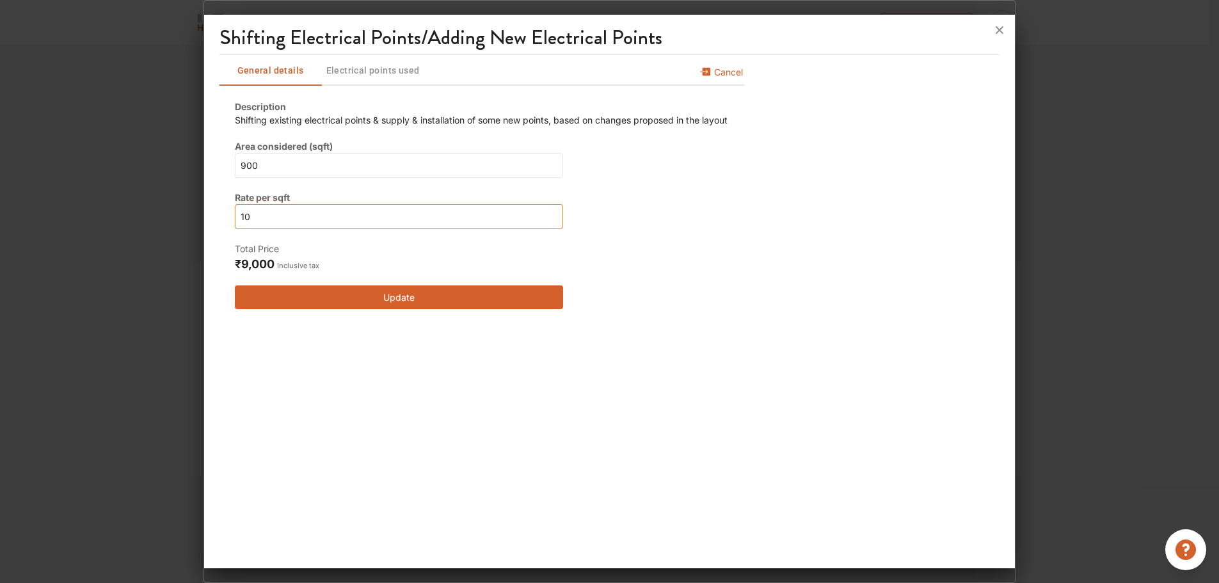
type input "1"
type input "0"
type input "2"
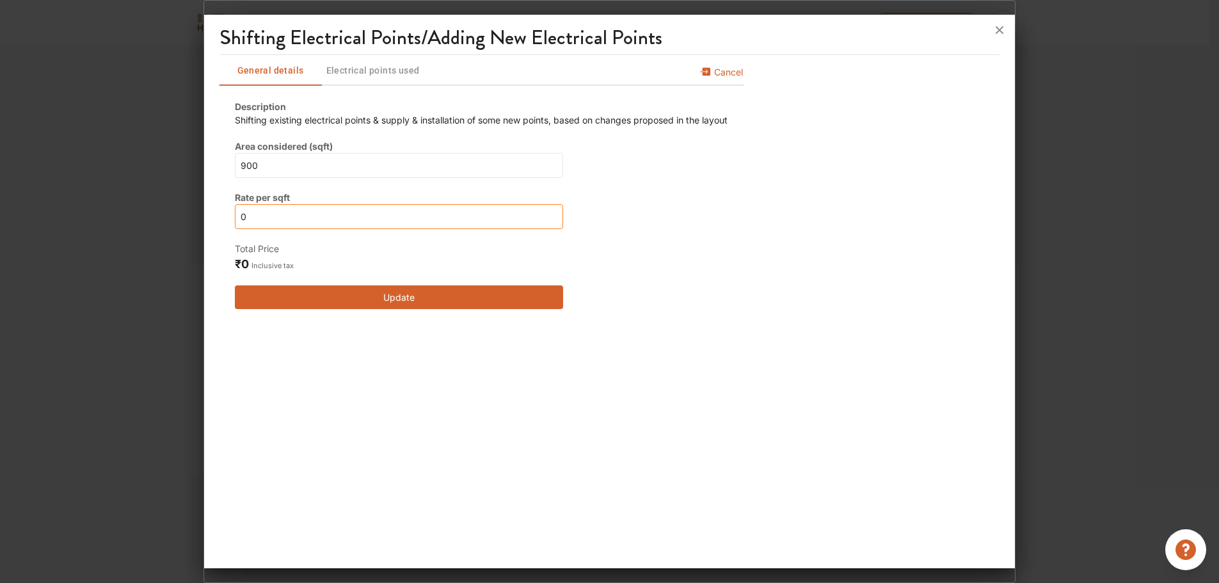
type input "2"
type input "23"
type input "230"
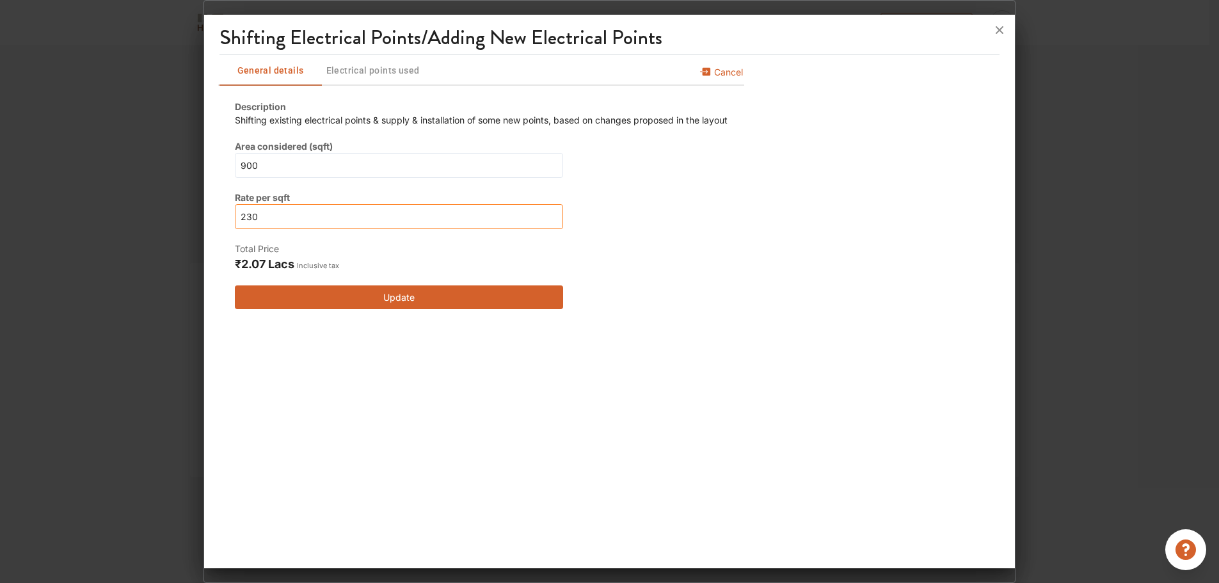
type input "23"
type input "2"
type input "20"
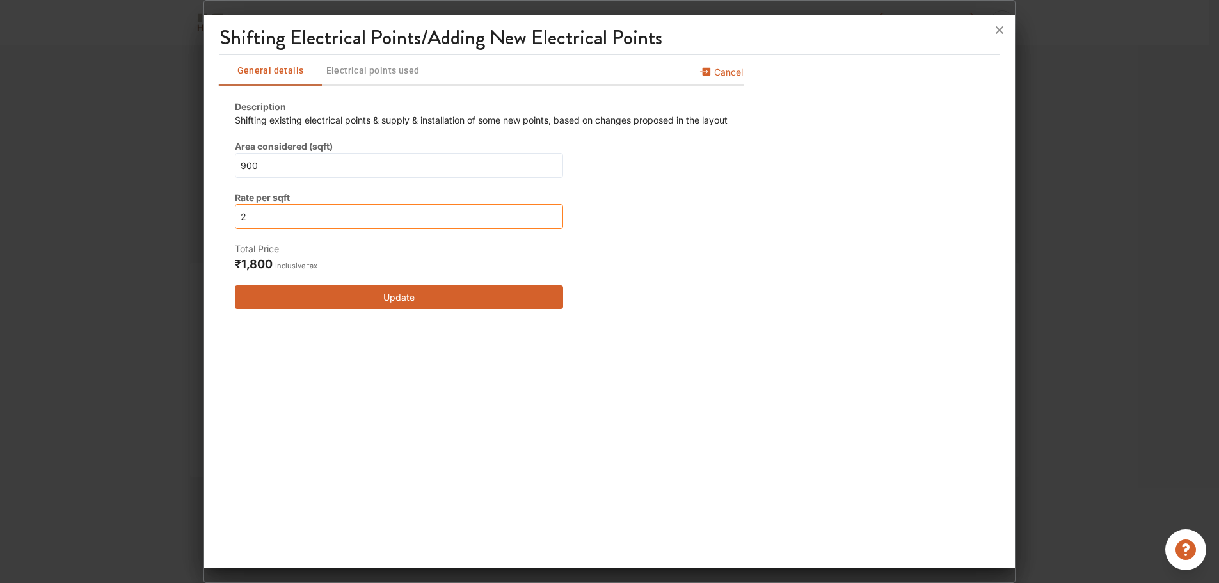
type input "20"
type input "200"
type input "20"
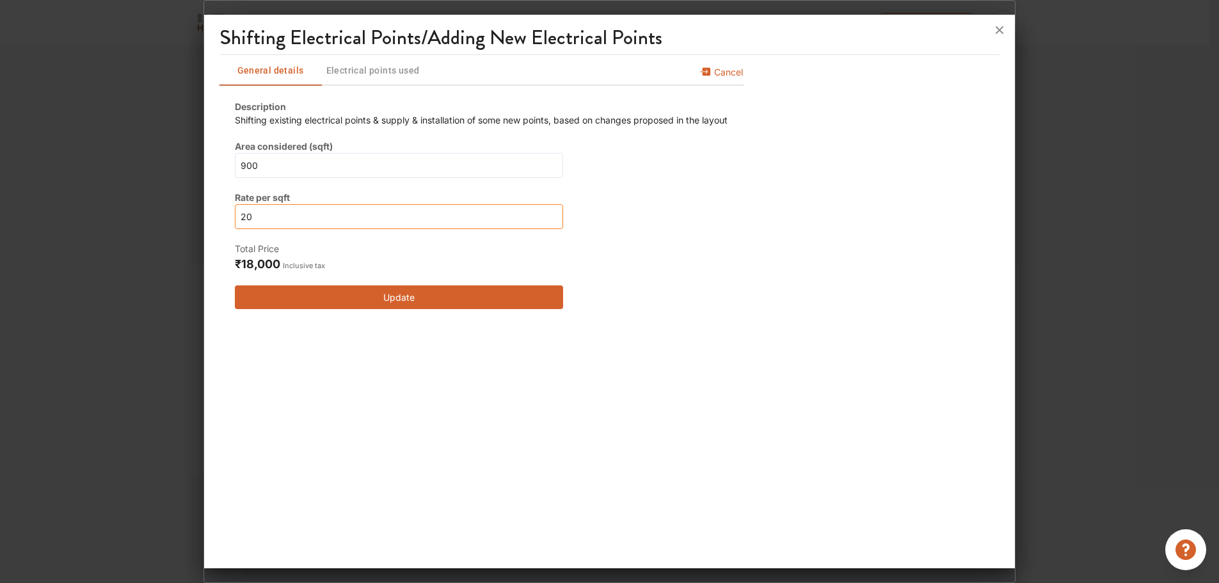
type input "2"
type input "0"
type input "1"
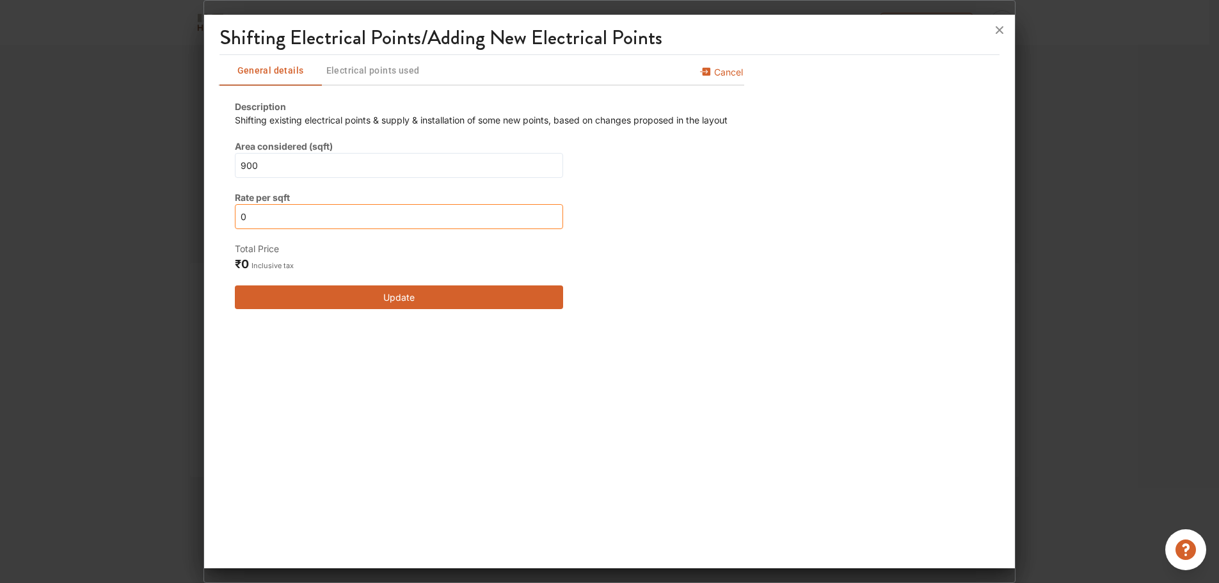
type input "1"
type input "18"
type input "180"
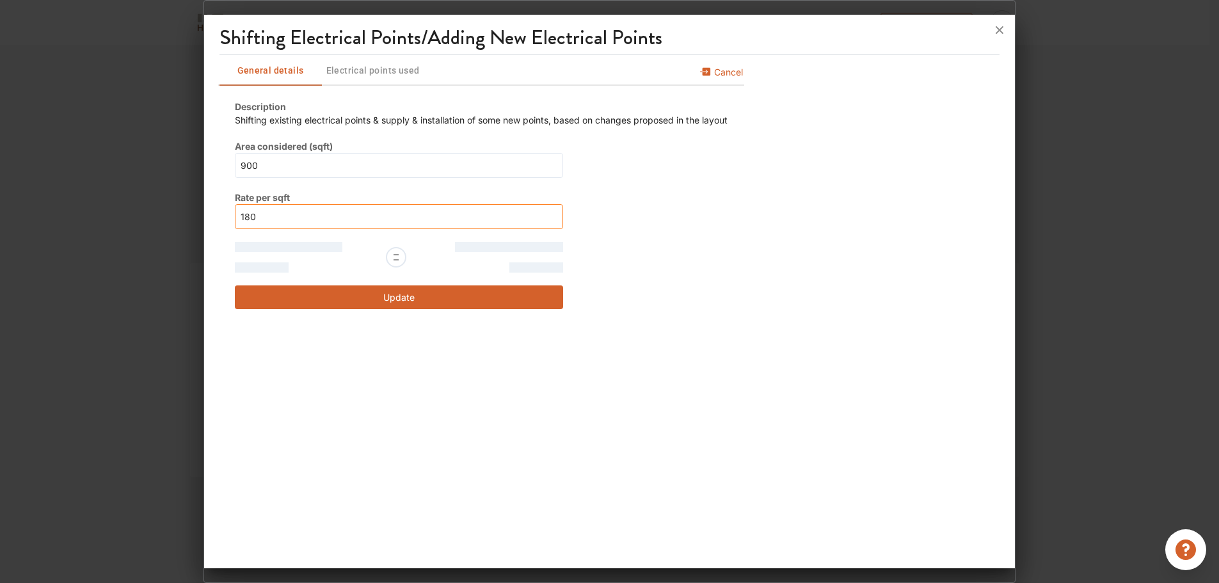
type input "18"
type input "1"
type input "17"
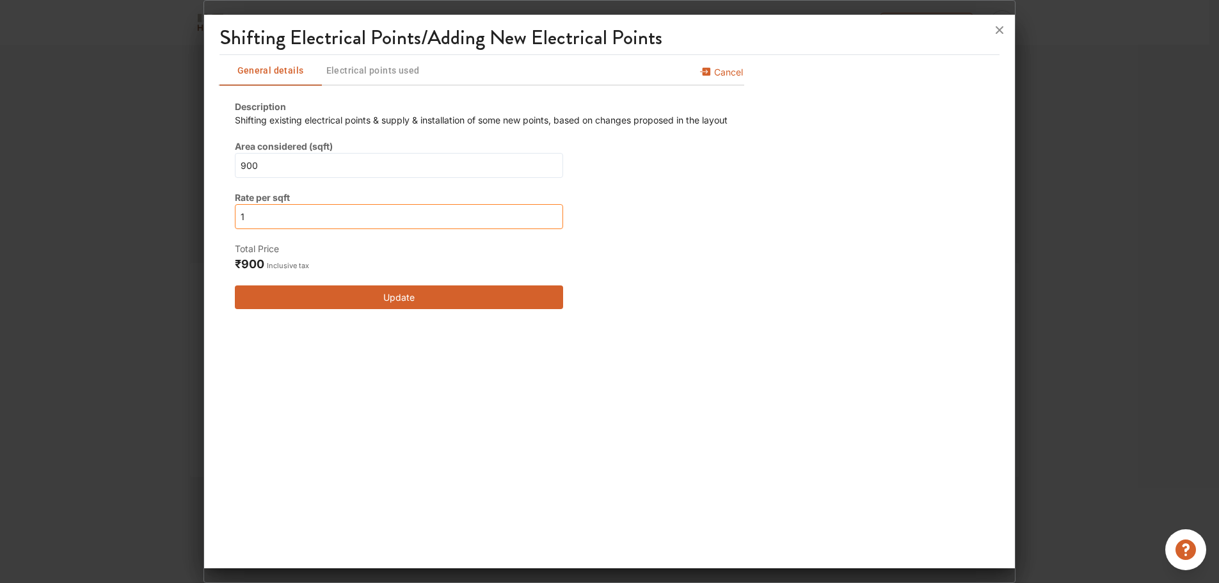
type input "17"
type input "170"
type input "17"
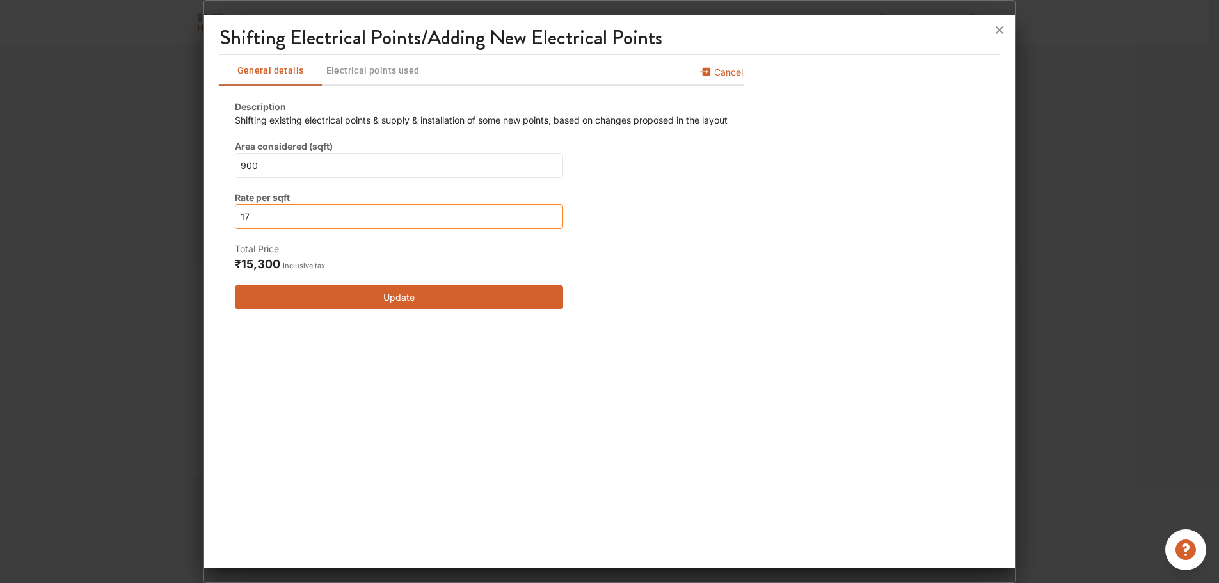
type input "1"
type input "15"
type input "150"
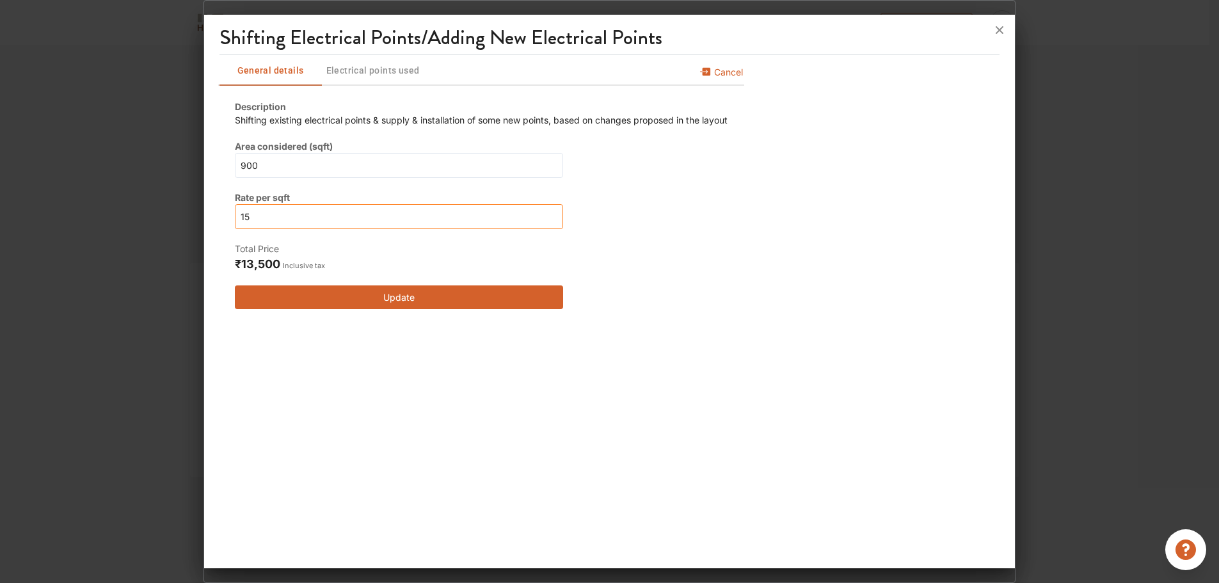
type input "150"
type input "15"
type input "1"
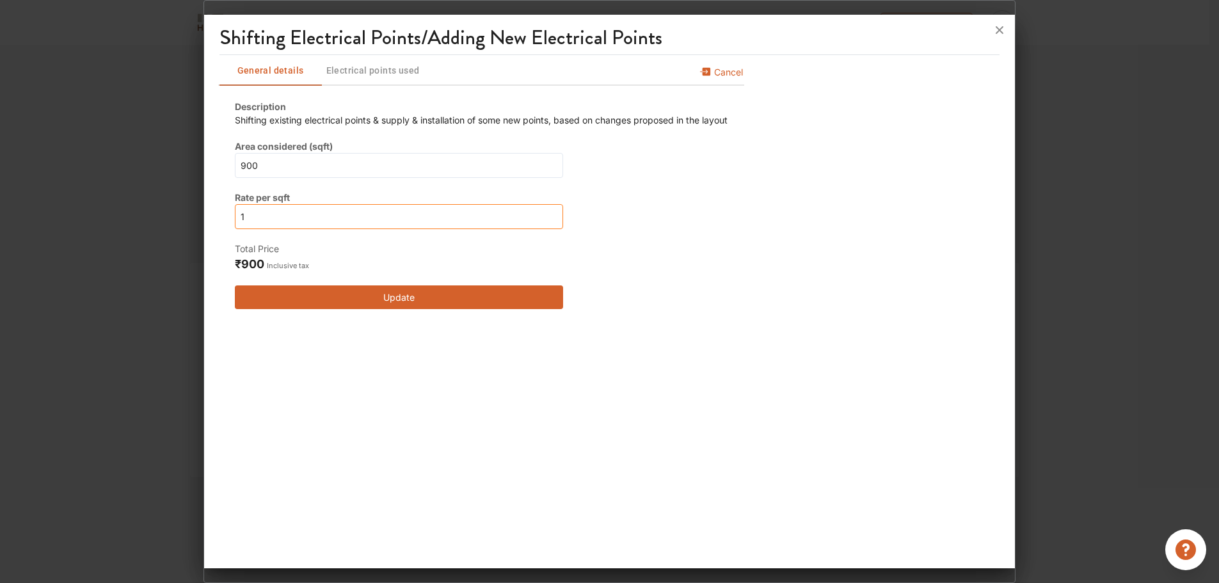
type input "16"
type input "160"
type input "16"
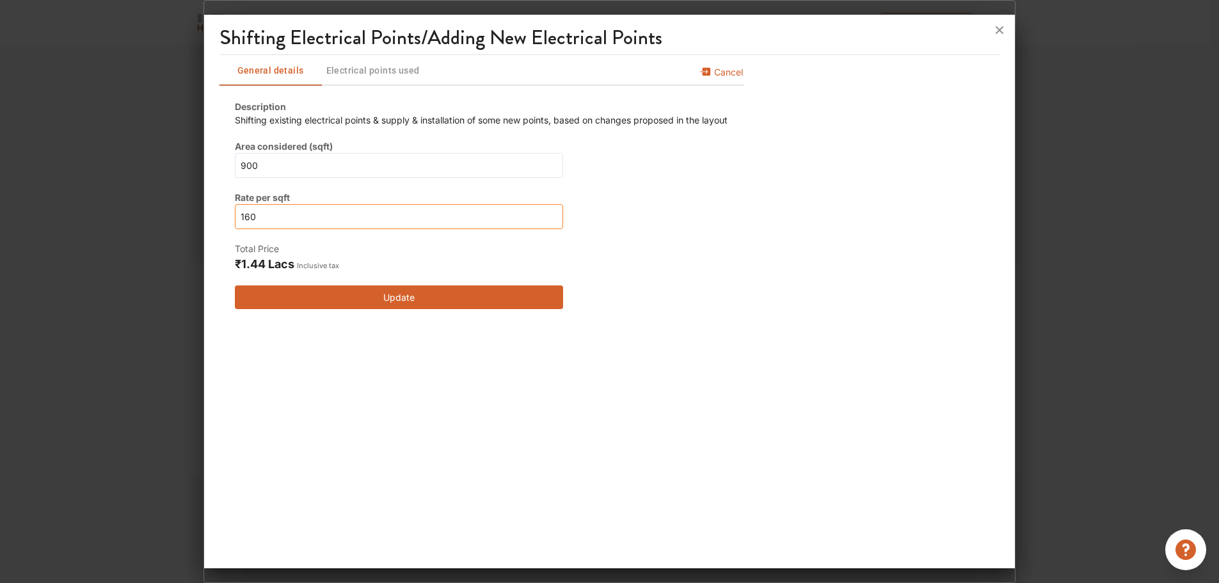
type input "16"
type input "1"
type input "14"
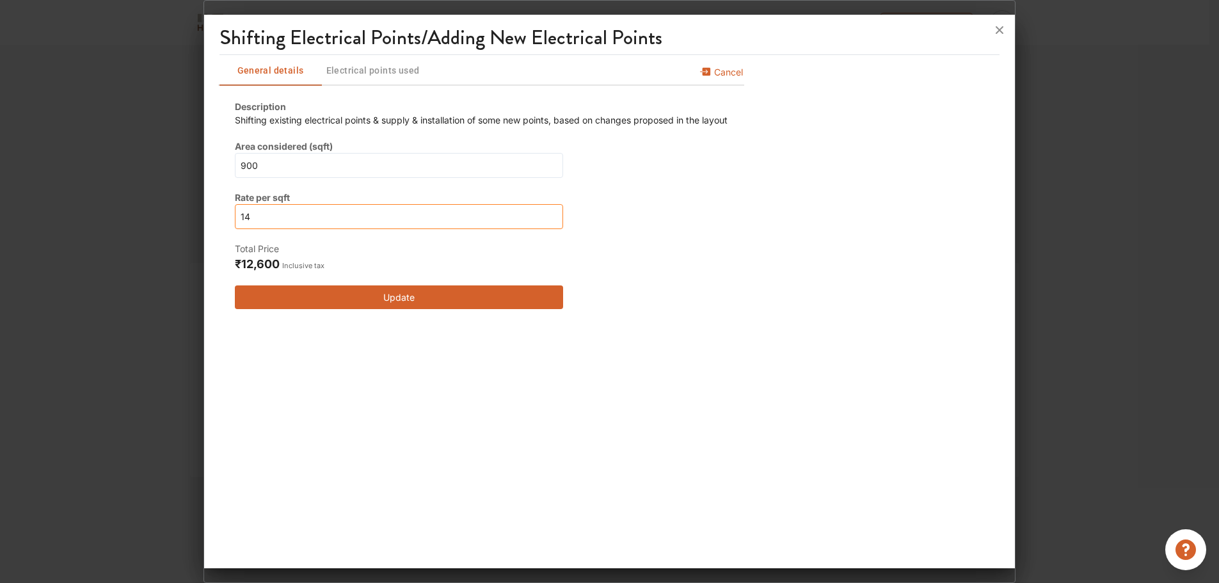
type input "1"
type input "17"
type input "170"
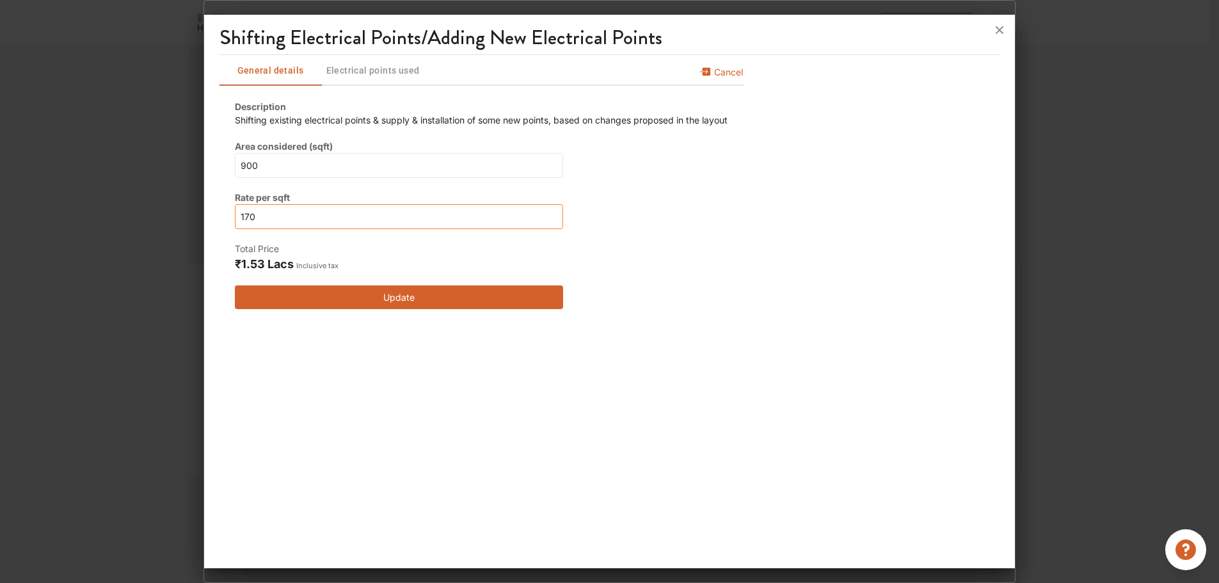
type input "170"
click at [395, 298] on button "Update" at bounding box center [399, 297] width 328 height 24
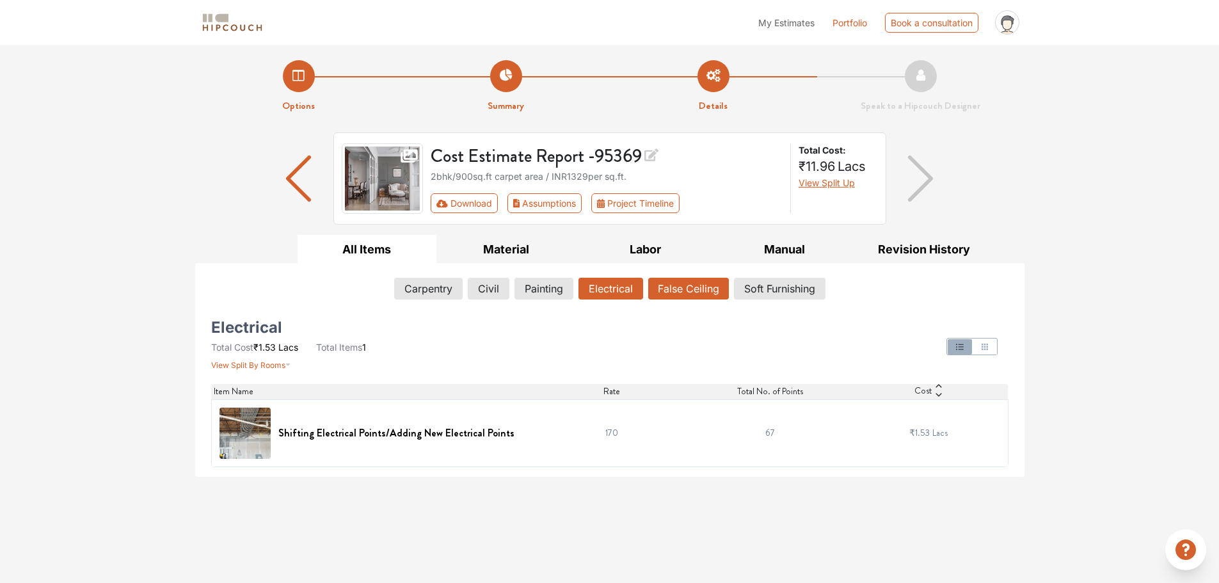
click at [688, 290] on button "False Ceiling" at bounding box center [688, 289] width 81 height 22
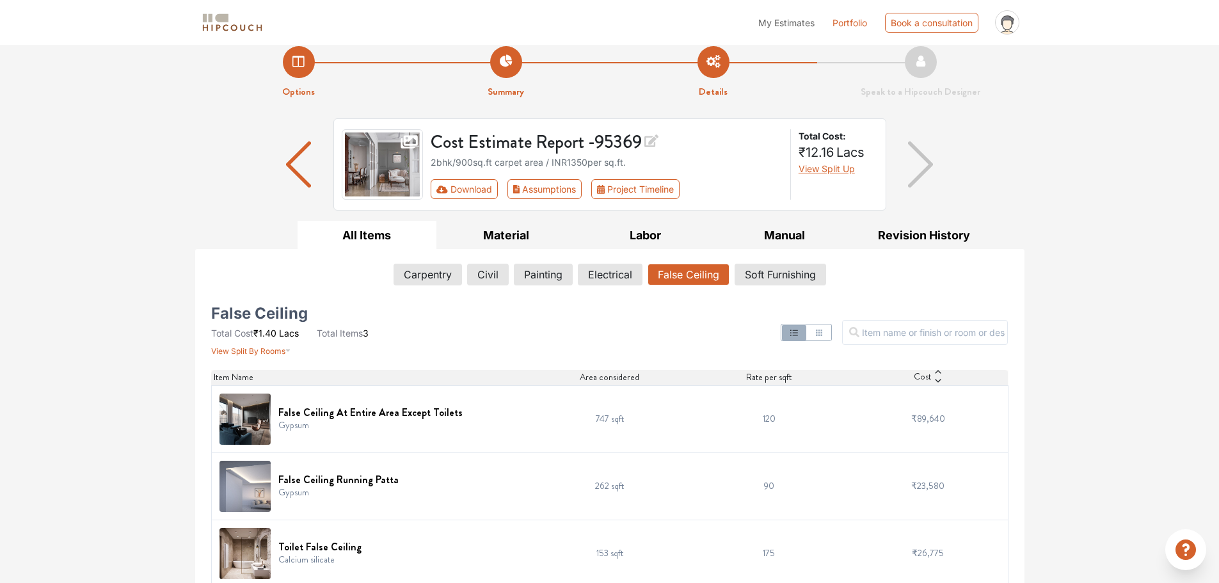
scroll to position [28, 0]
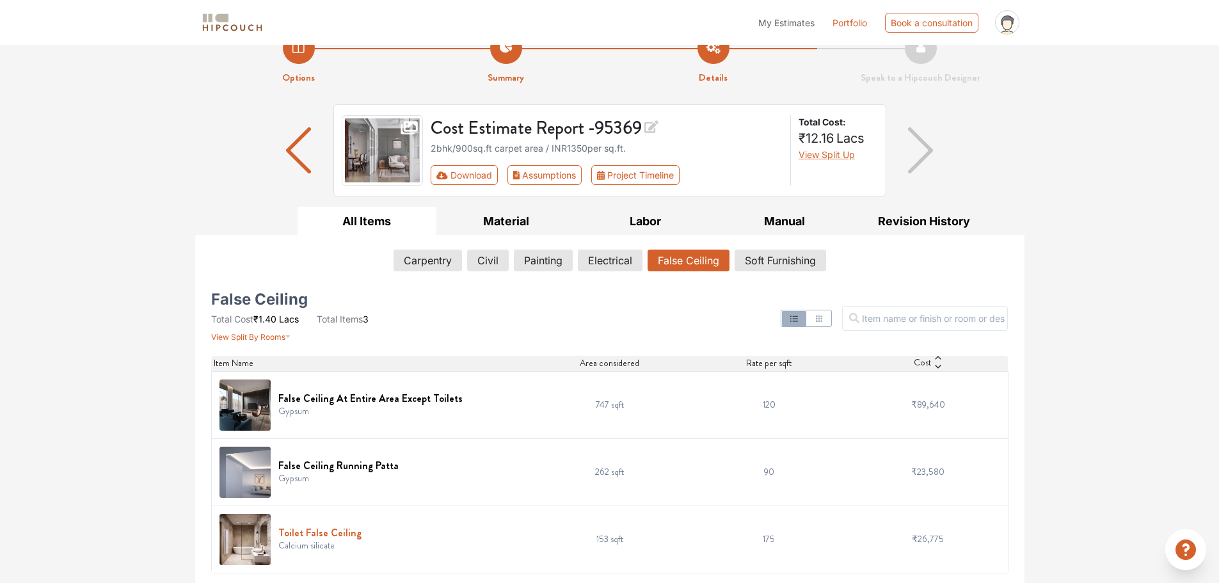
click at [312, 530] on h6 "Toilet False Ceiling" at bounding box center [319, 532] width 83 height 12
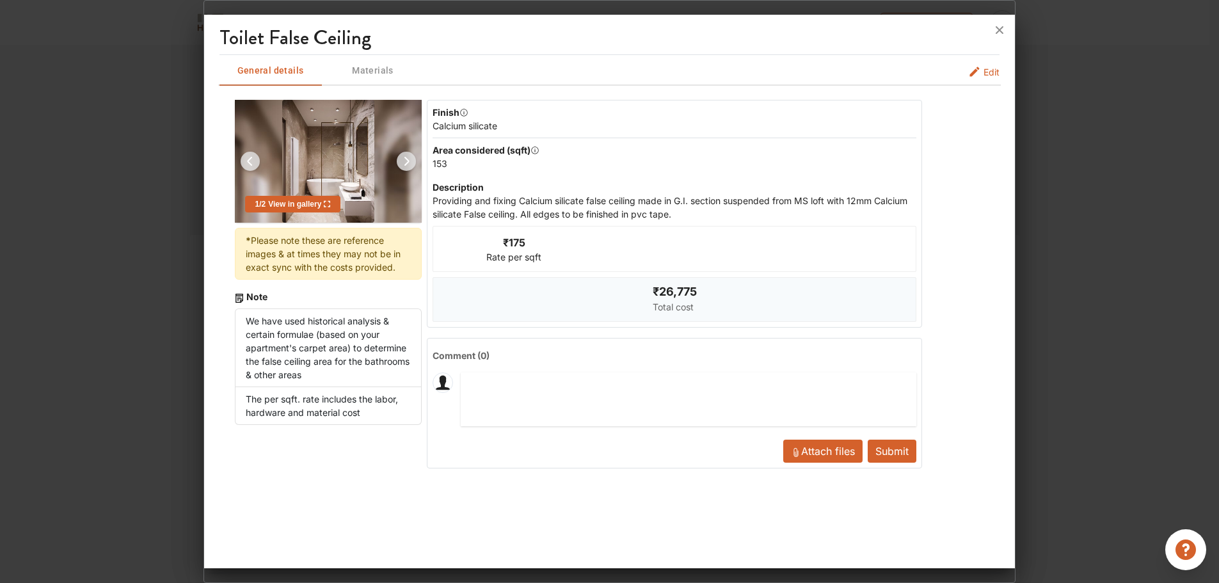
click at [411, 155] on img at bounding box center [406, 161] width 31 height 31
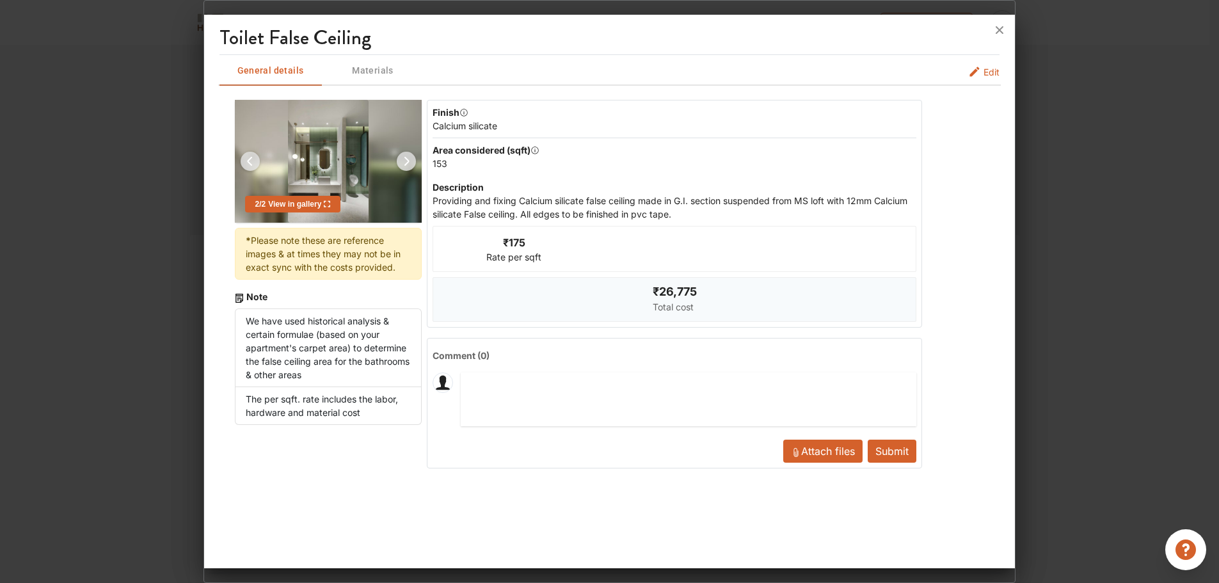
click at [411, 155] on img at bounding box center [406, 161] width 31 height 31
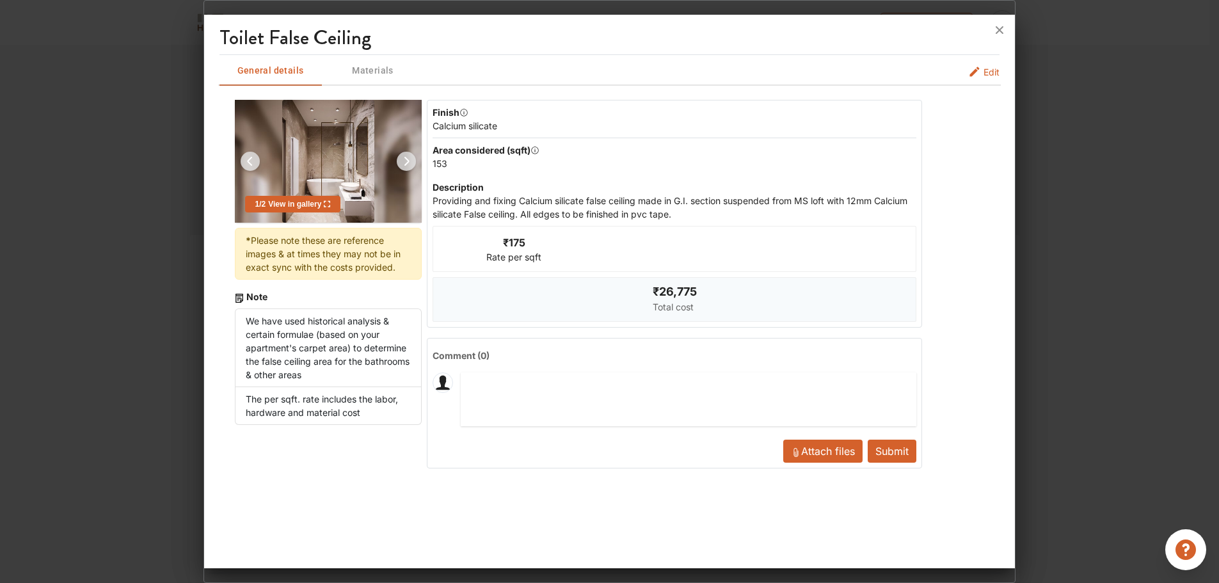
click at [411, 155] on img at bounding box center [406, 161] width 31 height 31
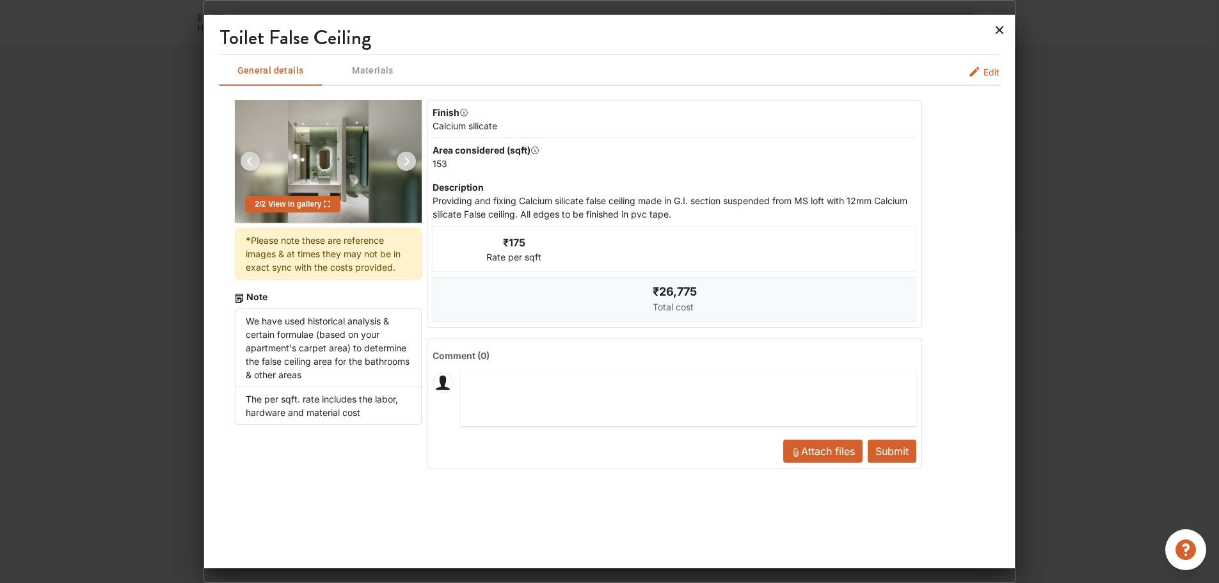
click at [999, 35] on icon at bounding box center [999, 30] width 20 height 20
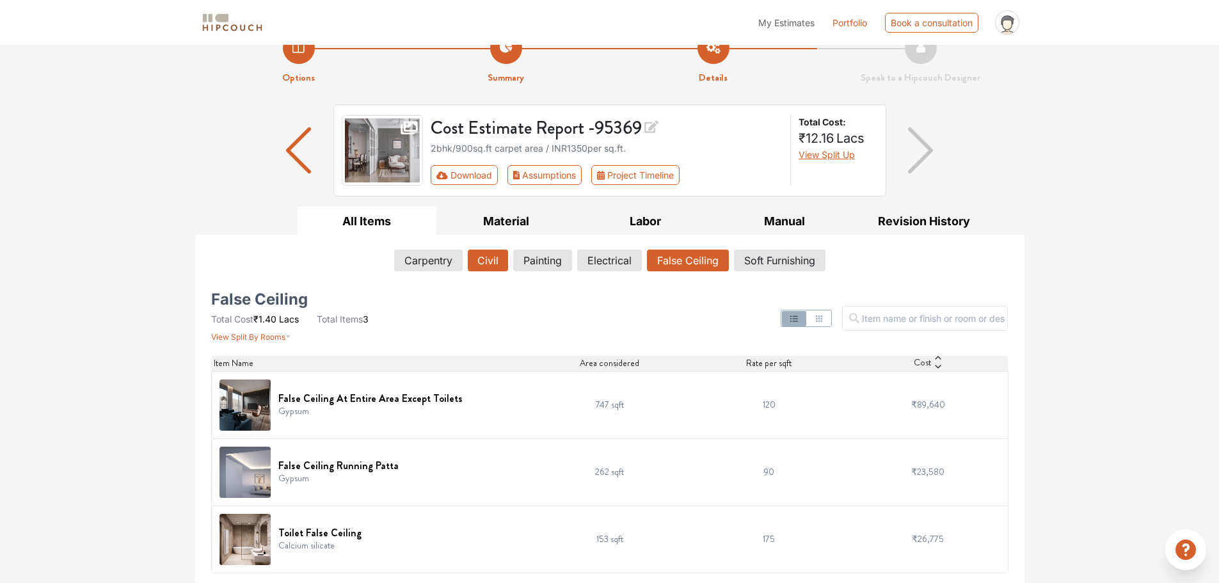
click at [491, 256] on button "Civil" at bounding box center [488, 260] width 40 height 22
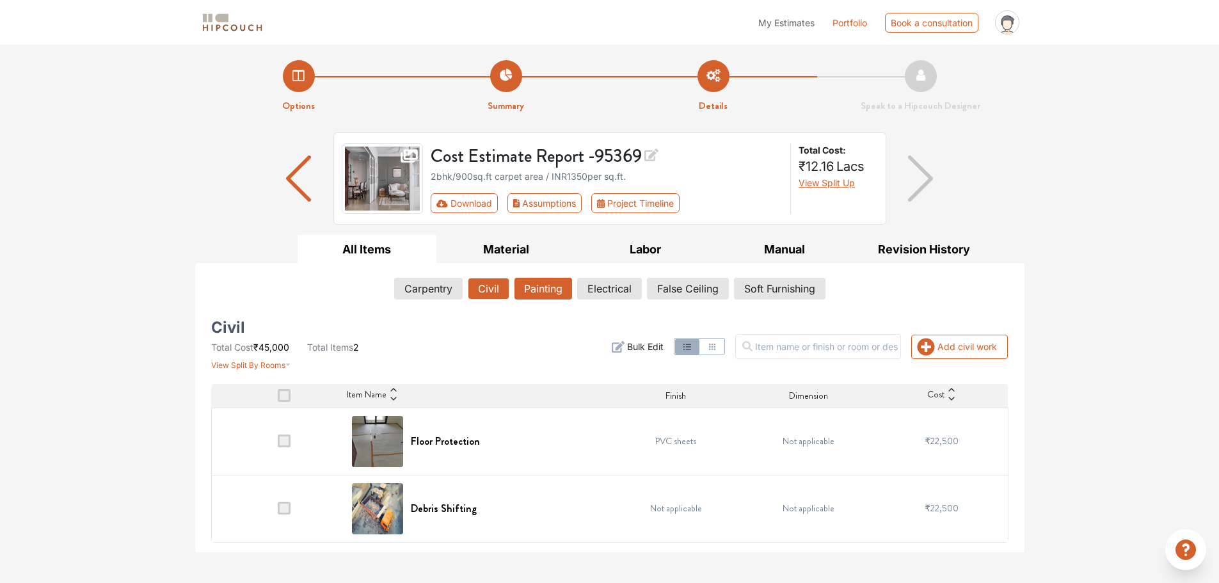
scroll to position [0, 0]
click at [557, 281] on button "Painting" at bounding box center [543, 289] width 58 height 22
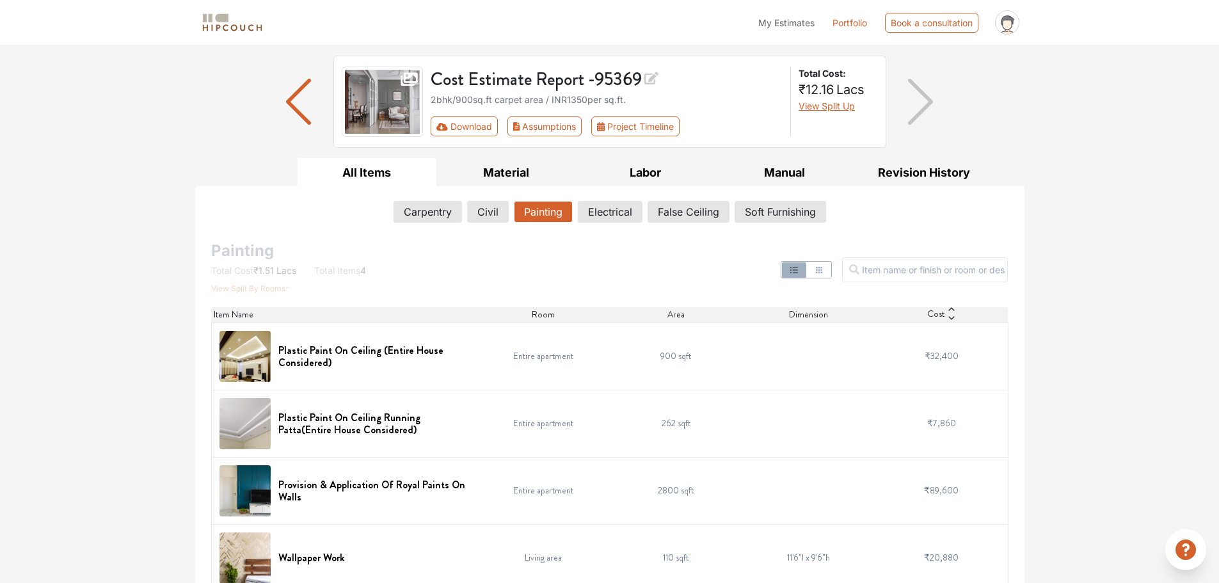
scroll to position [95, 0]
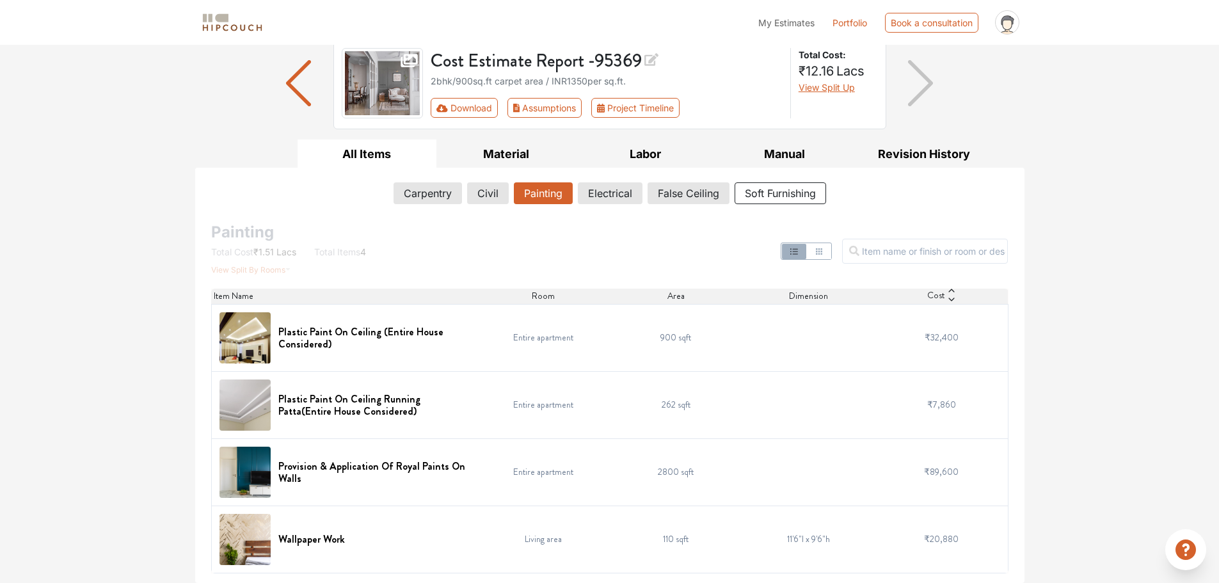
click at [762, 193] on button "Soft Furnishing" at bounding box center [779, 193] width 91 height 22
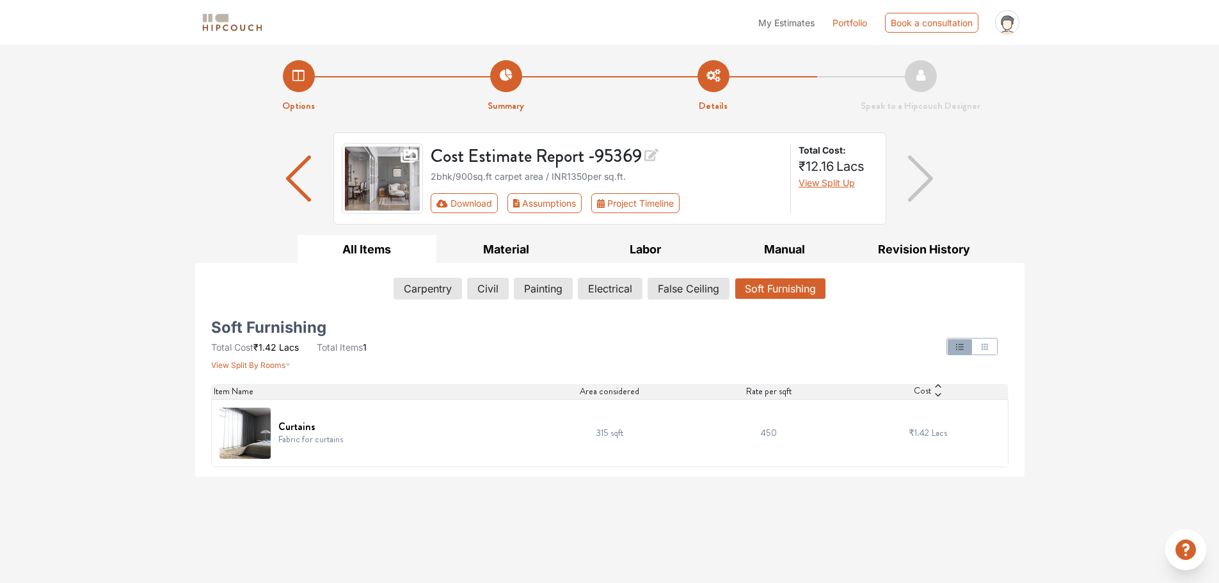
scroll to position [0, 0]
click at [605, 432] on td "315 sqft" at bounding box center [609, 432] width 159 height 67
click at [773, 434] on td "450" at bounding box center [768, 432] width 159 height 67
click at [823, 406] on td "450" at bounding box center [768, 432] width 159 height 67
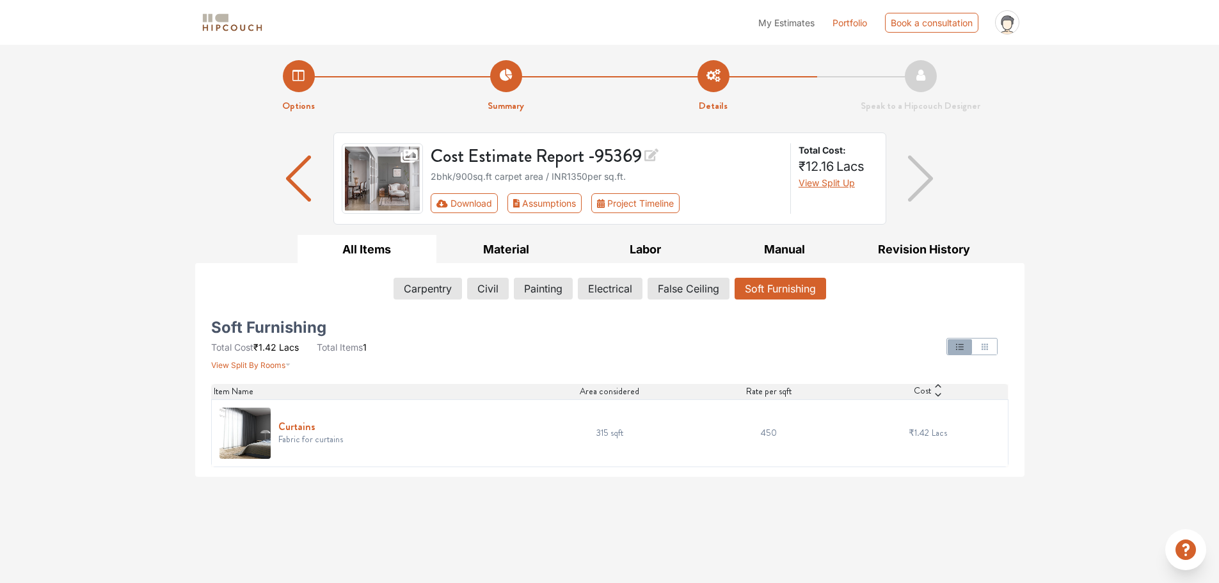
click at [319, 421] on h6 "Curtains" at bounding box center [310, 426] width 65 height 12
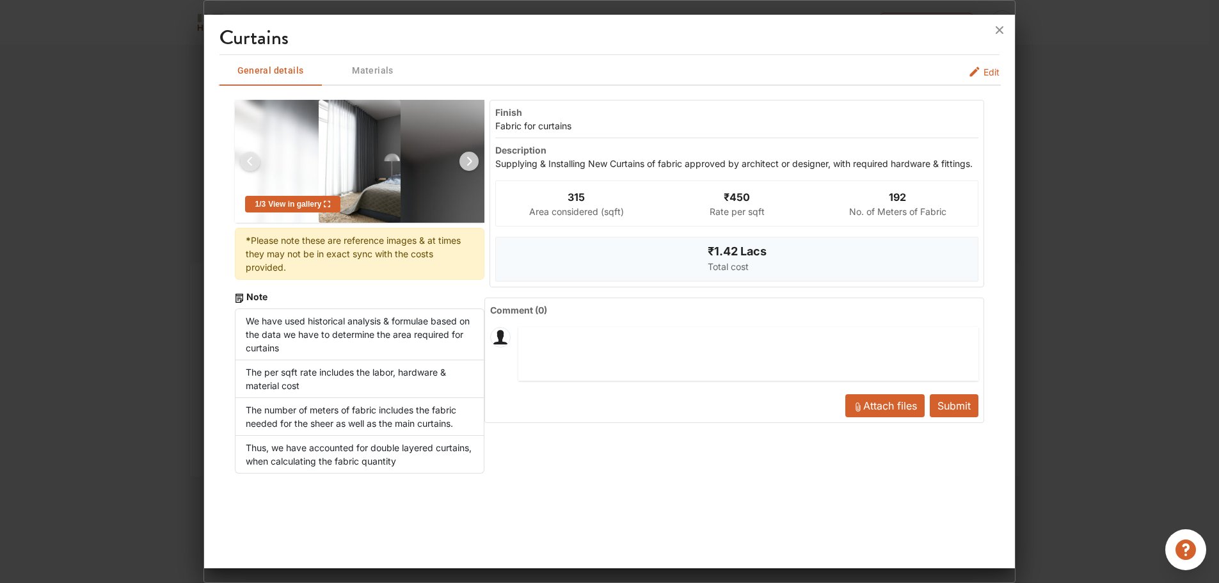
click at [980, 68] on icon "soft-furnishing info tabs" at bounding box center [974, 71] width 13 height 13
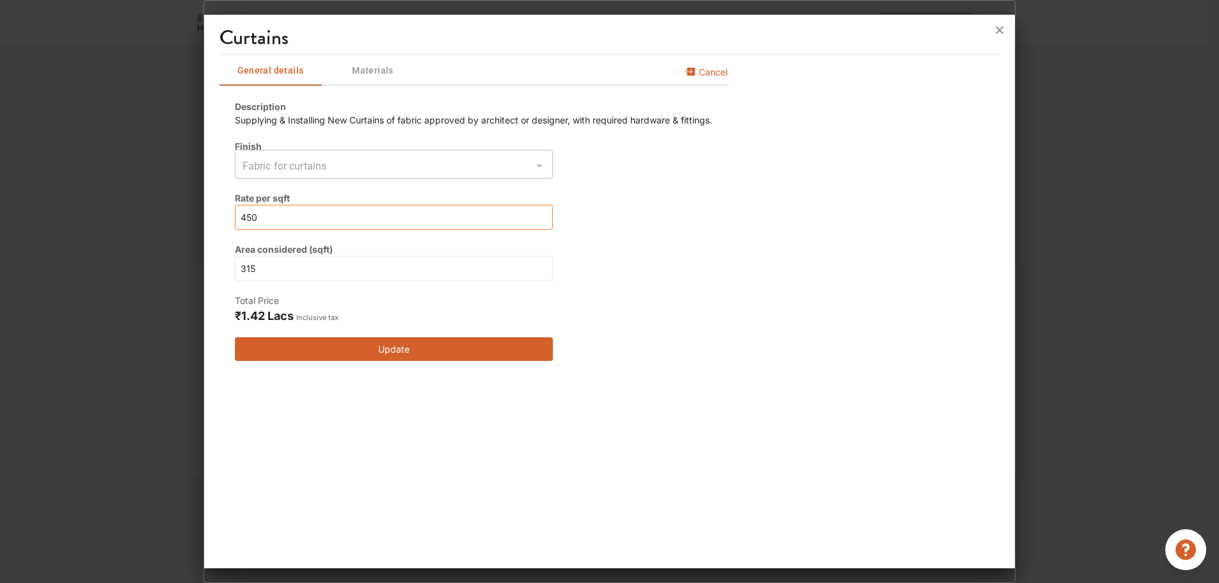
click at [359, 219] on input "450" at bounding box center [394, 217] width 318 height 25
type input "45"
type input "4"
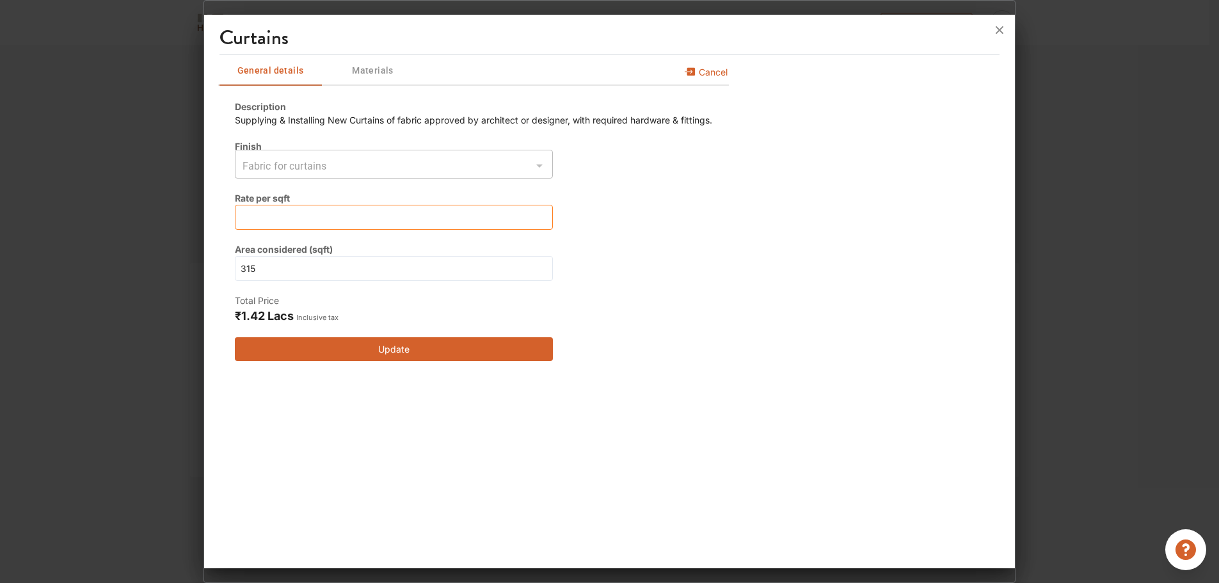
type input "4"
type input "42"
type input "420"
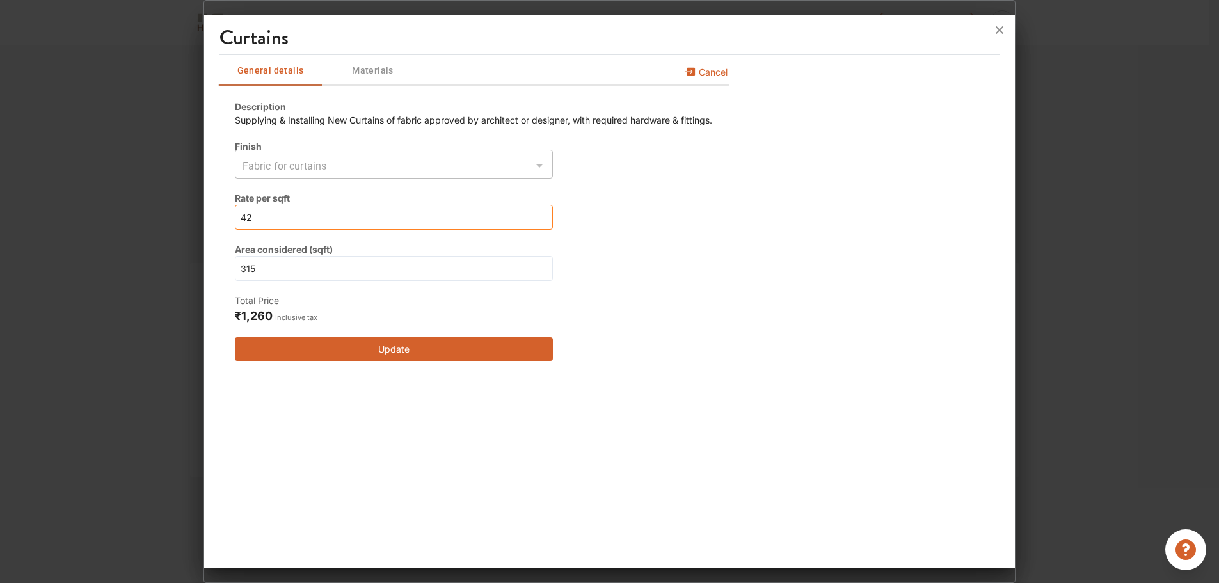
type input "420"
type input "4200"
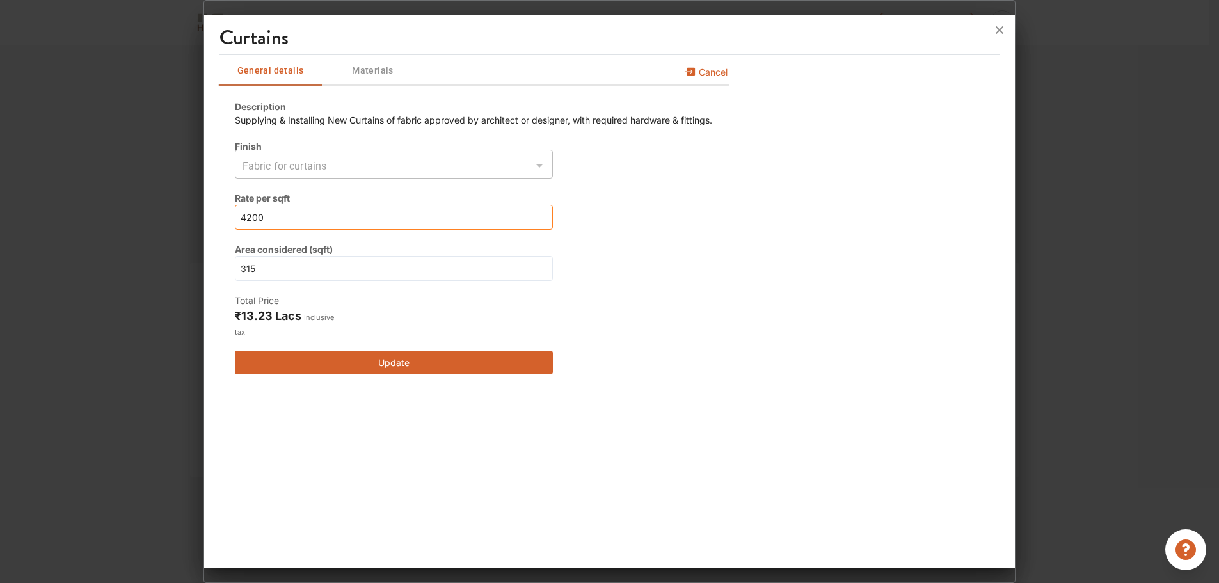
type input "420"
type input "42"
type input "4"
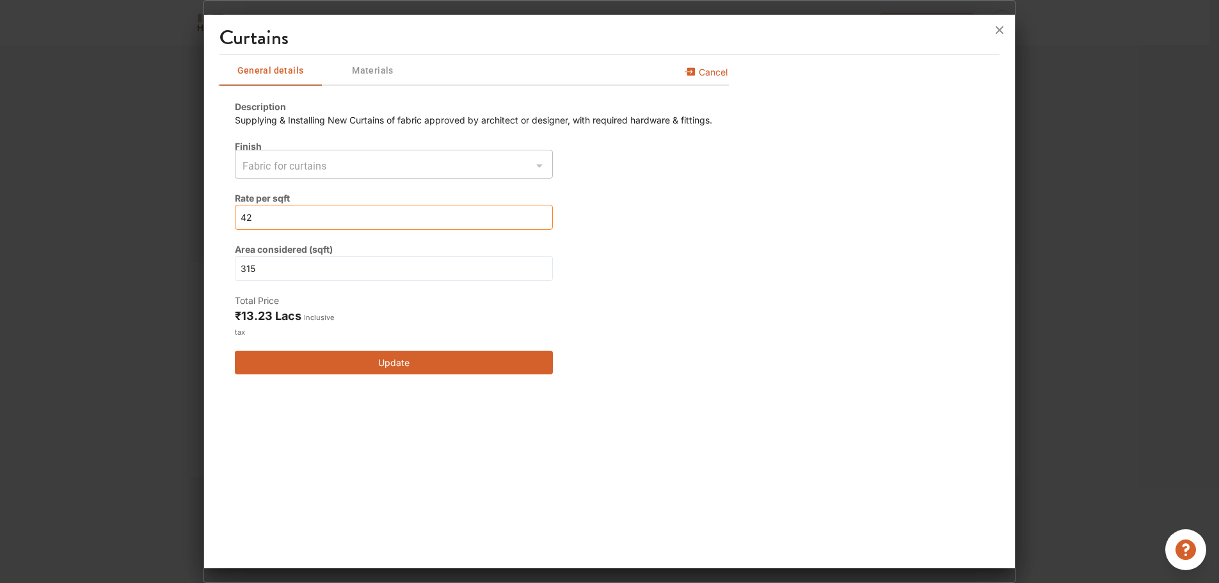
type input "4"
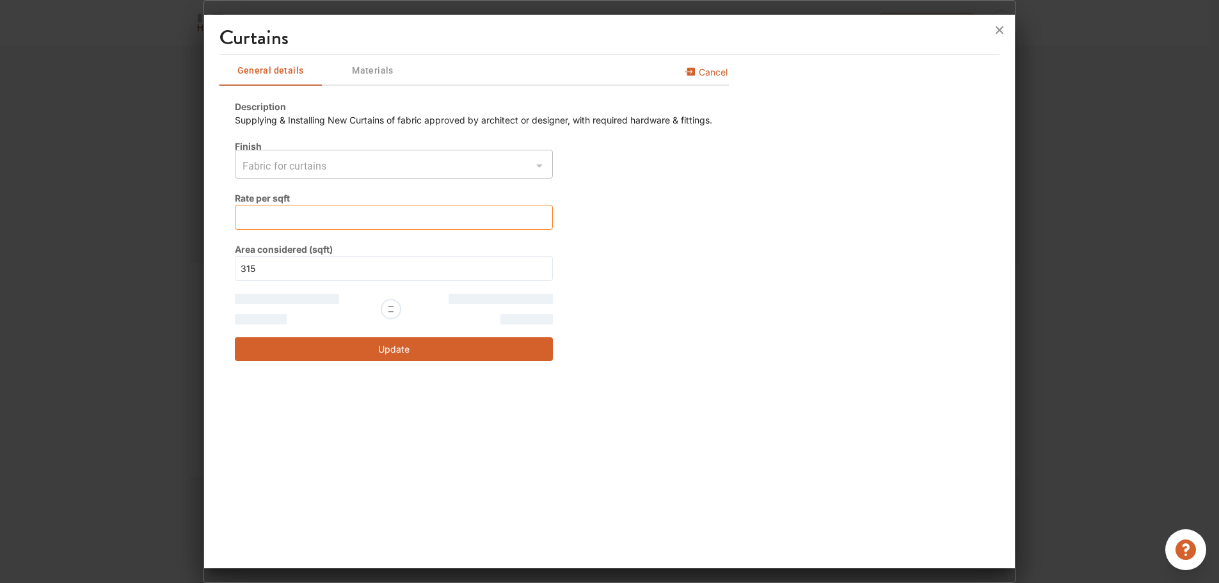
type input "4"
type input "42"
type input "422"
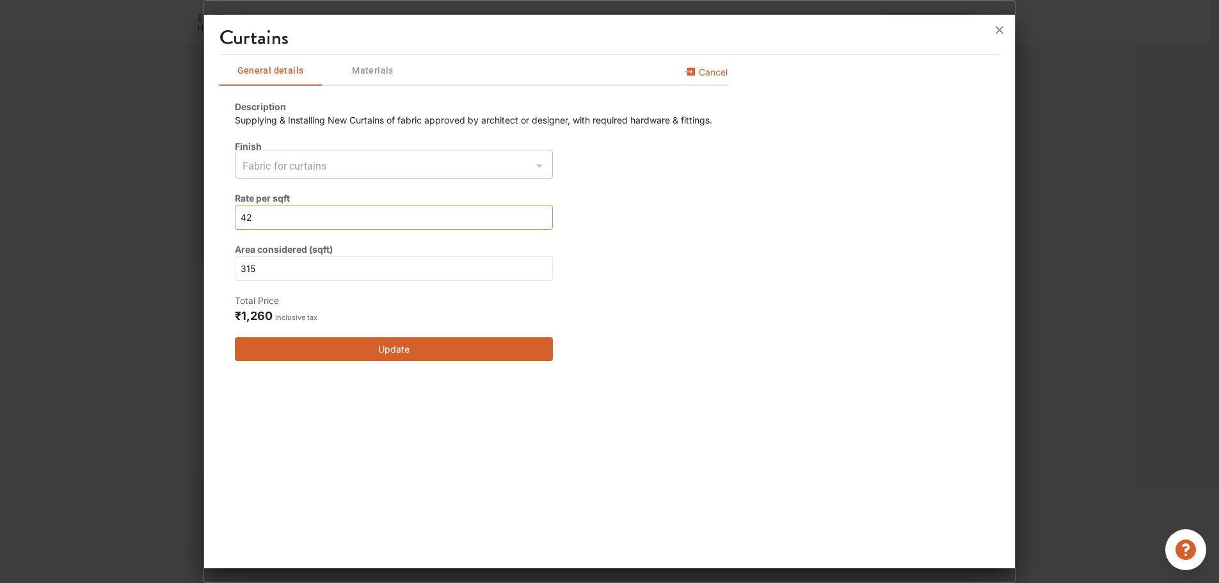
type input "422"
type input "42"
type input "4"
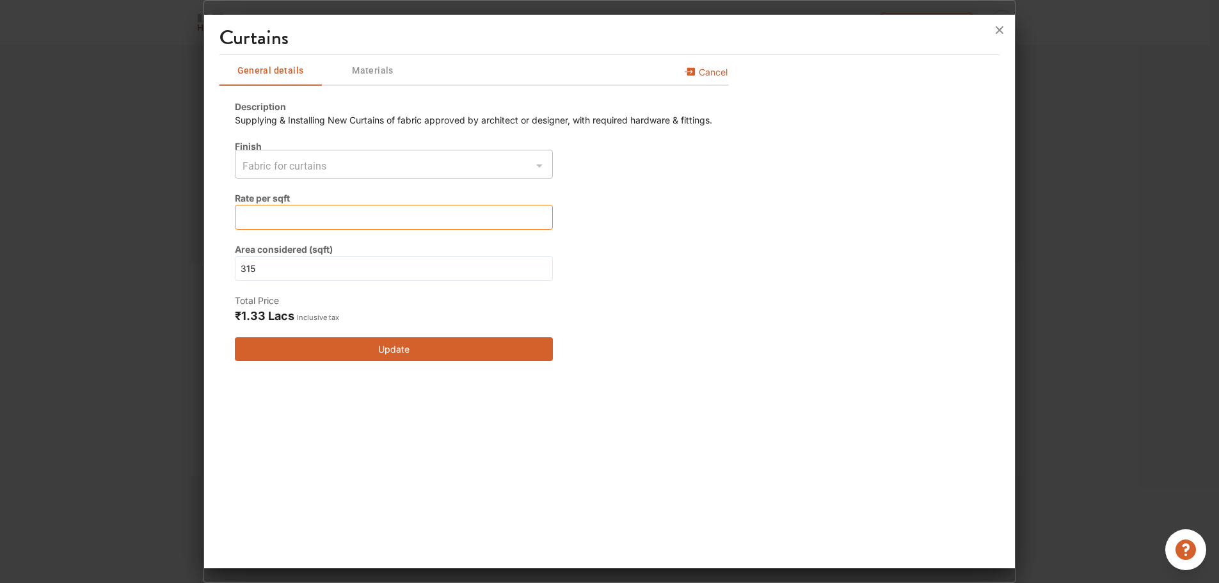
type input "4"
type input "42"
type input "420"
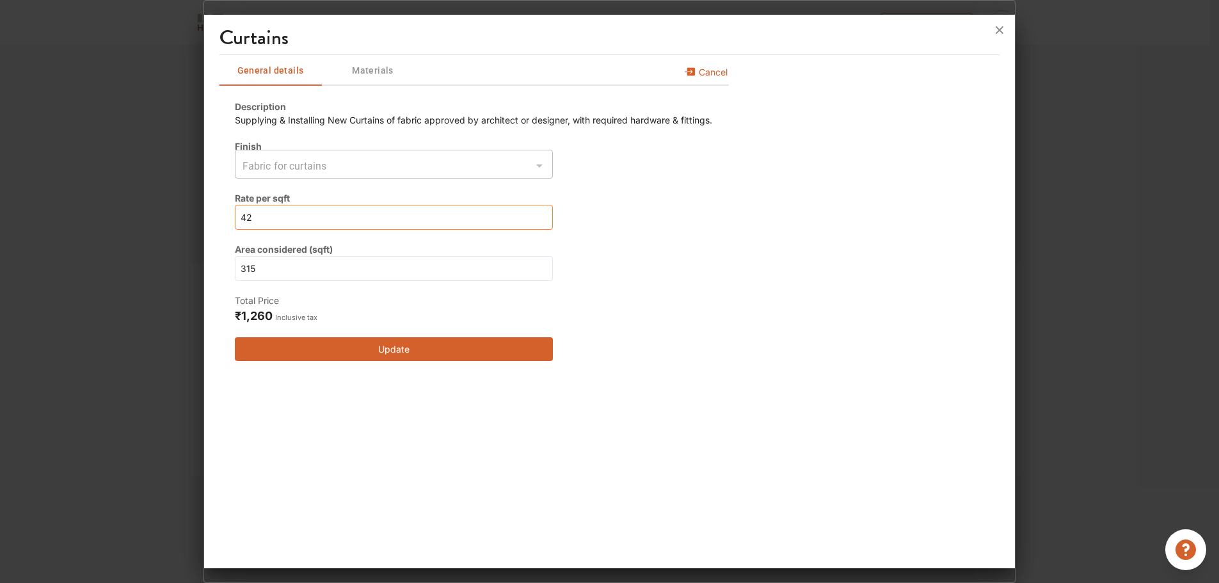
type input "420"
type input "42"
type input "4"
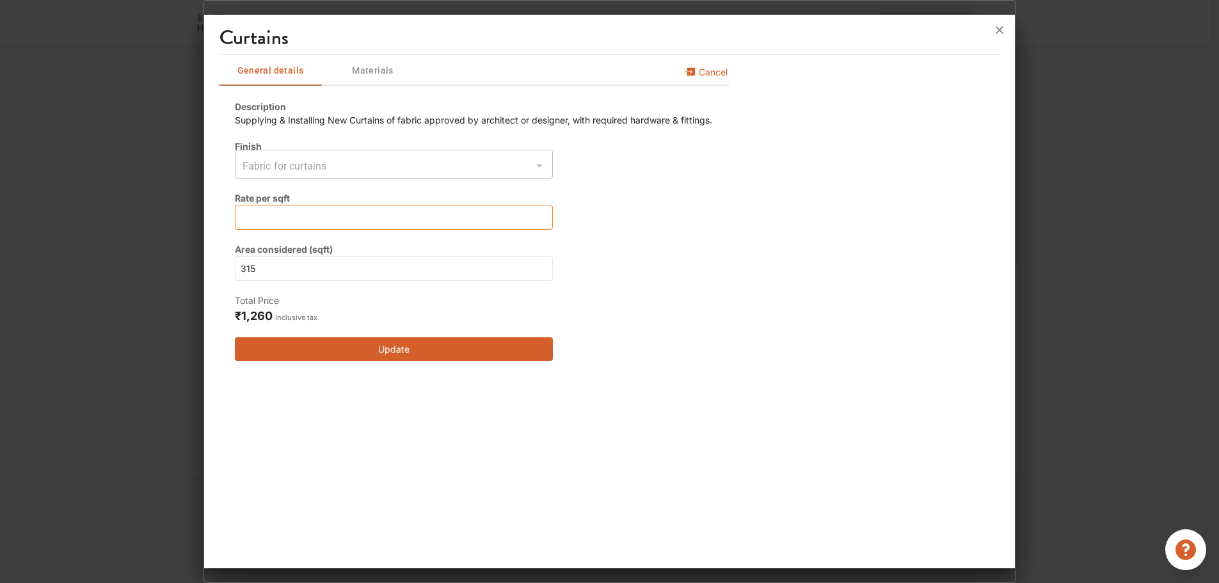
type input "4"
type input "42"
type input "420"
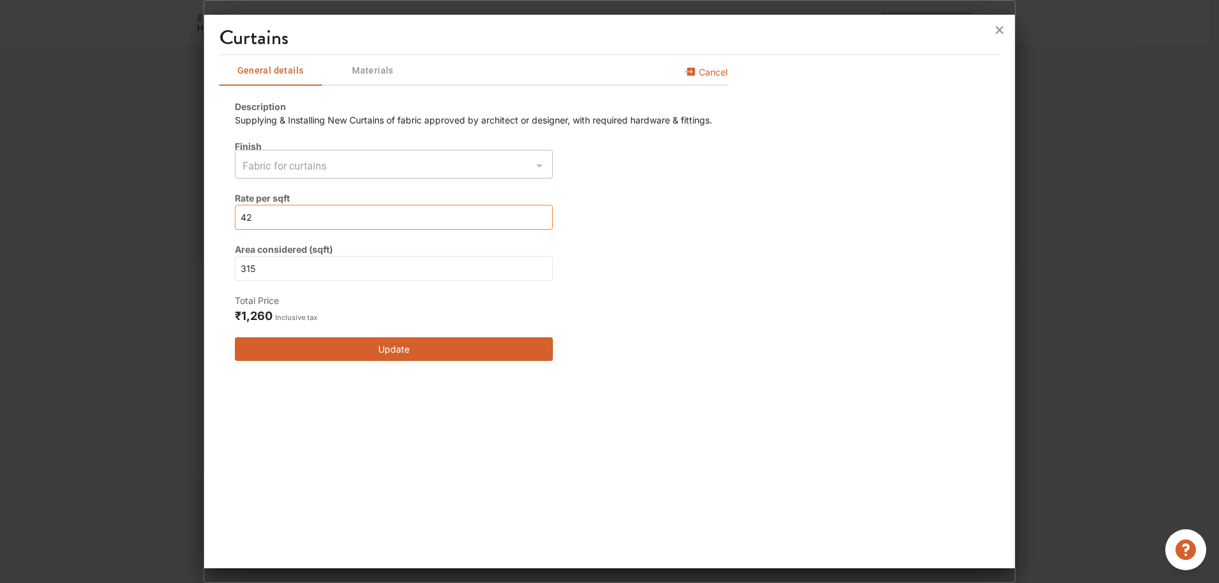
type input "420"
type input "4200"
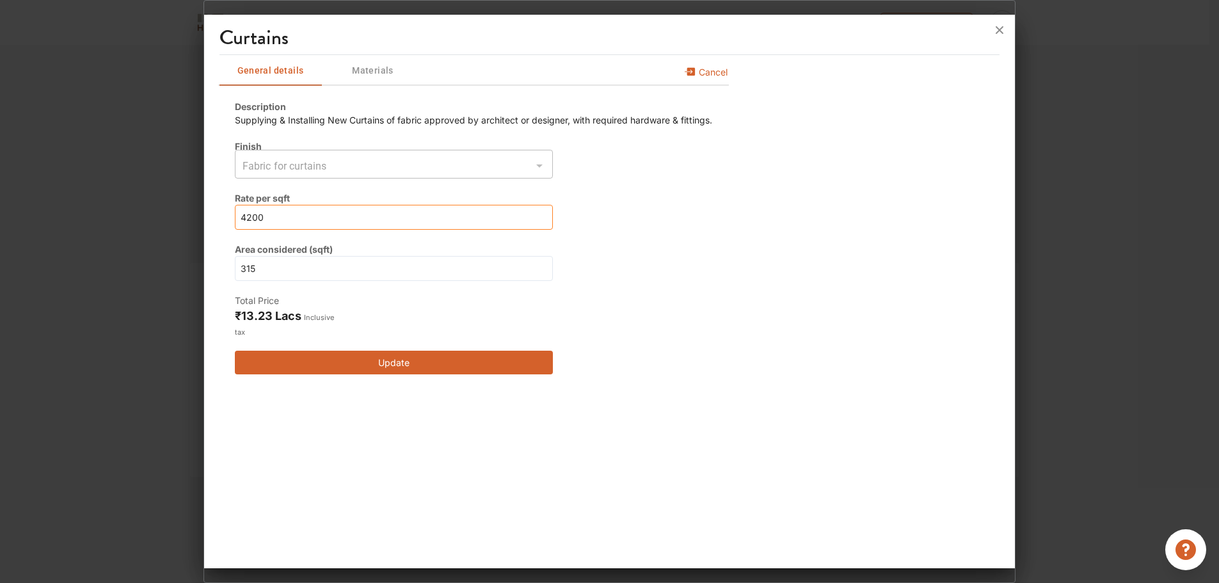
type input "420"
type input "42"
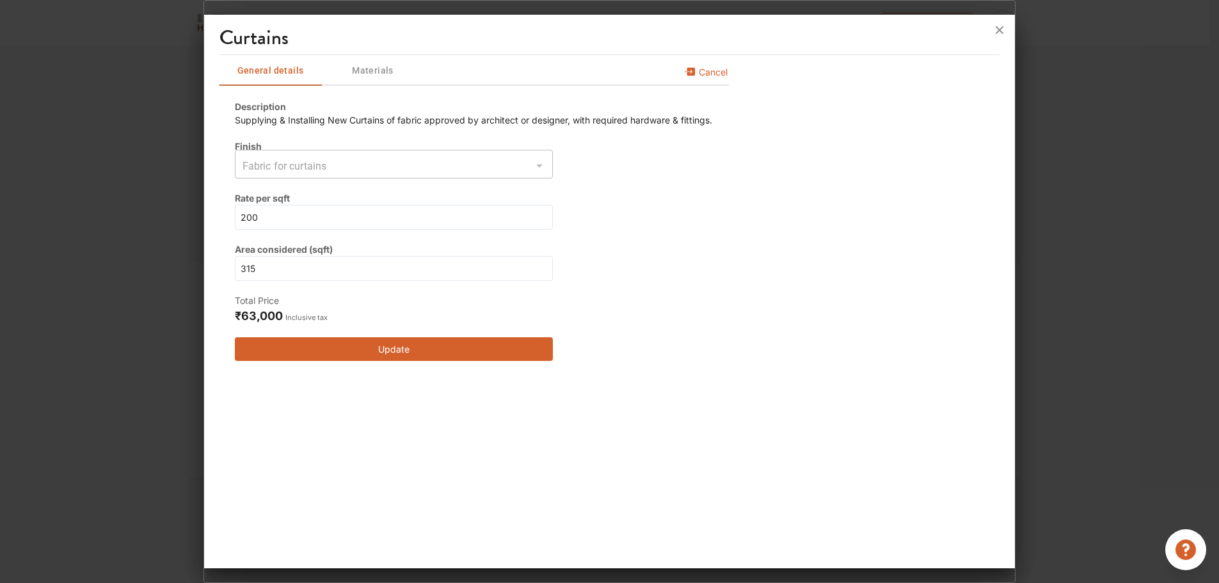
click at [539, 169] on div at bounding box center [538, 166] width 17 height 18
click at [617, 121] on div "Supplying & Installing New Curtains of fabric approved by architect or designer…" at bounding box center [473, 119] width 477 height 13
click at [379, 70] on span "Materials" at bounding box center [373, 71] width 100 height 16
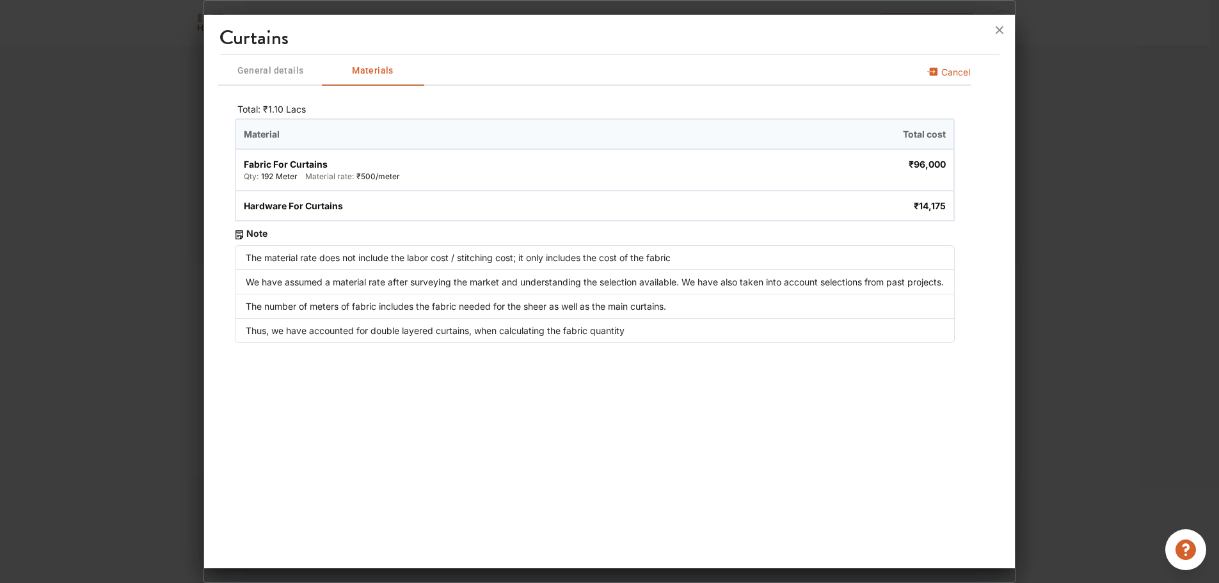
click at [374, 259] on li "The material rate does not include the labor cost / stitching cost; it only inc…" at bounding box center [595, 257] width 720 height 25
click at [253, 63] on span "General details" at bounding box center [271, 71] width 100 height 16
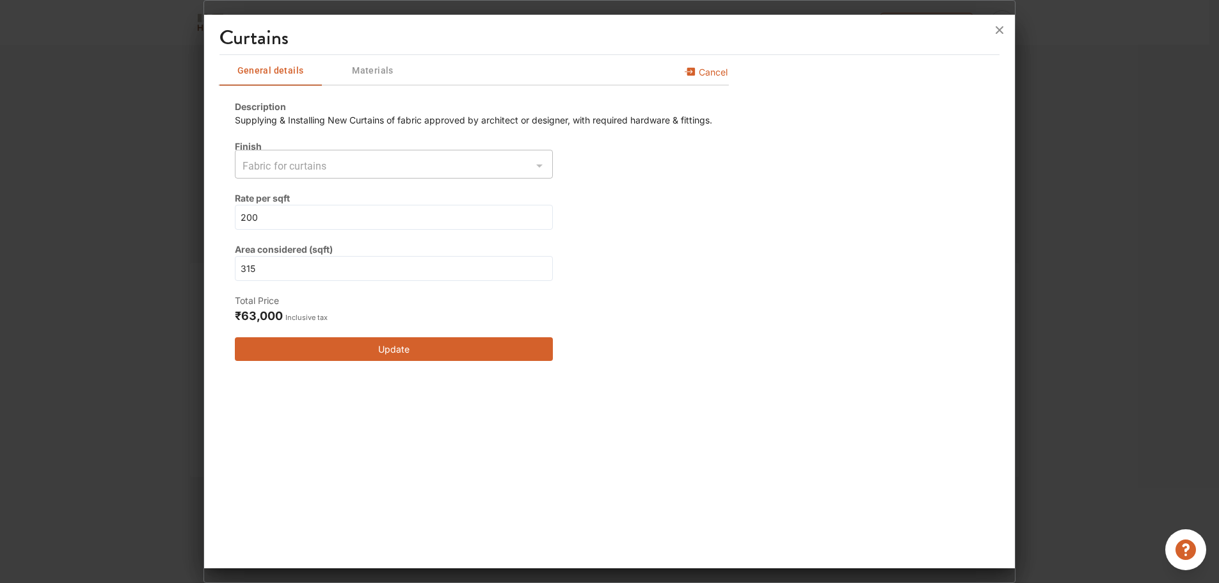
click at [478, 358] on button "Update" at bounding box center [394, 349] width 318 height 24
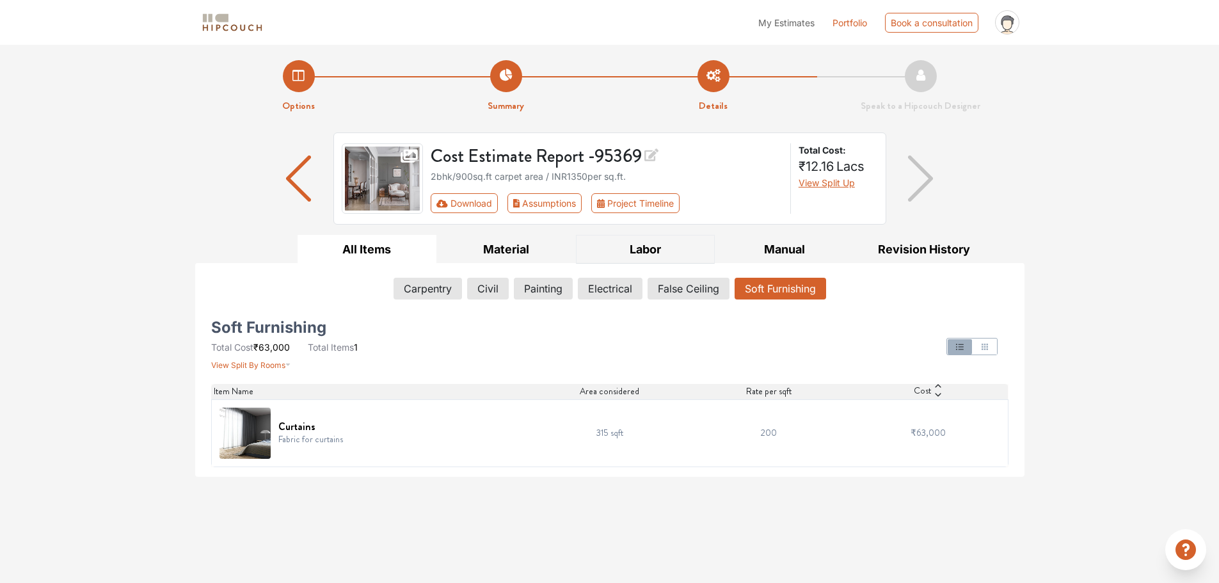
click at [668, 251] on button "Labor" at bounding box center [645, 249] width 139 height 29
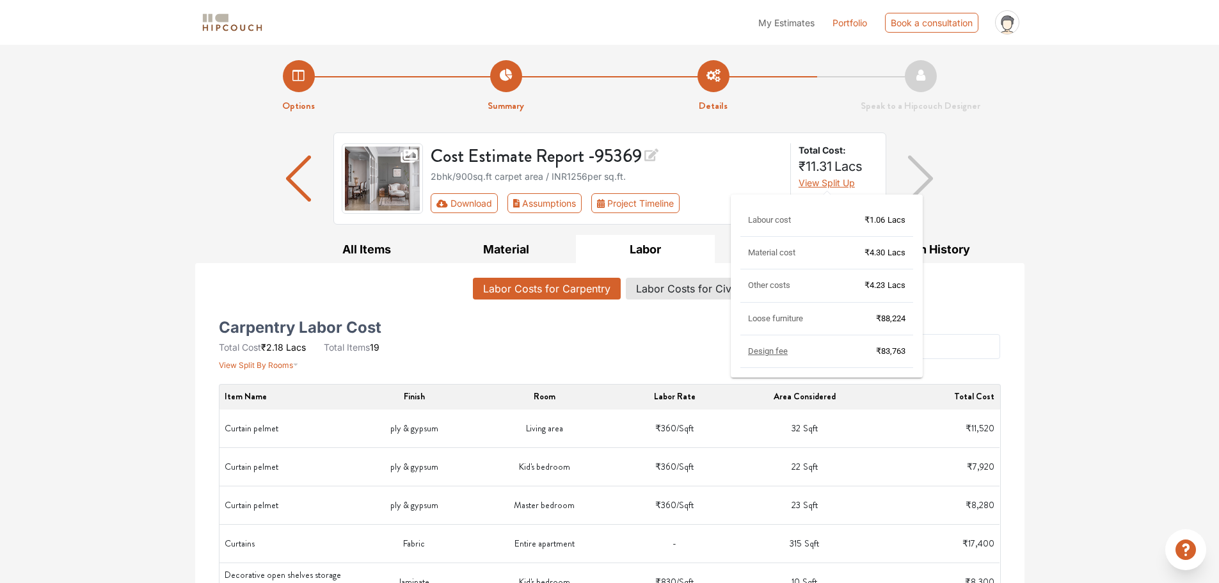
click at [848, 180] on span "View Split Up" at bounding box center [826, 182] width 56 height 11
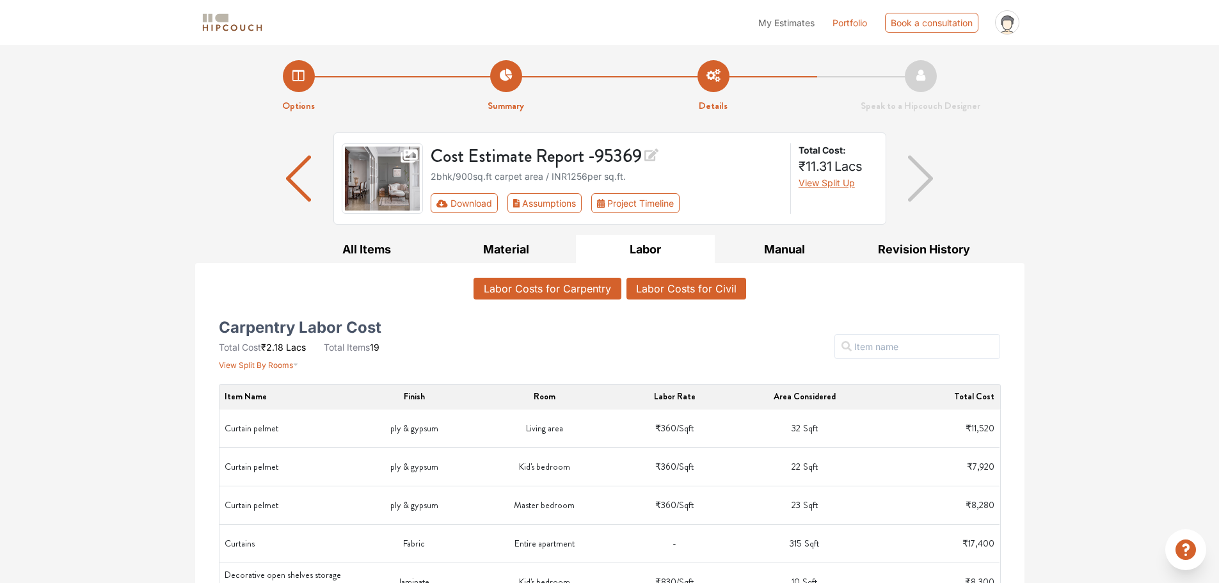
click at [675, 290] on button "Labor Costs for Civil" at bounding box center [686, 289] width 120 height 22
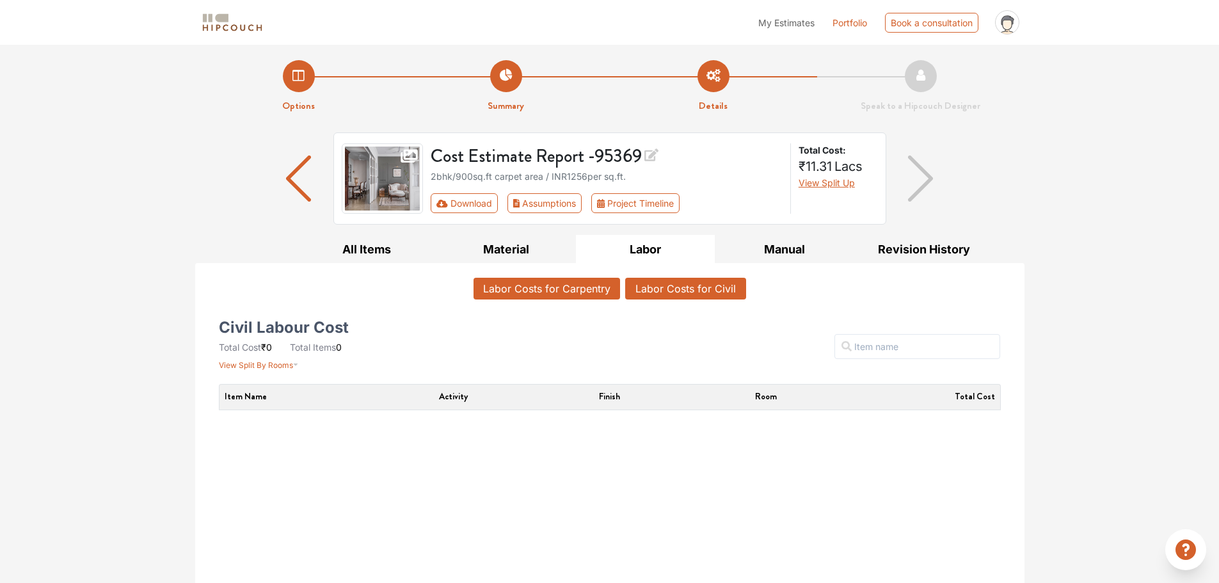
click at [596, 286] on button "Labor Costs for Carpentry" at bounding box center [546, 289] width 146 height 22
